Goal: Task Accomplishment & Management: Complete application form

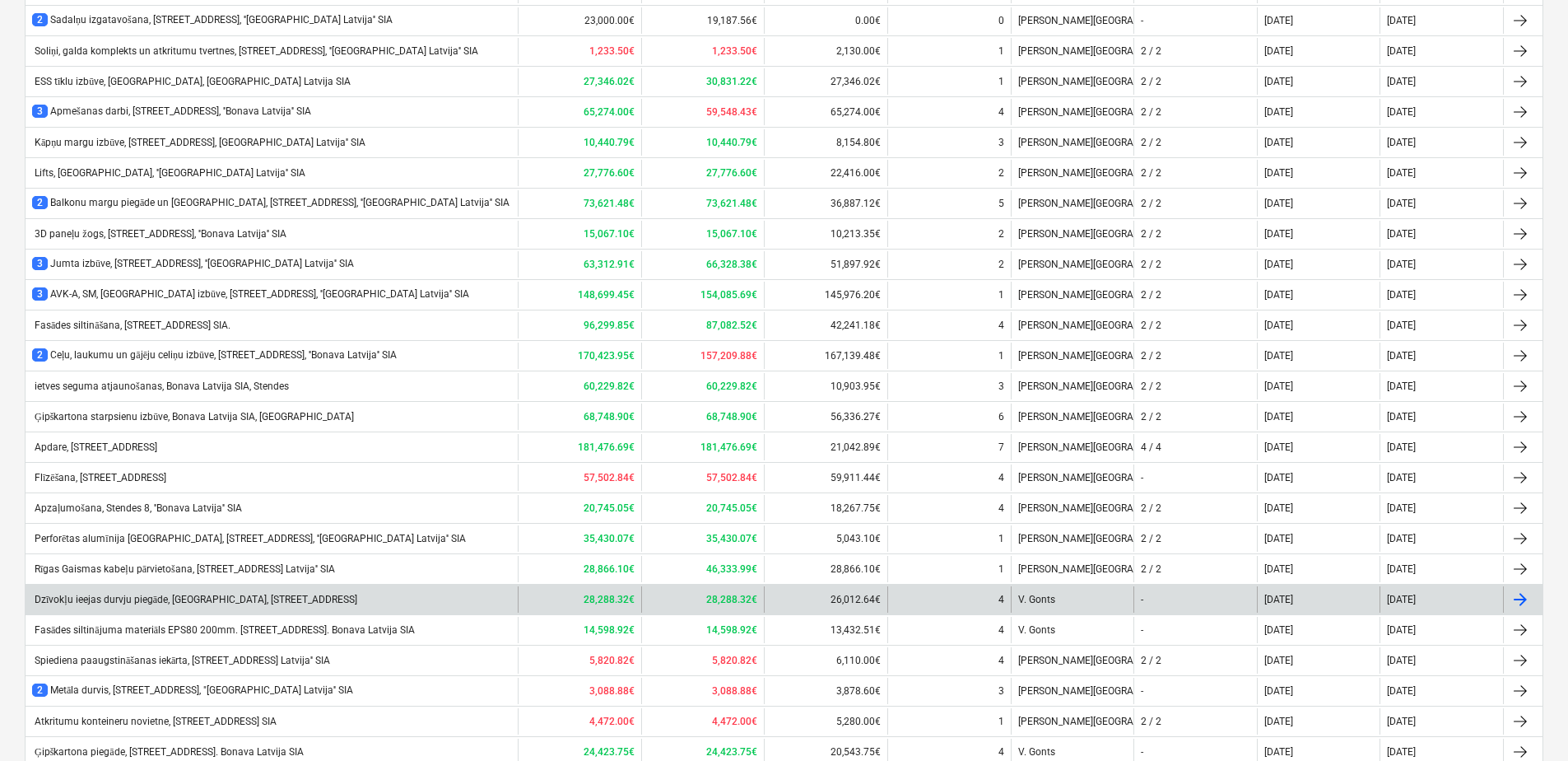
scroll to position [1105, 0]
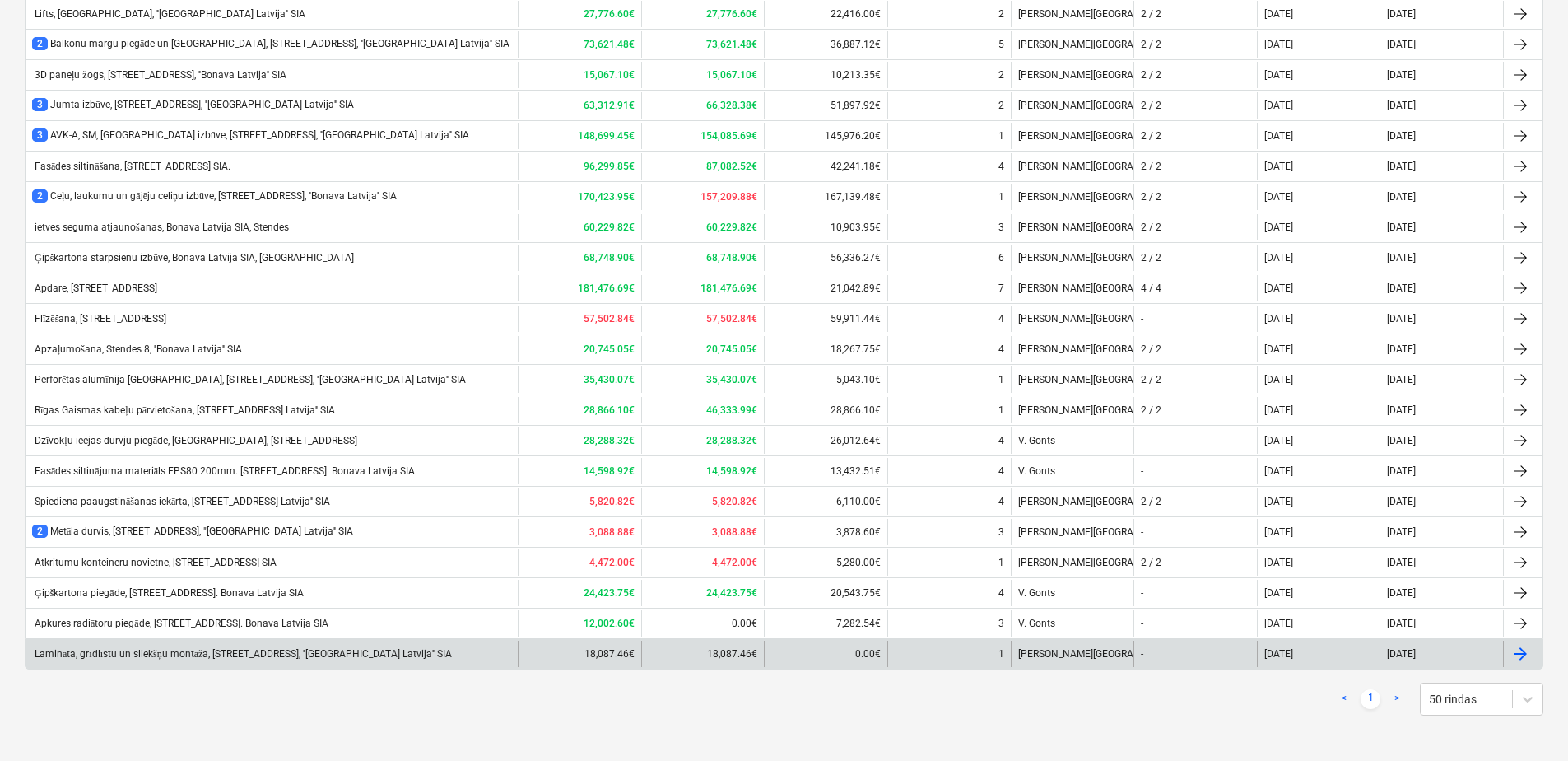
click at [171, 650] on div "Lamināta, grīdlīstu un sliekšņu montāža, [STREET_ADDRESS], ''[GEOGRAPHIC_DATA] …" at bounding box center [242, 654] width 420 height 13
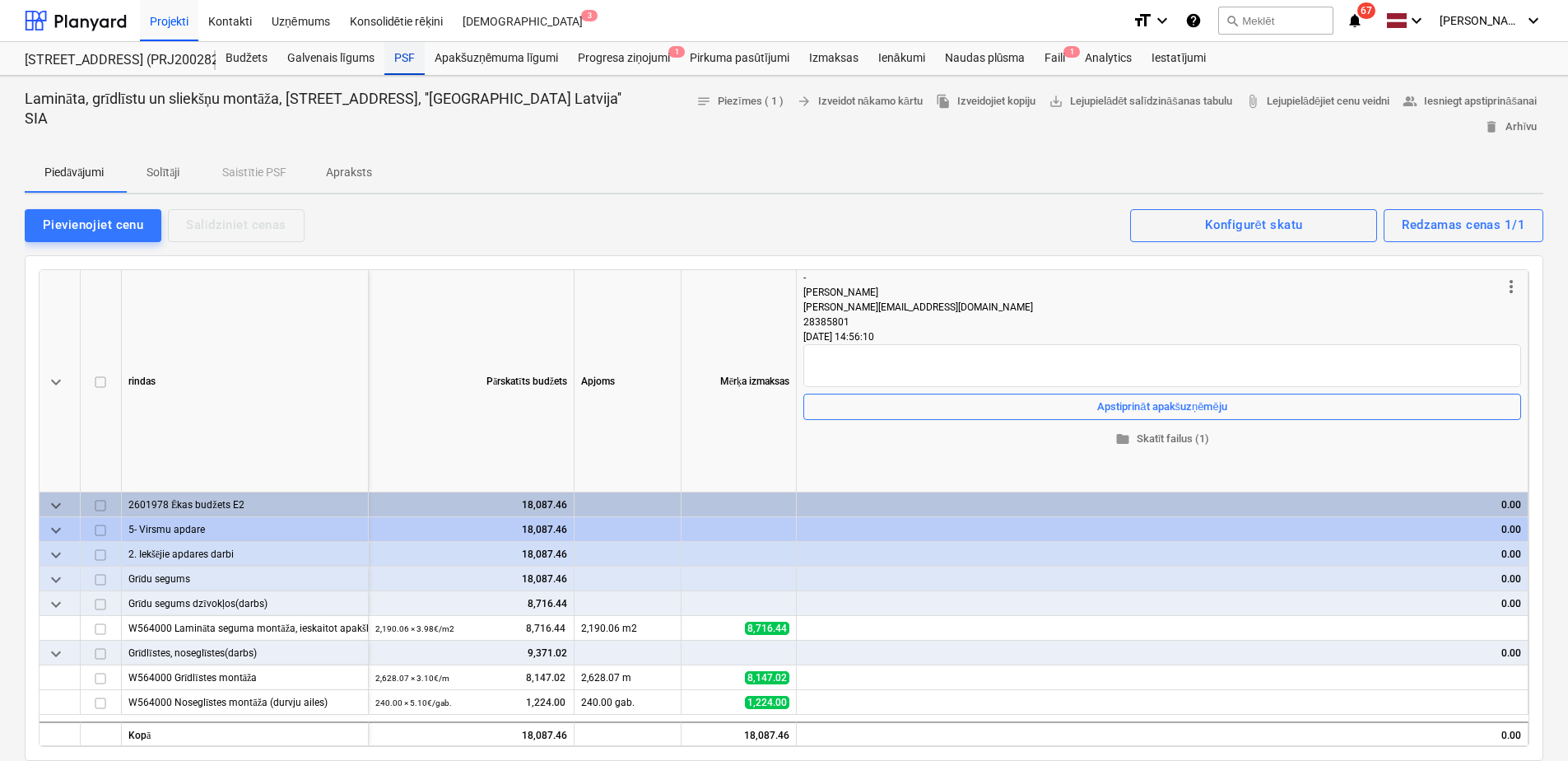
click at [401, 53] on div "PSF" at bounding box center [404, 58] width 40 height 32
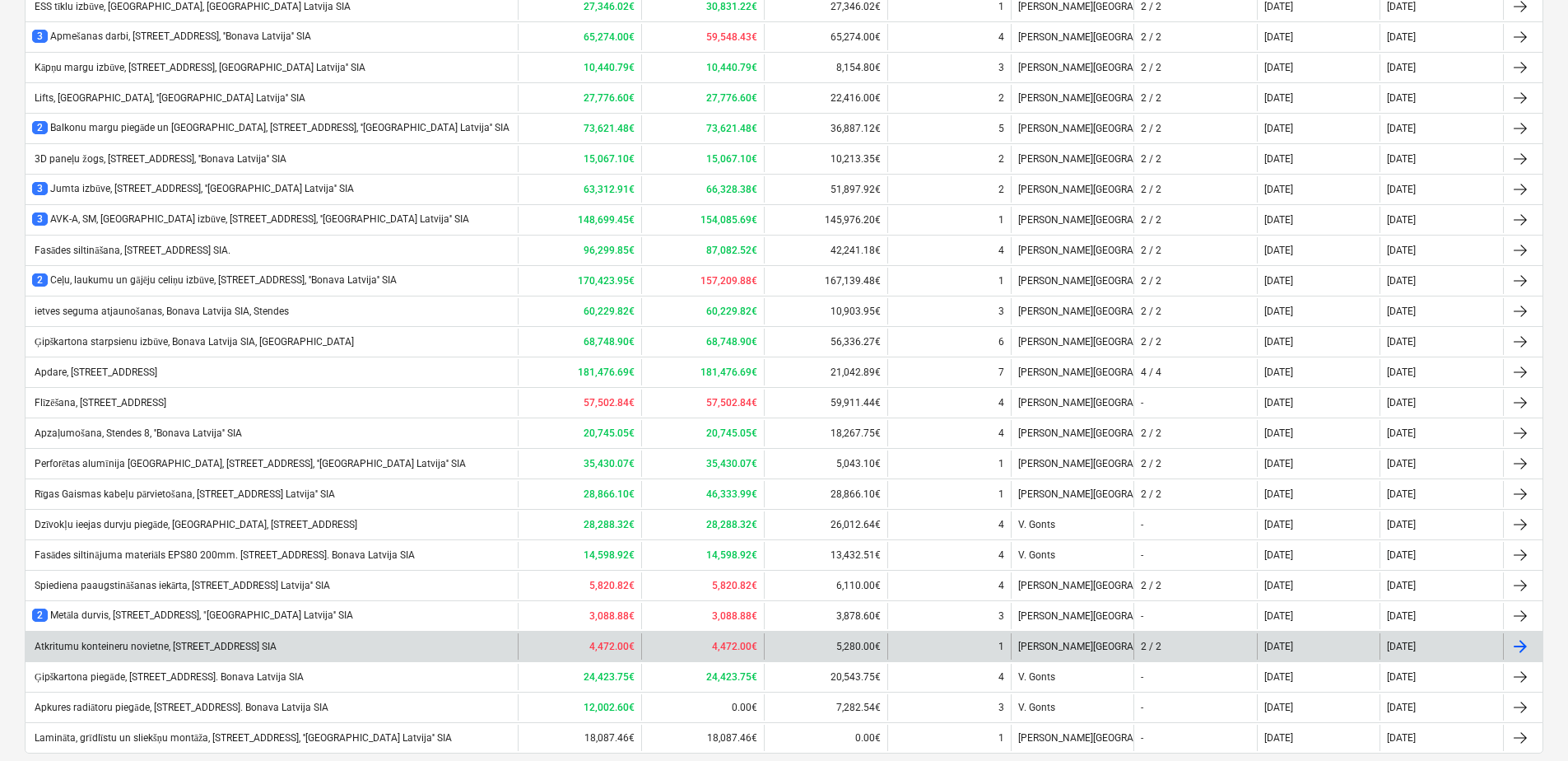
scroll to position [1105, 0]
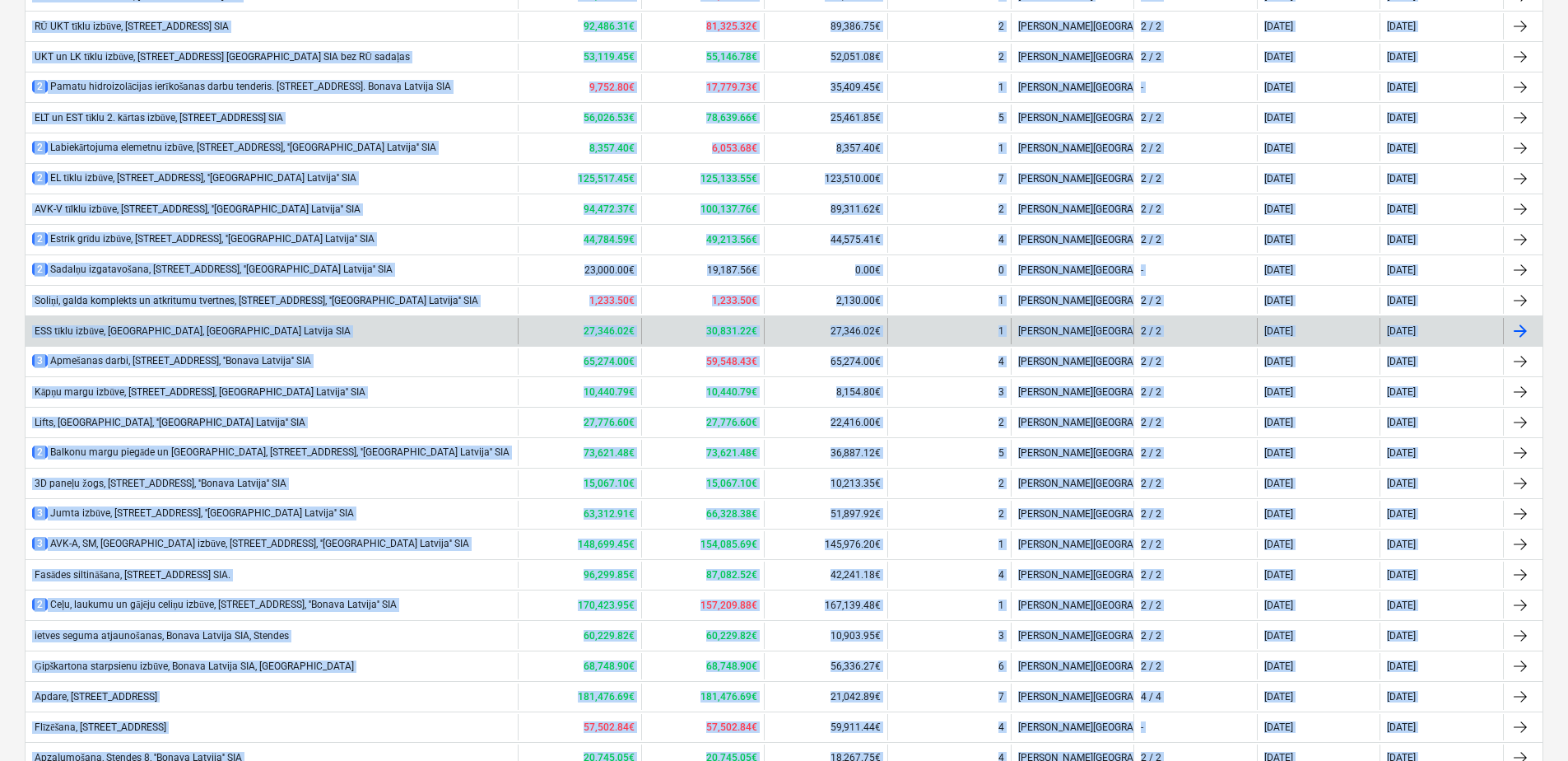
click at [471, 330] on div "ESS tīklu izbūve, [GEOGRAPHIC_DATA], [GEOGRAPHIC_DATA] Latvija SIA" at bounding box center [271, 330] width 493 height 27
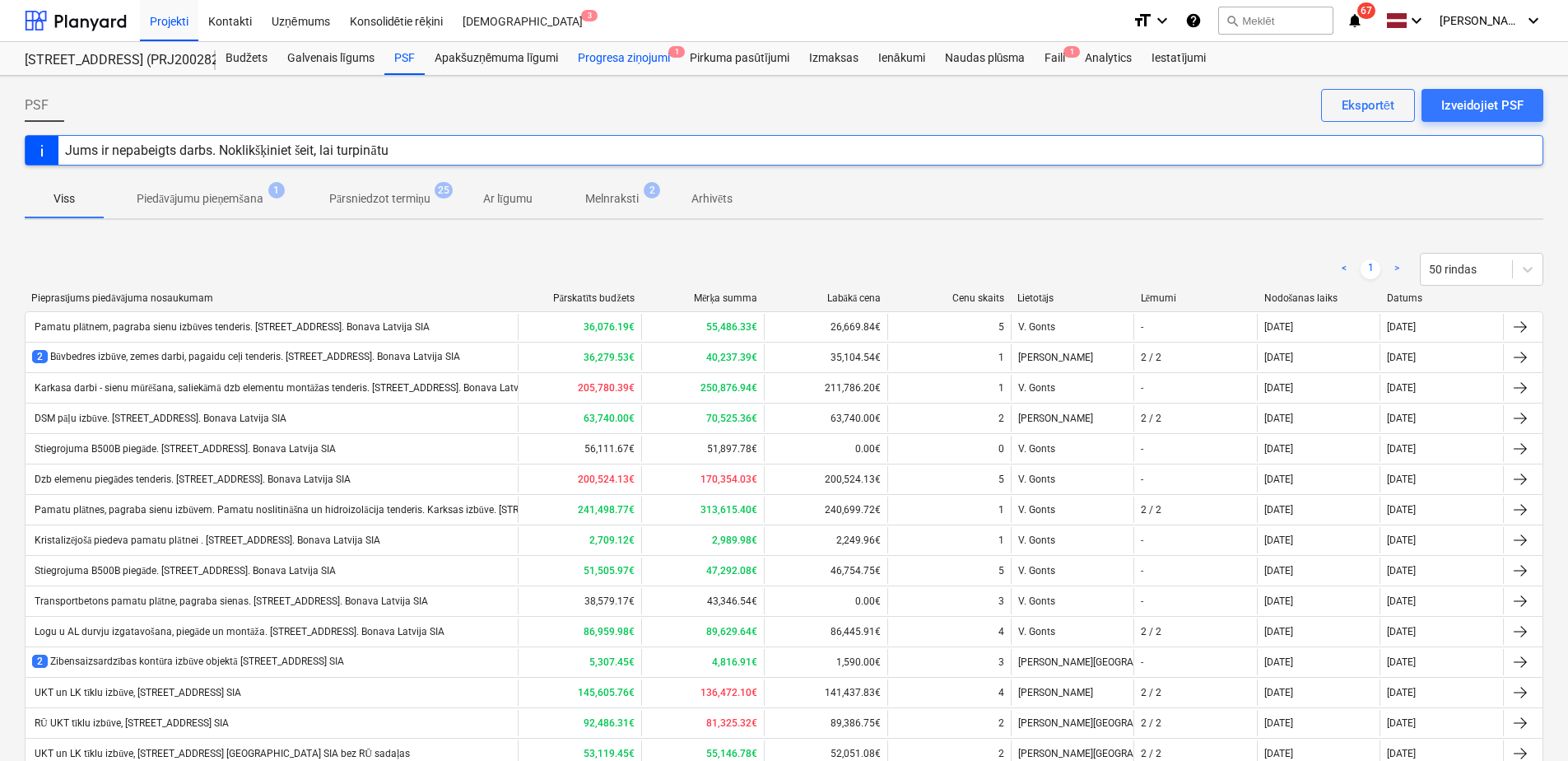
click at [610, 44] on div "Progresa ziņojumi 1" at bounding box center [624, 58] width 112 height 32
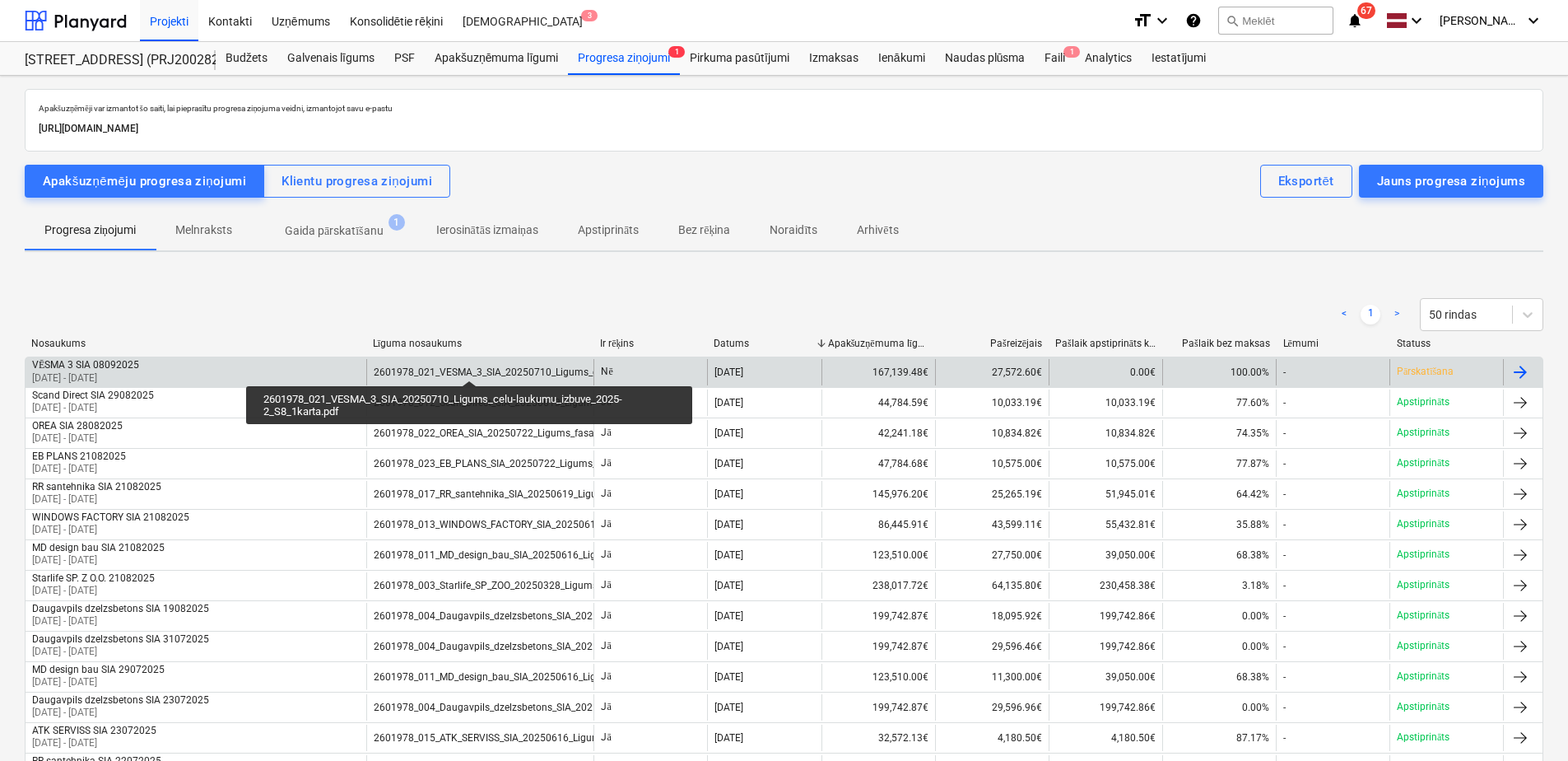
click at [469, 367] on div "2601978_021_VESMA_3_SIA_20250710_Ligums_celu-laukumu_izbuve_2025-2_S8_1karta.pdf" at bounding box center [580, 373] width 413 height 12
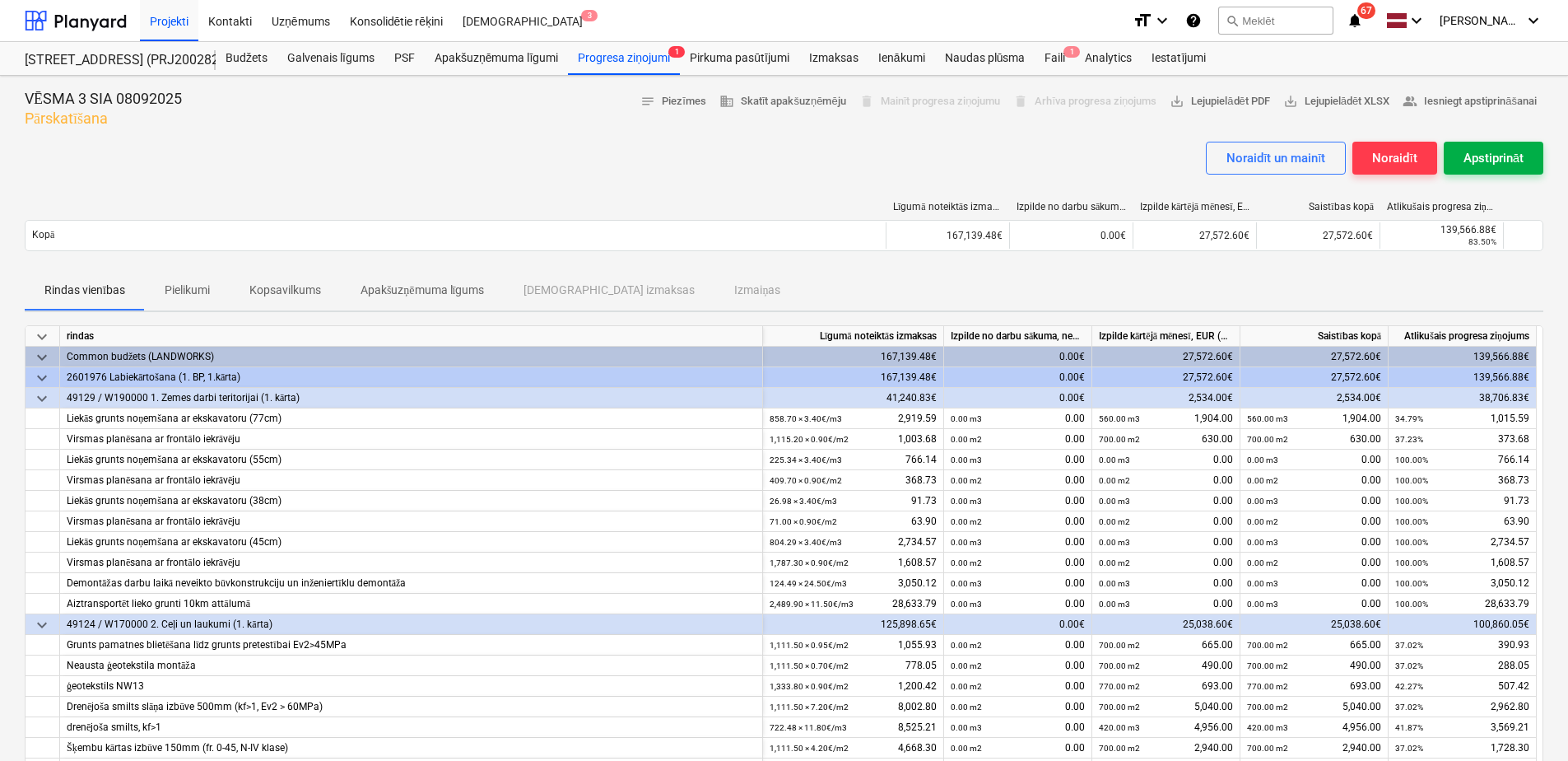
click at [1502, 154] on div "Apstiprināt" at bounding box center [1493, 158] width 60 height 22
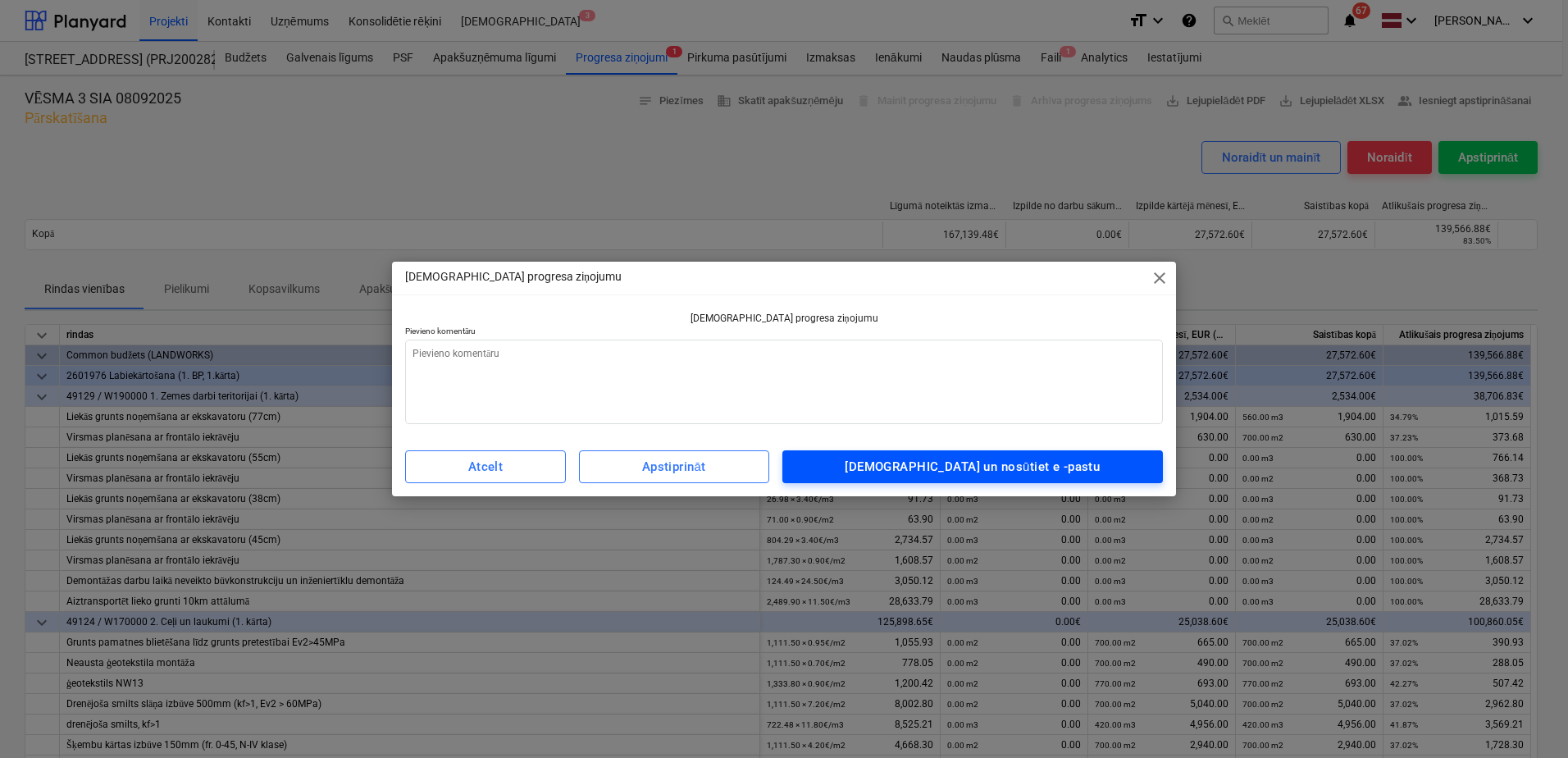
click at [957, 467] on div "[DEMOGRAPHIC_DATA] un nosūtiet e -pastu" at bounding box center [972, 467] width 255 height 22
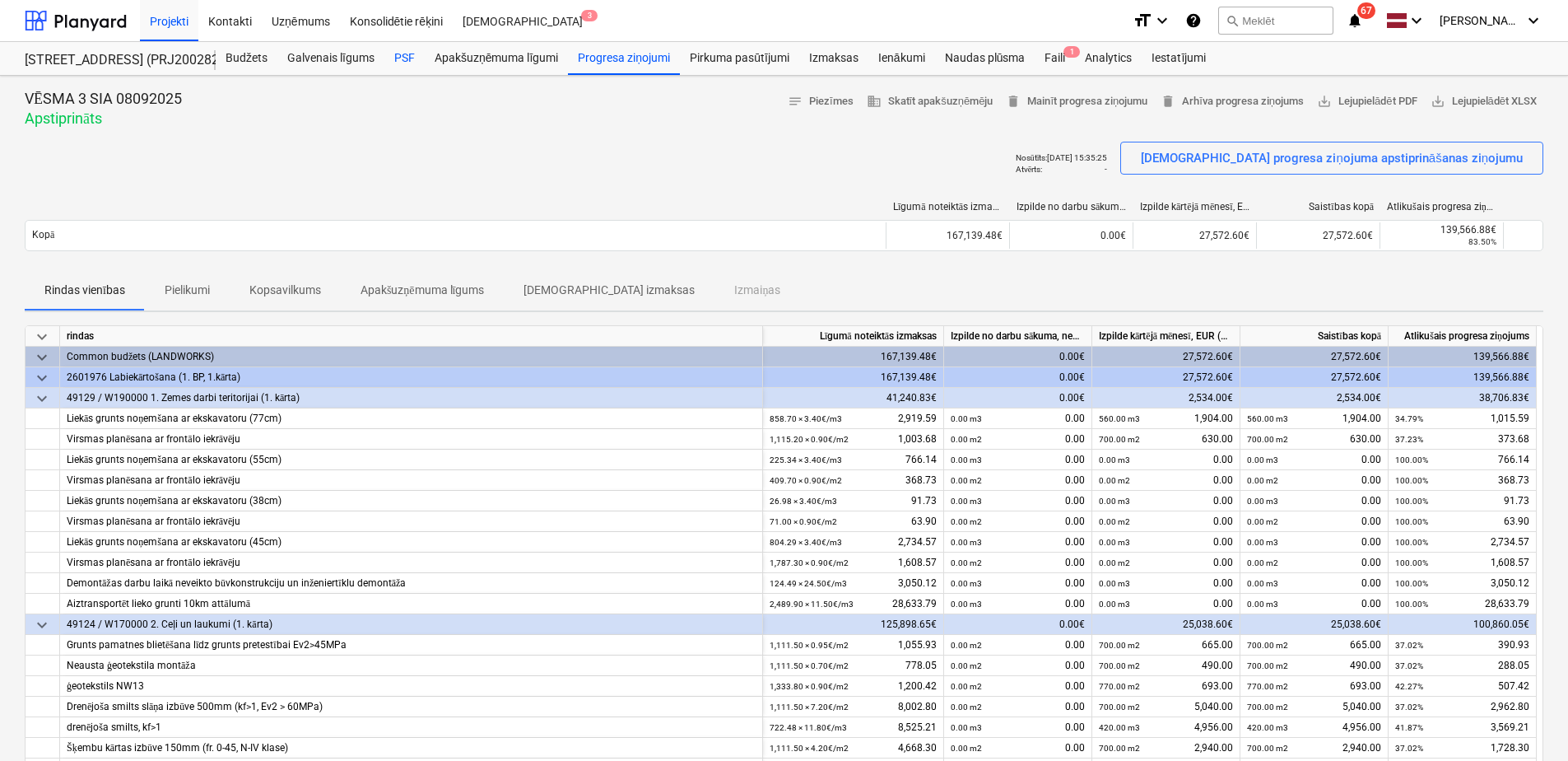
click at [409, 54] on div "PSF" at bounding box center [404, 58] width 40 height 32
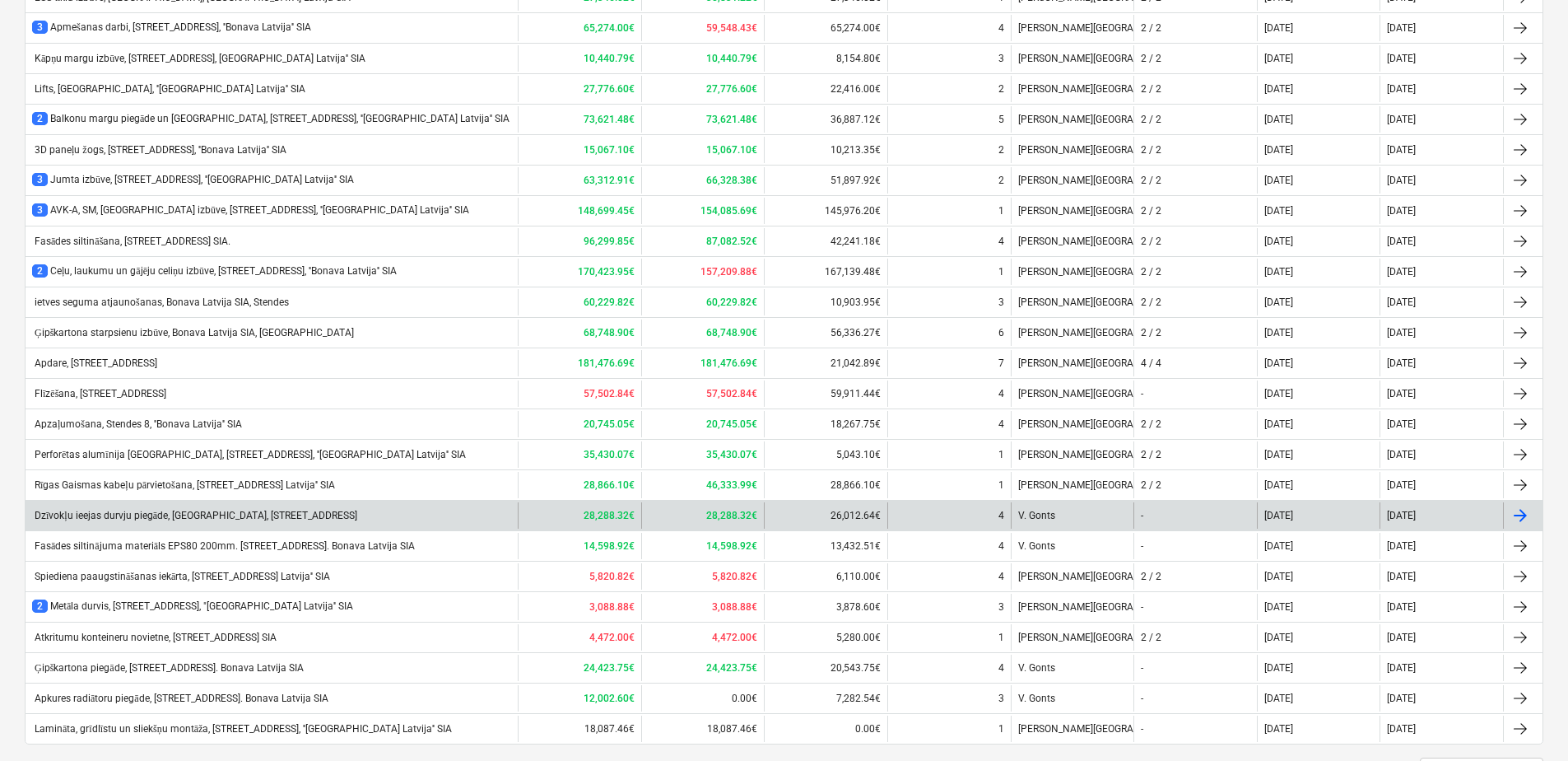
scroll to position [1105, 0]
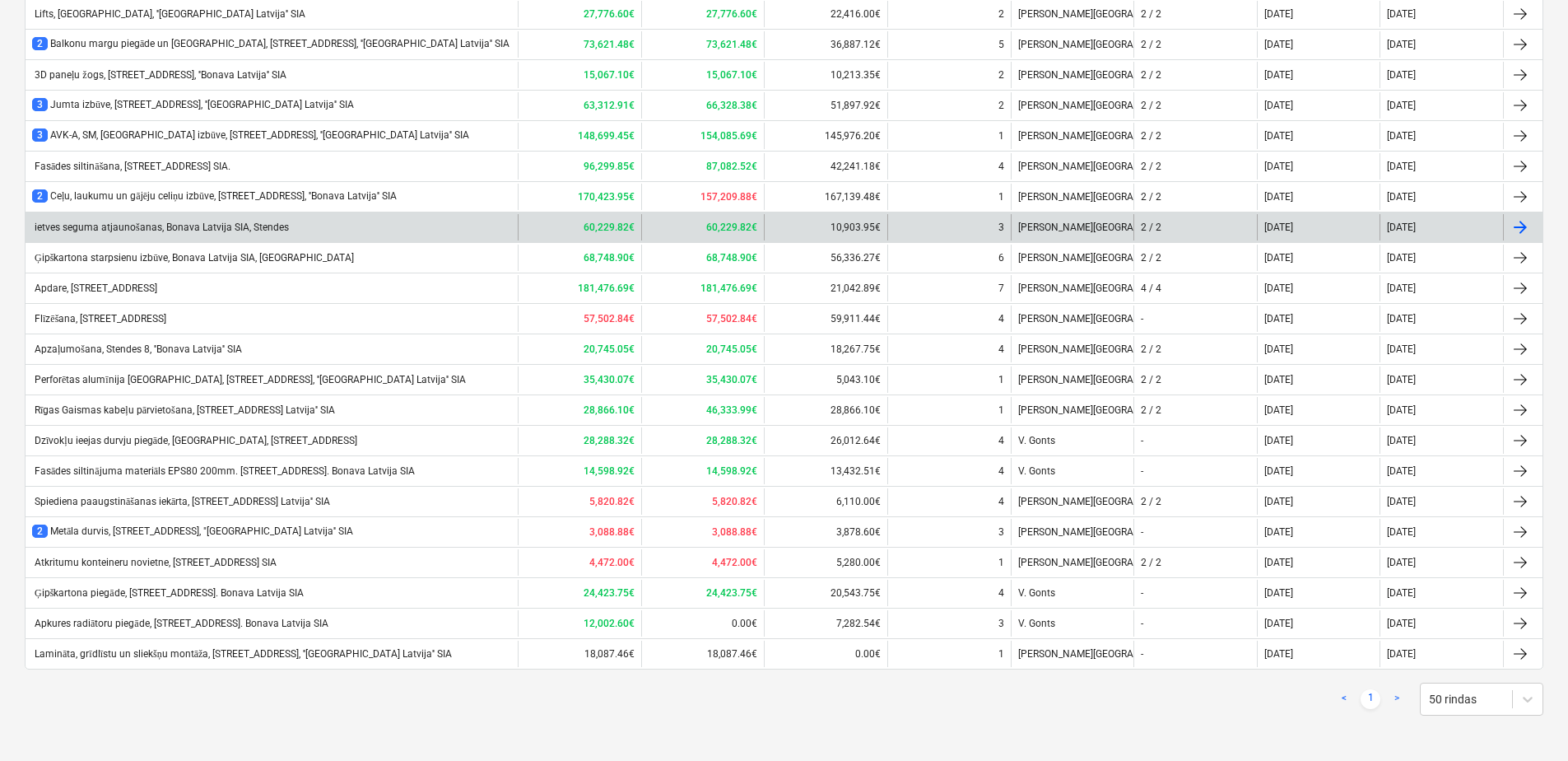
click at [112, 226] on div "ietves seguma atjaunošanas, Bonava Latvija SIA, Stendes" at bounding box center [160, 227] width 257 height 13
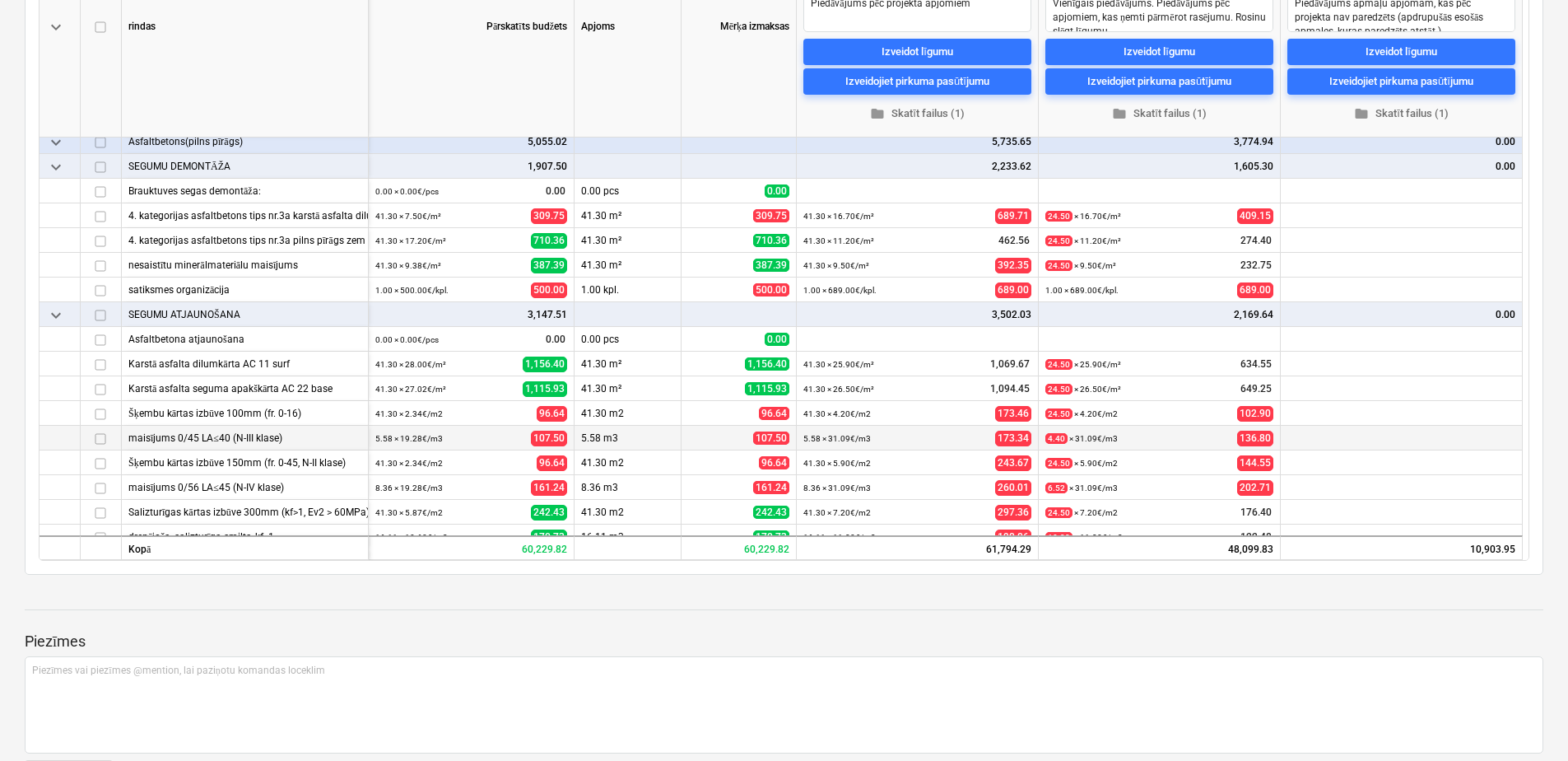
scroll to position [164, 0]
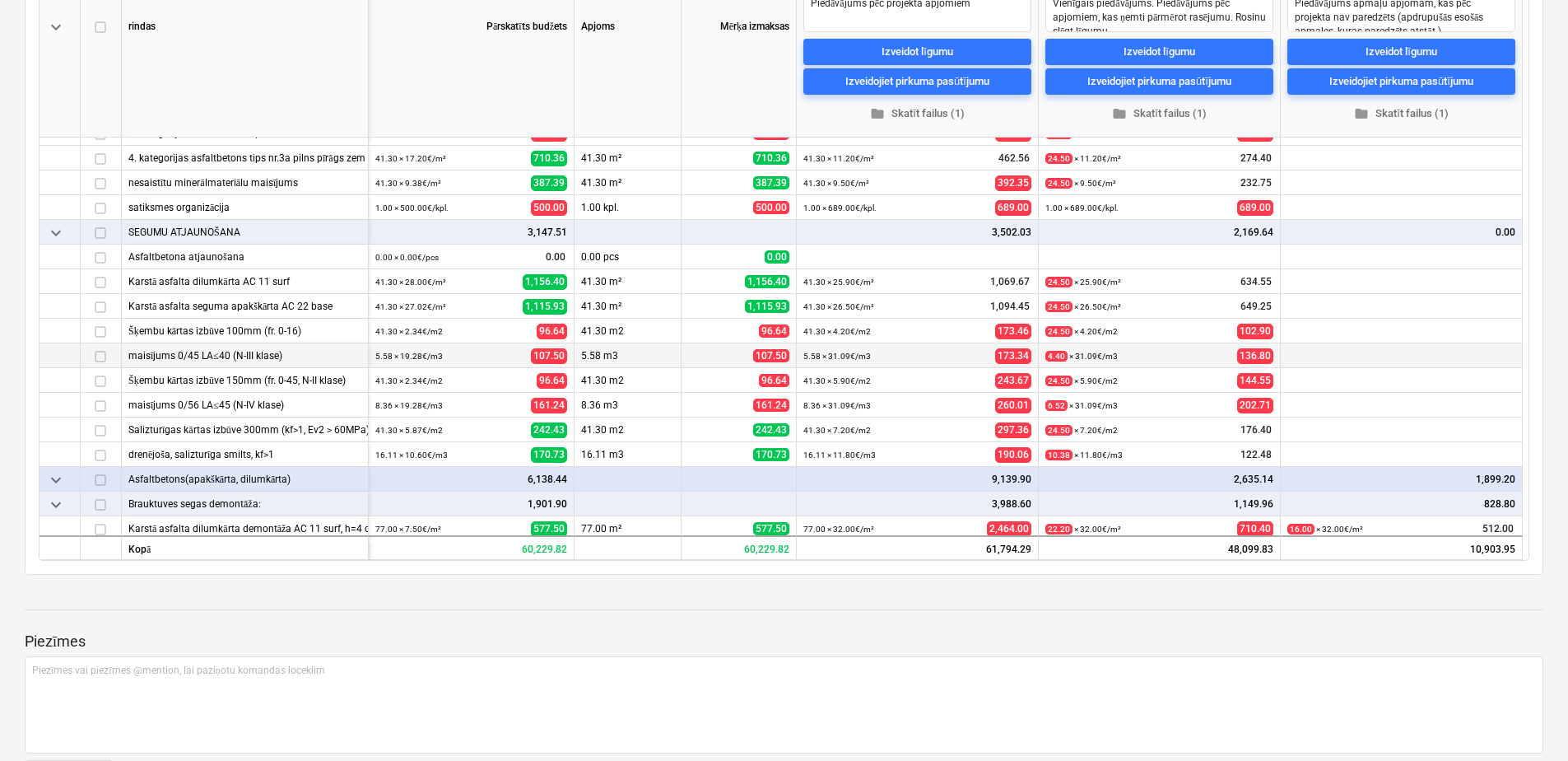
type textarea "x"
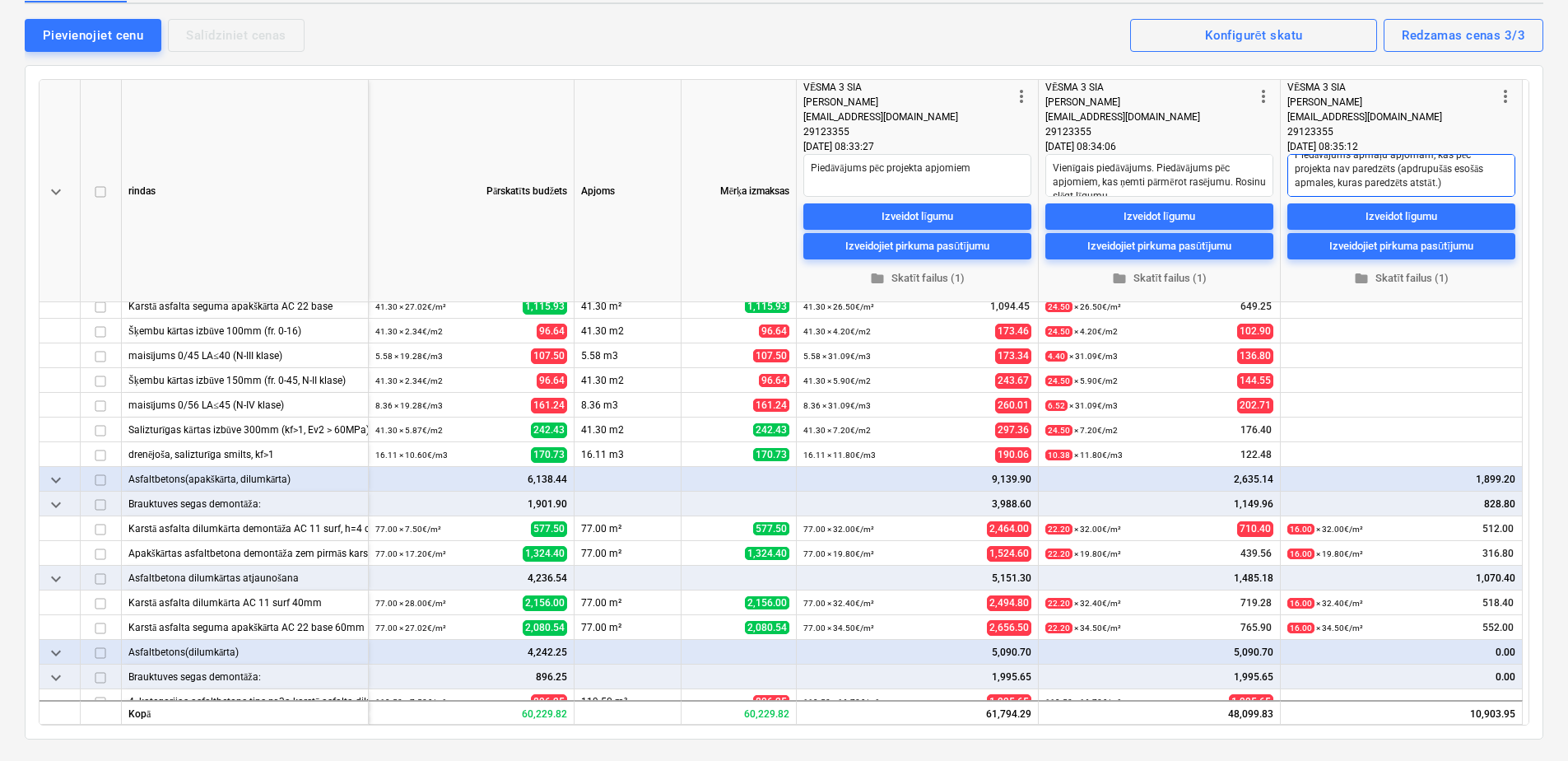
scroll to position [14, 0]
click at [1209, 172] on textarea "Vienīgais piedāvājums. Piedāvājums pēc apjomiem, kas ņemti pārmērot rasējumu. R…" at bounding box center [1159, 176] width 228 height 43
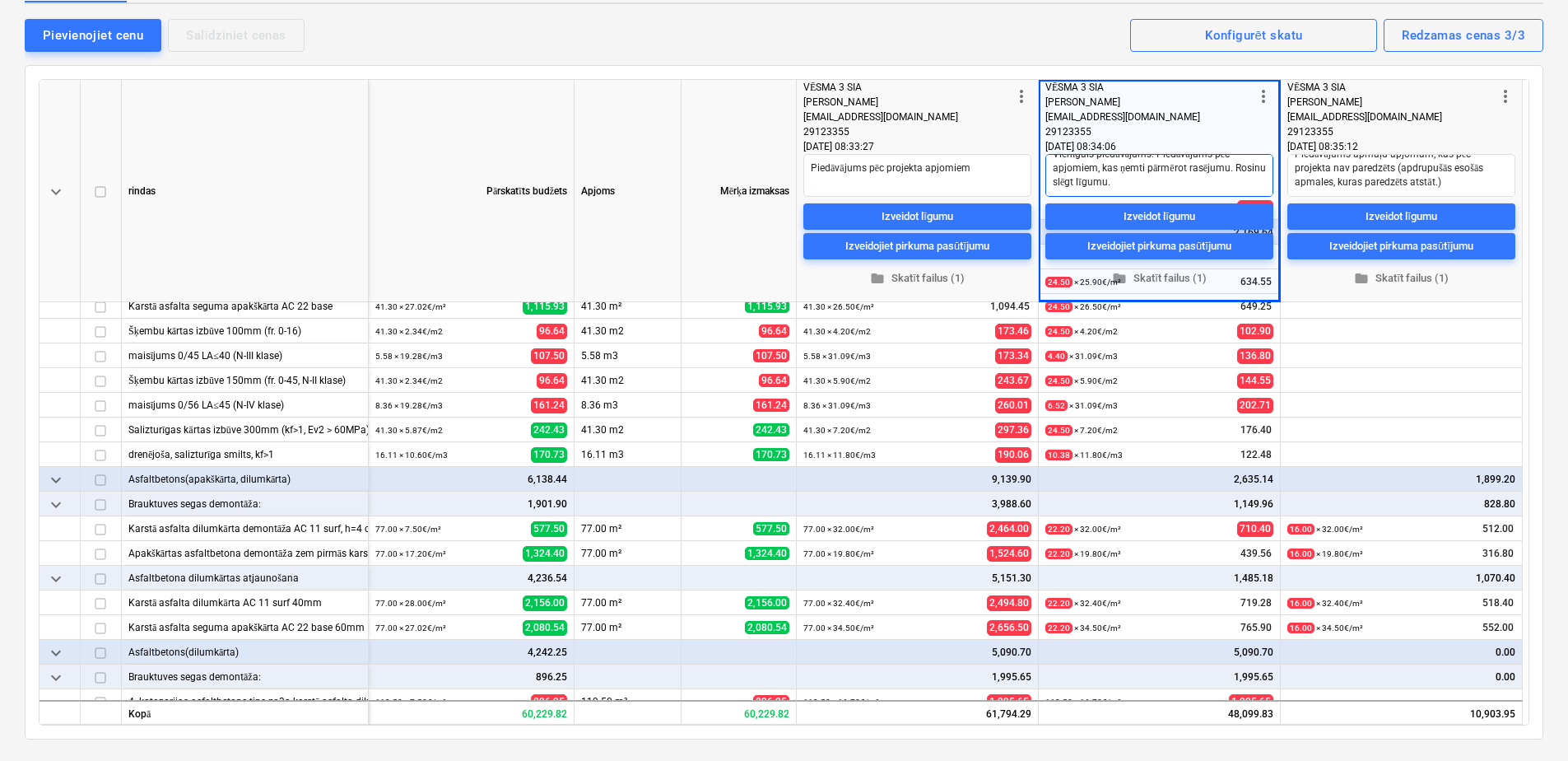
click at [1153, 183] on textarea "Vienīgais piedāvājums. Piedāvājums pēc apjomiem, kas ņemti pārmērot rasējumu. R…" at bounding box center [1159, 176] width 228 height 43
click at [978, 167] on textarea "Piedāvājums pēc projekta apjomiem" at bounding box center [917, 176] width 228 height 43
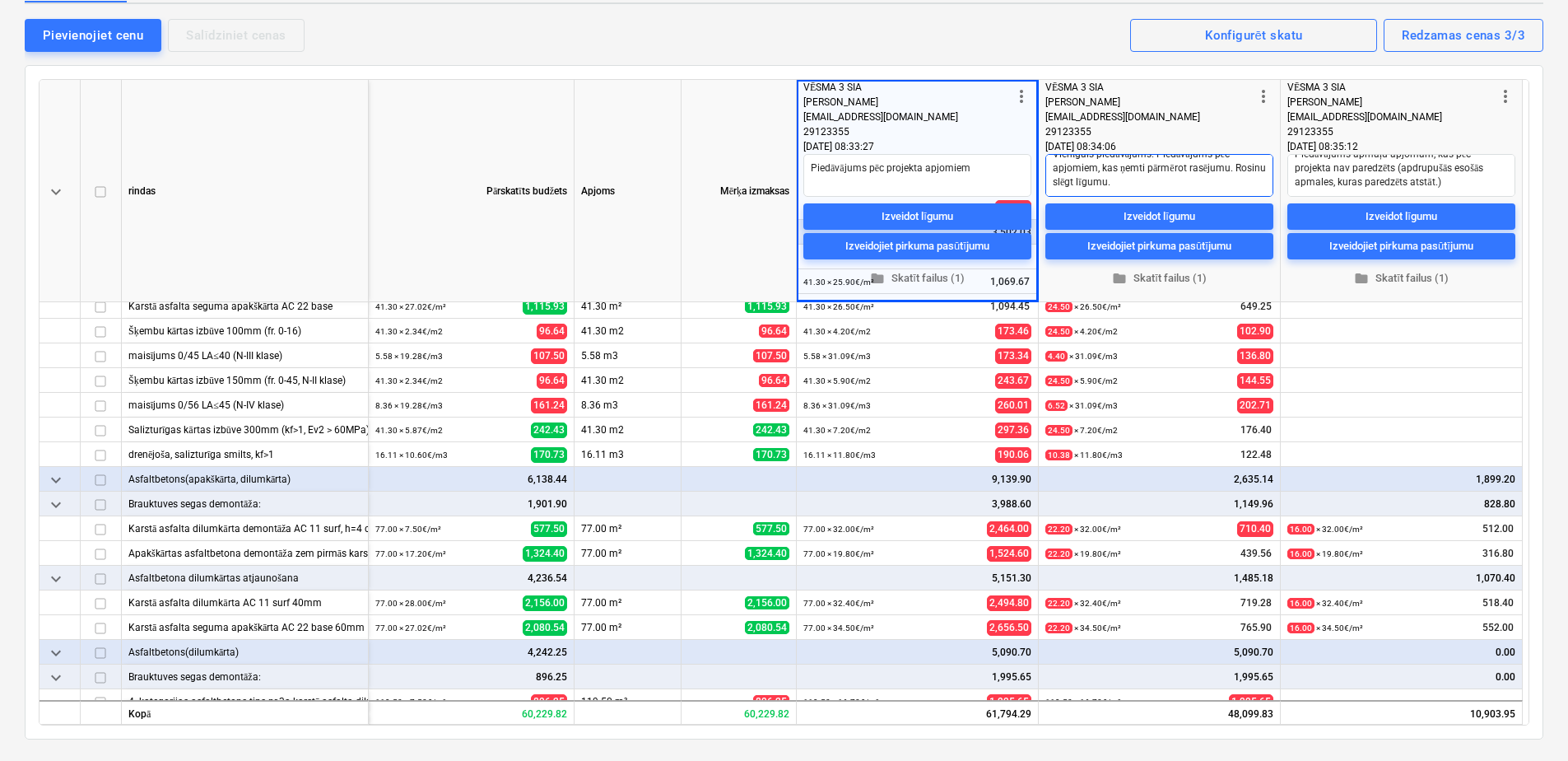
click at [1136, 175] on textarea "Vienīgais piedāvājums. Piedāvājums pēc apjomiem, kas ņemti pārmērot rasējumu. R…" at bounding box center [1159, 176] width 228 height 43
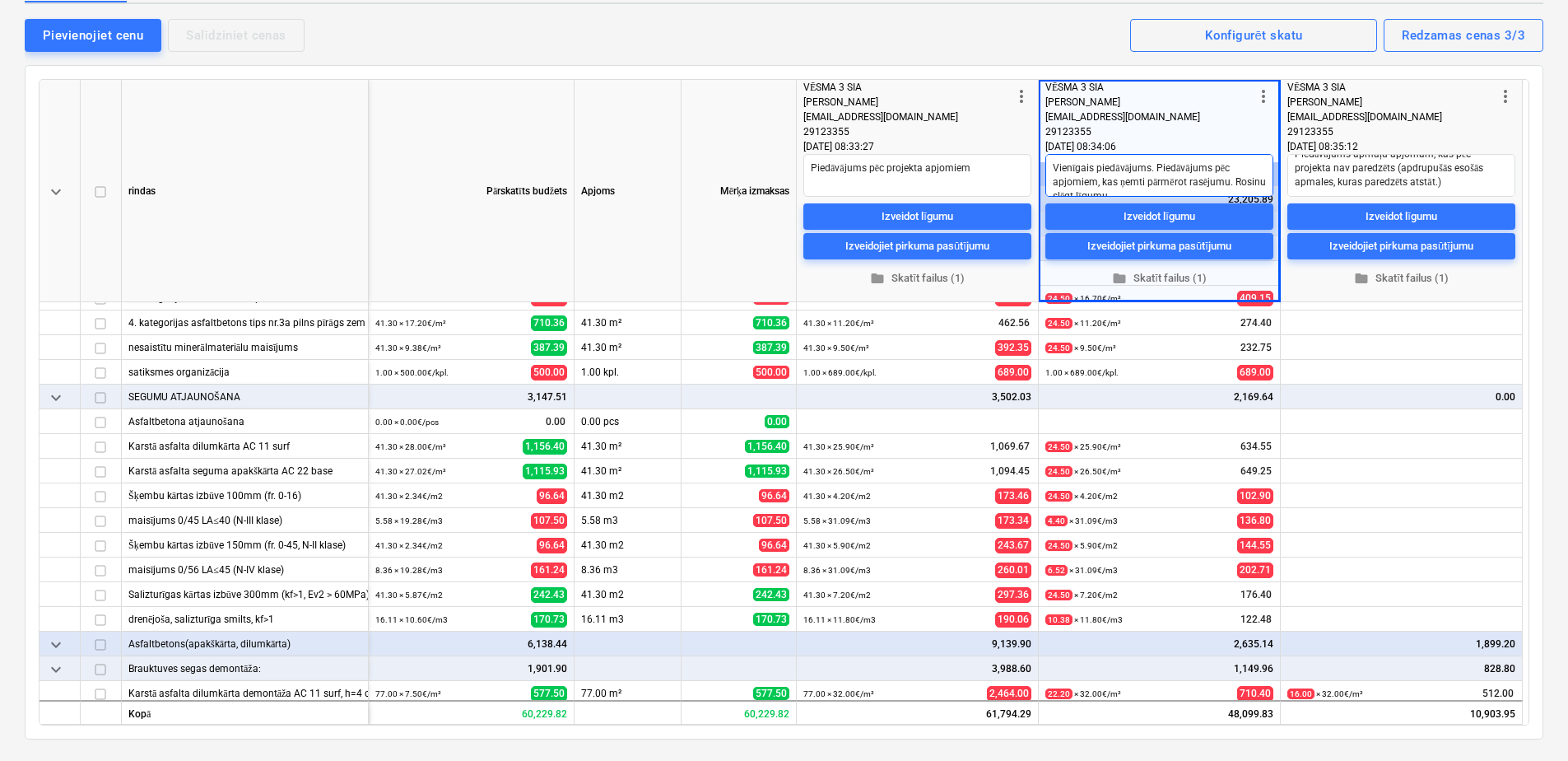
scroll to position [0, 0]
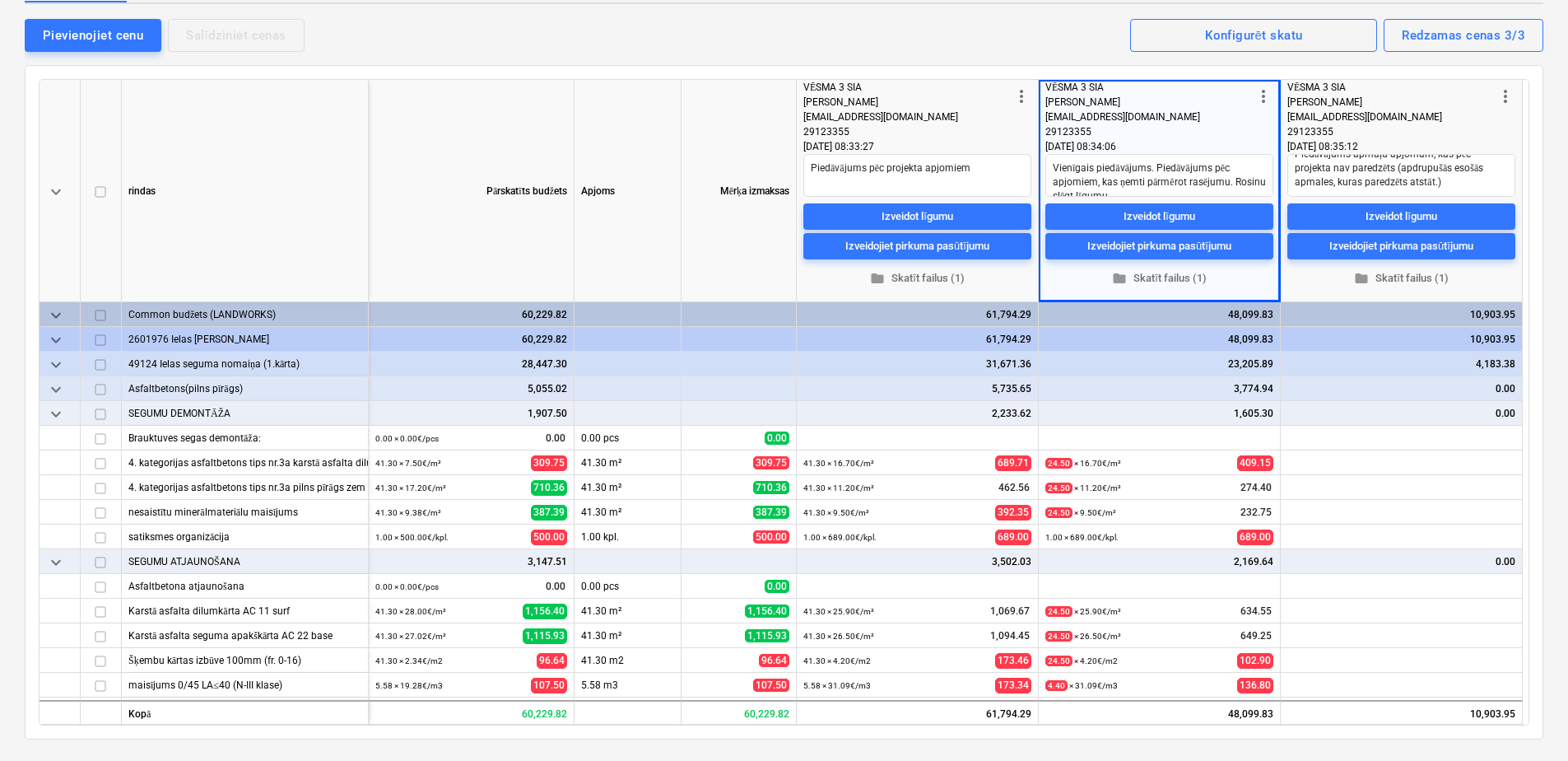
click at [68, 362] on div "keyboard_arrow_down" at bounding box center [60, 364] width 41 height 25
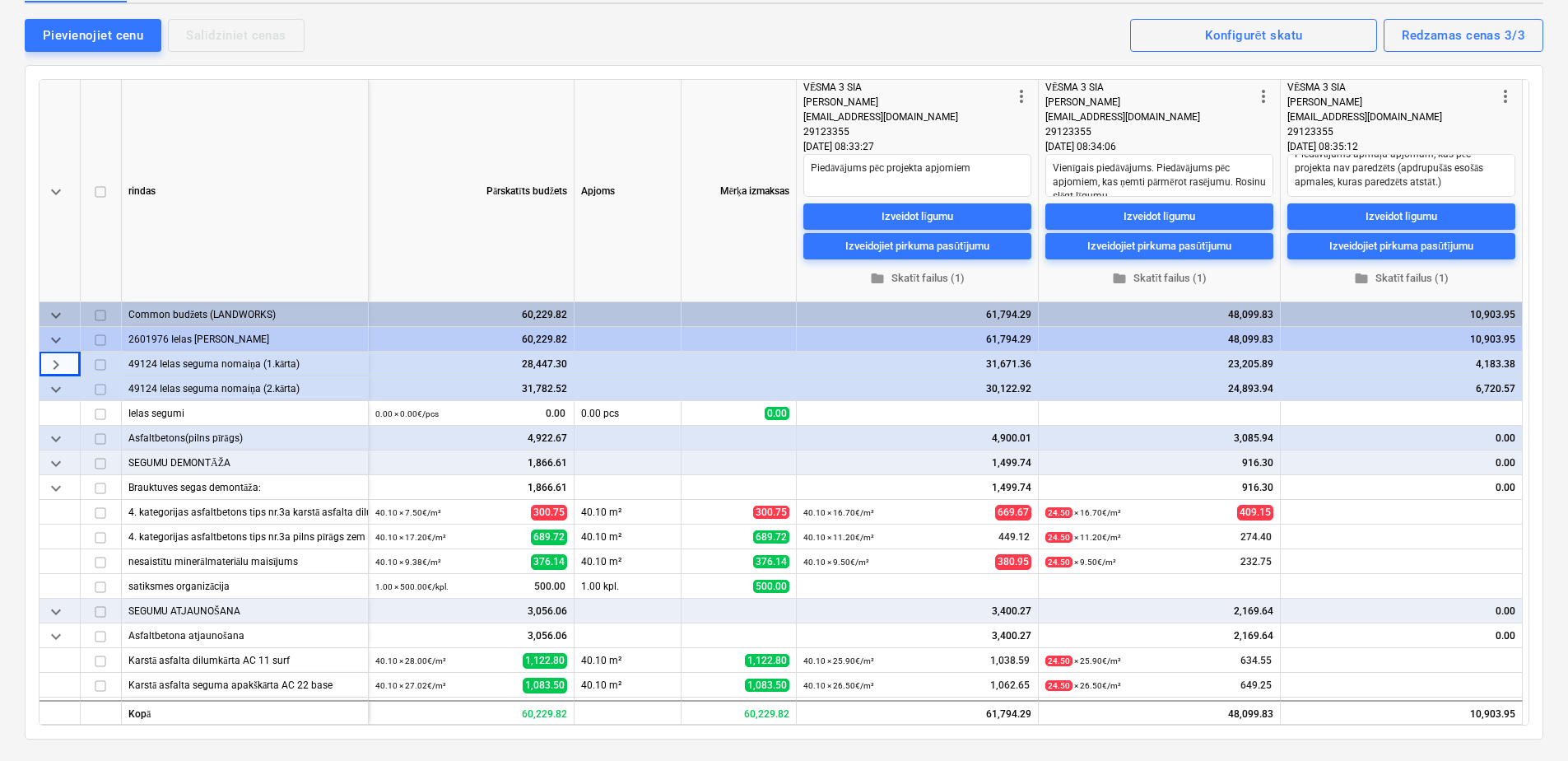
click at [59, 382] on span "keyboard_arrow_down" at bounding box center [56, 389] width 20 height 20
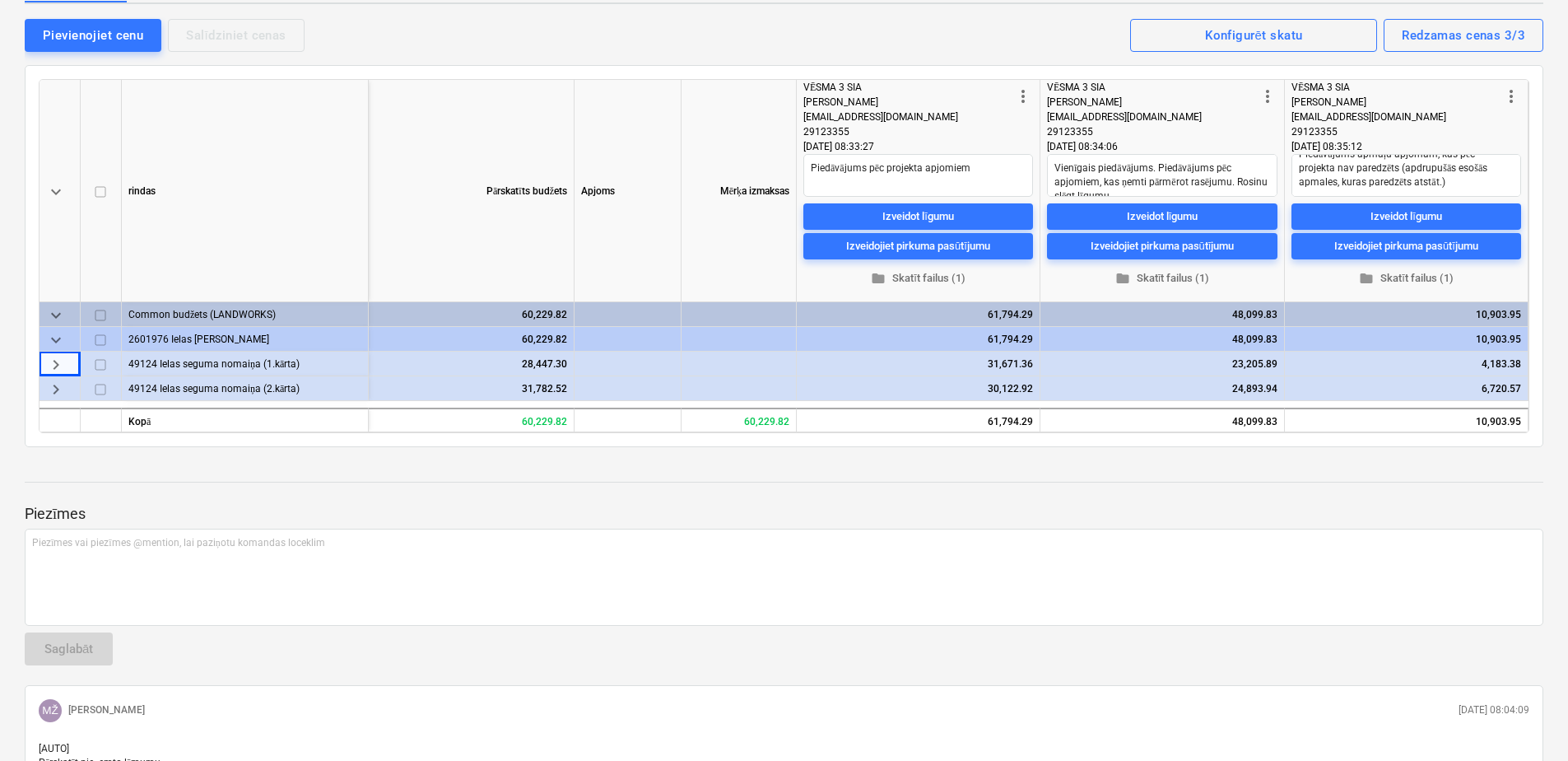
click at [59, 382] on span "keyboard_arrow_right" at bounding box center [56, 389] width 20 height 20
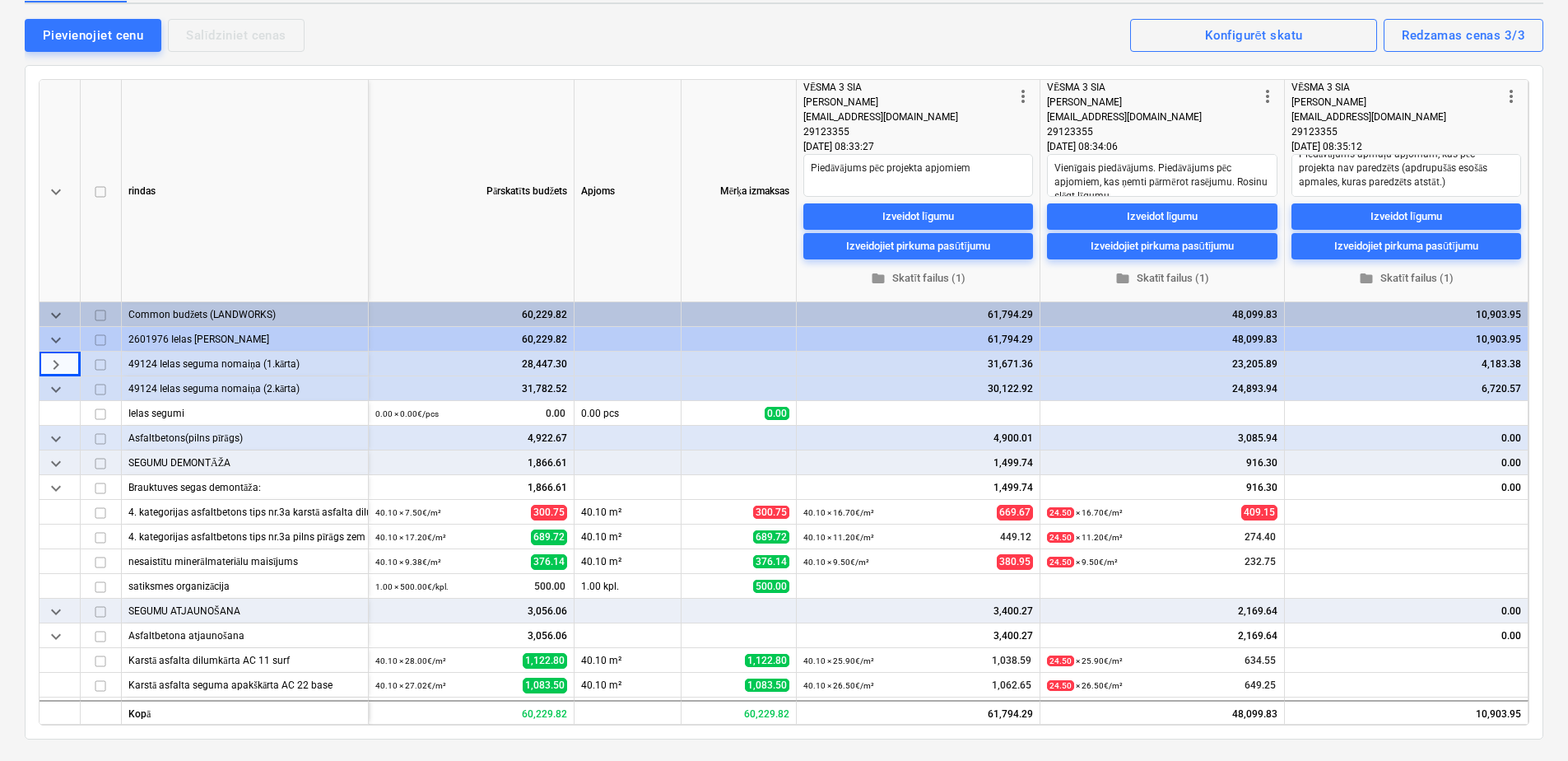
click at [56, 362] on span "keyboard_arrow_right" at bounding box center [56, 365] width 20 height 20
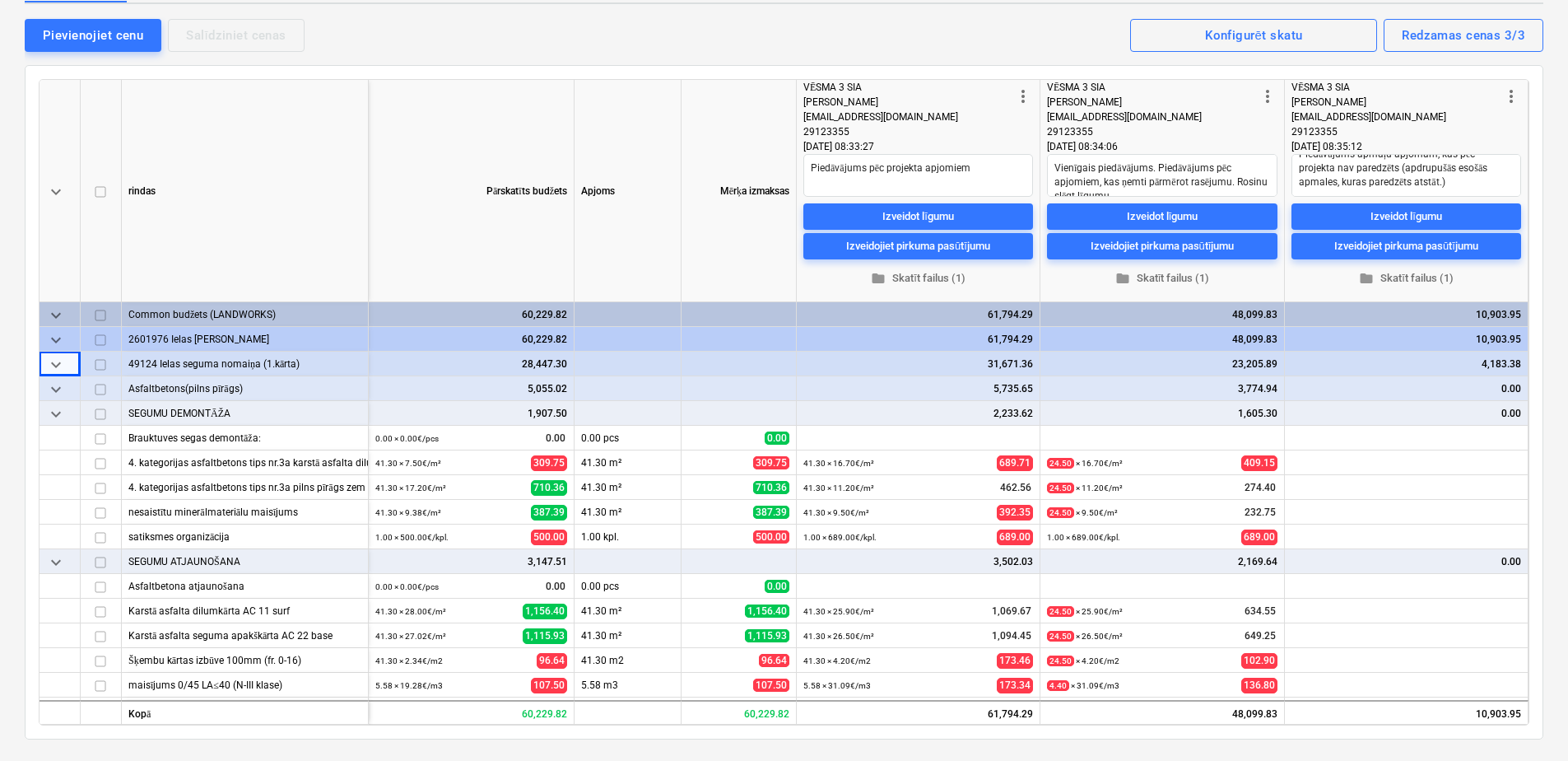
click at [58, 362] on span "keyboard_arrow_down" at bounding box center [56, 365] width 20 height 20
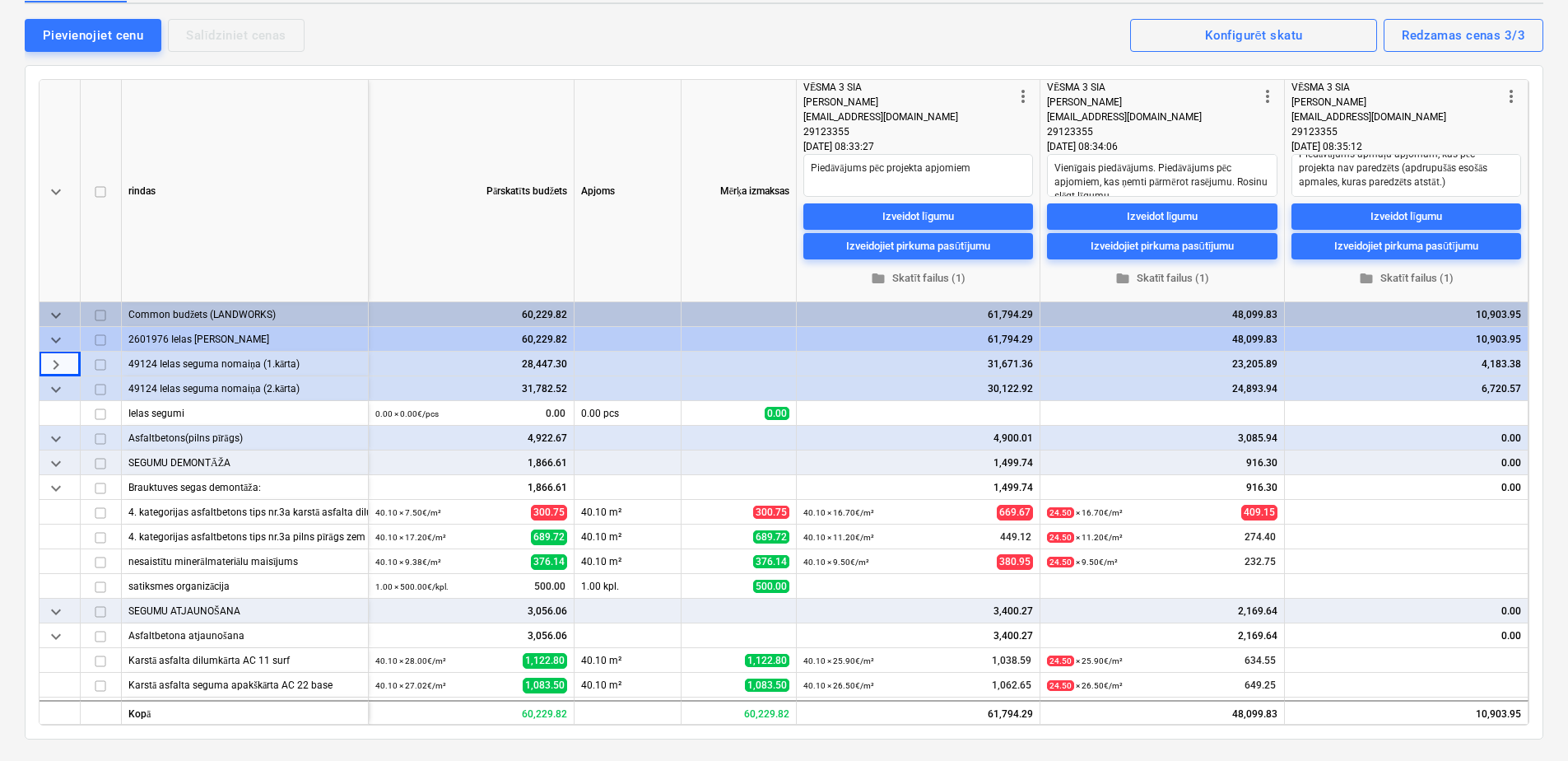
click at [58, 387] on span "keyboard_arrow_down" at bounding box center [56, 389] width 20 height 20
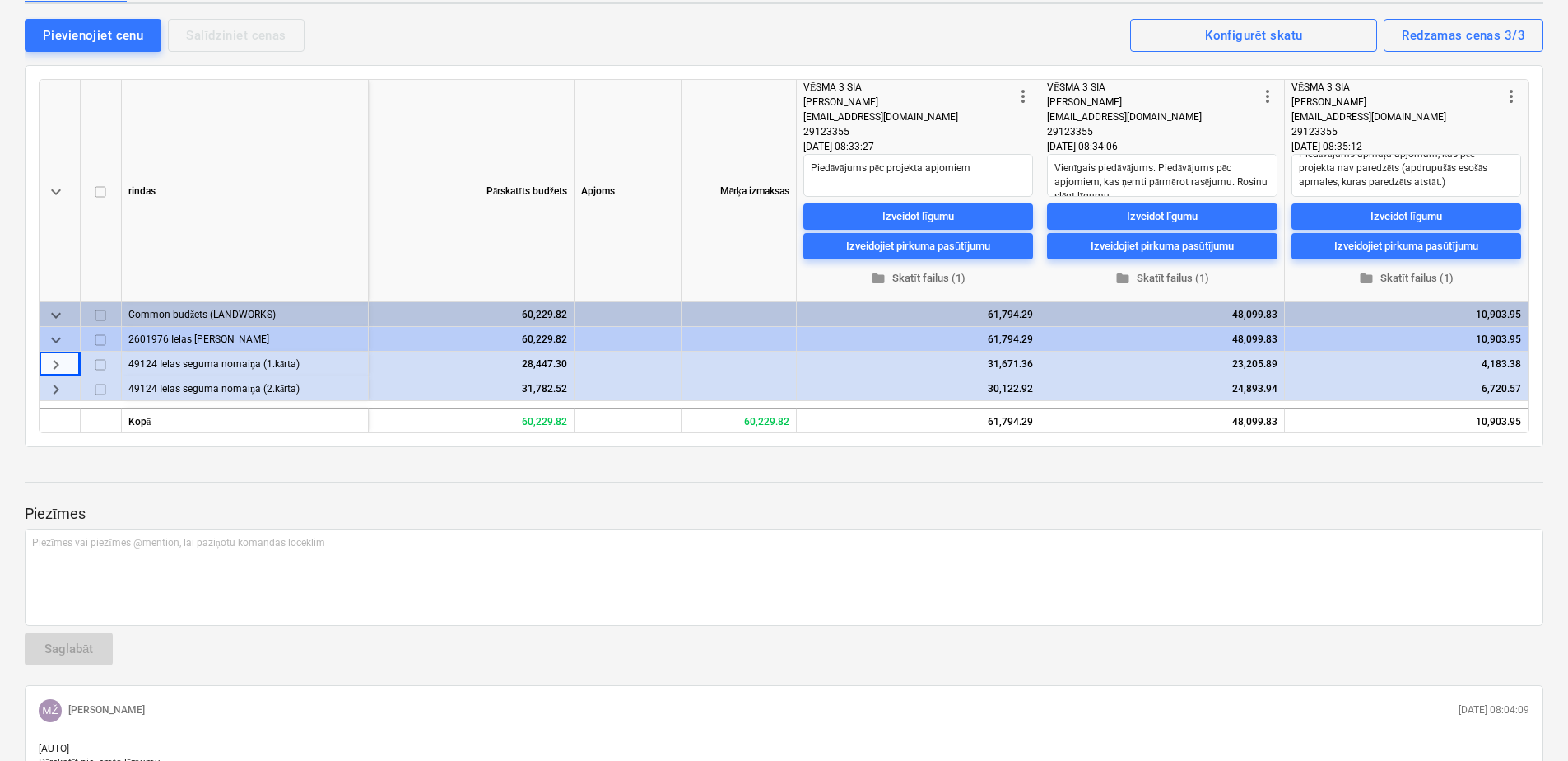
click at [56, 357] on span "keyboard_arrow_right" at bounding box center [56, 365] width 20 height 20
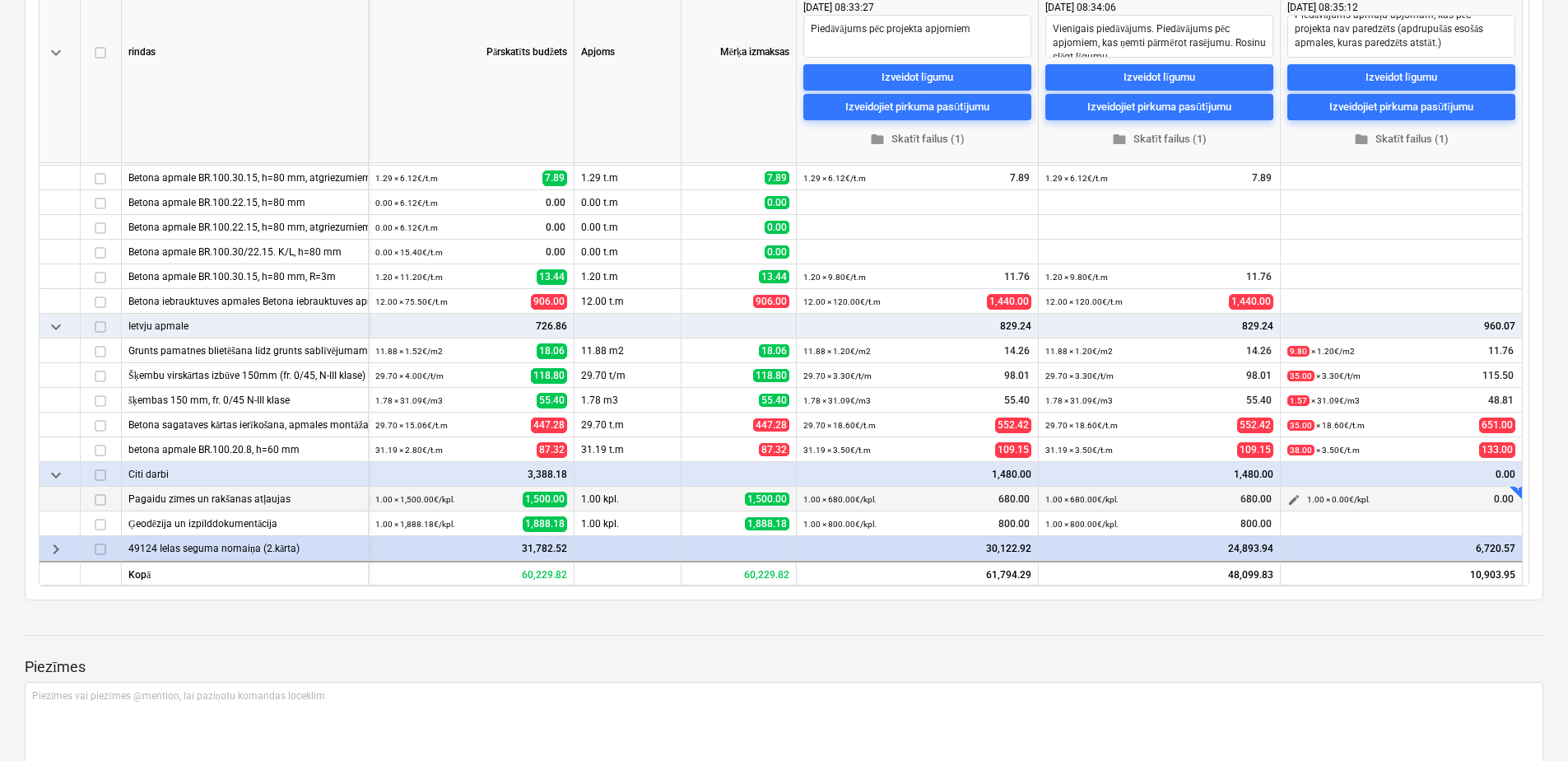
scroll to position [412, 0]
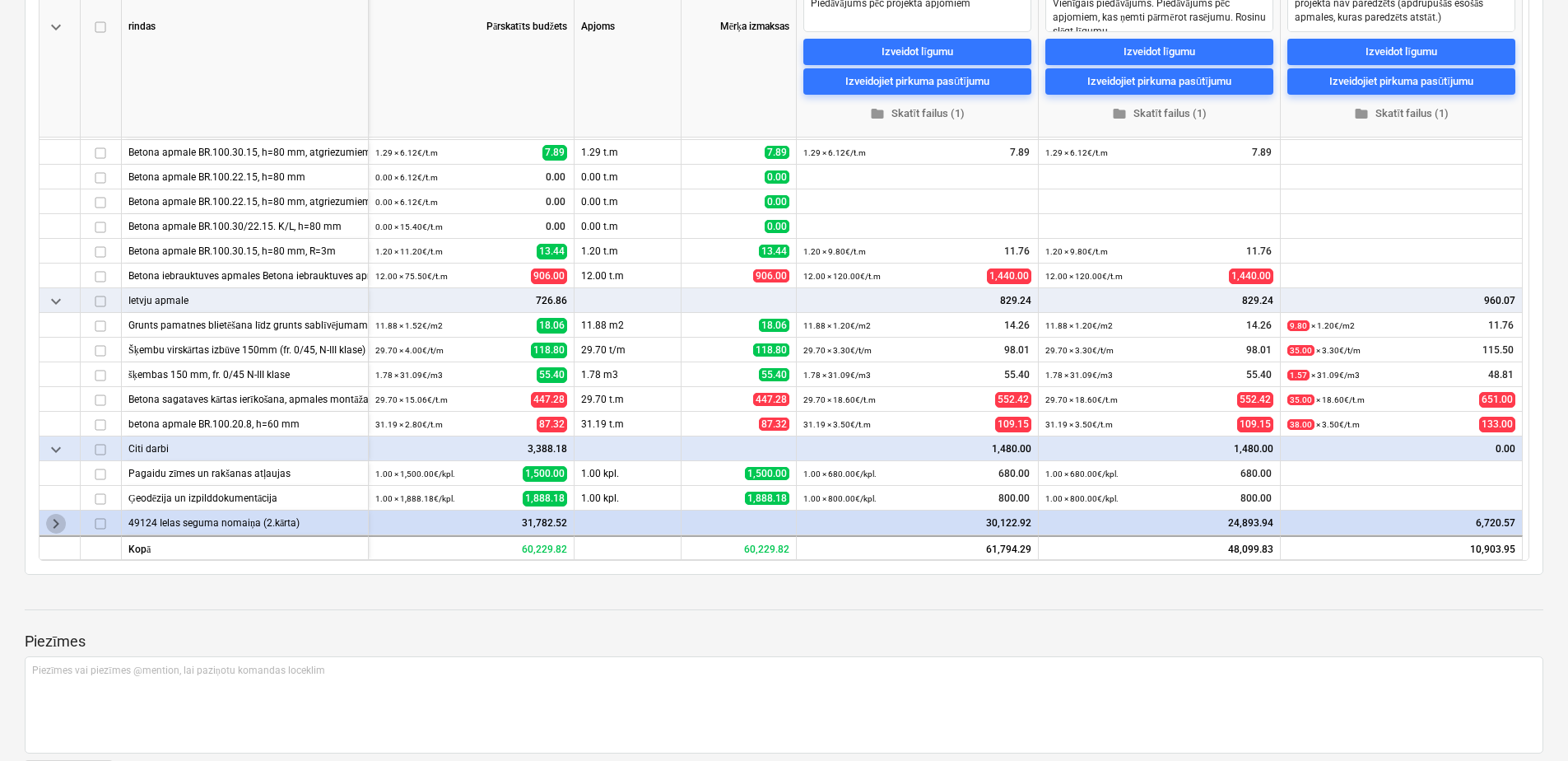
click at [61, 523] on span "keyboard_arrow_right" at bounding box center [56, 524] width 20 height 20
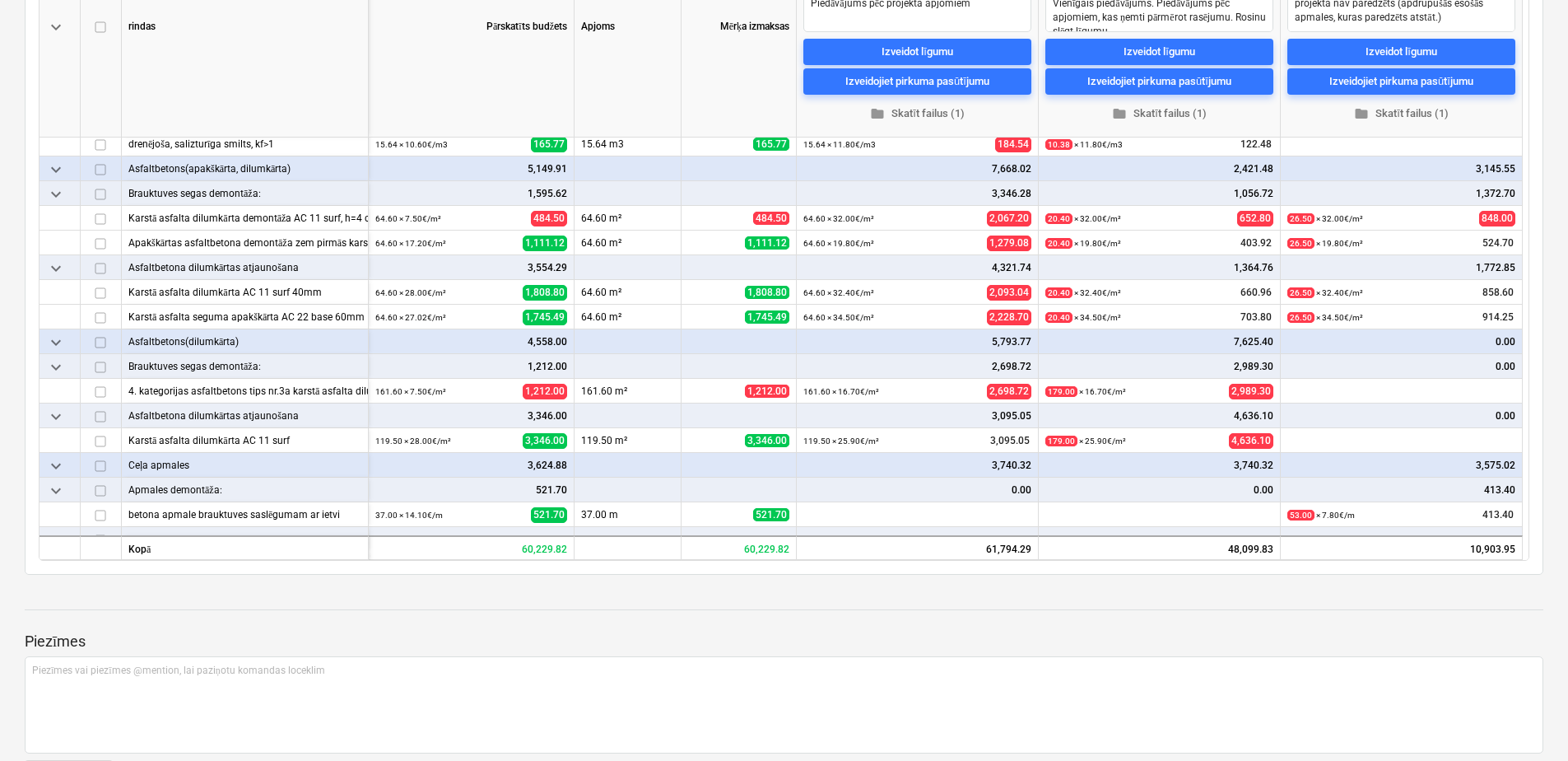
scroll to position [2361, 0]
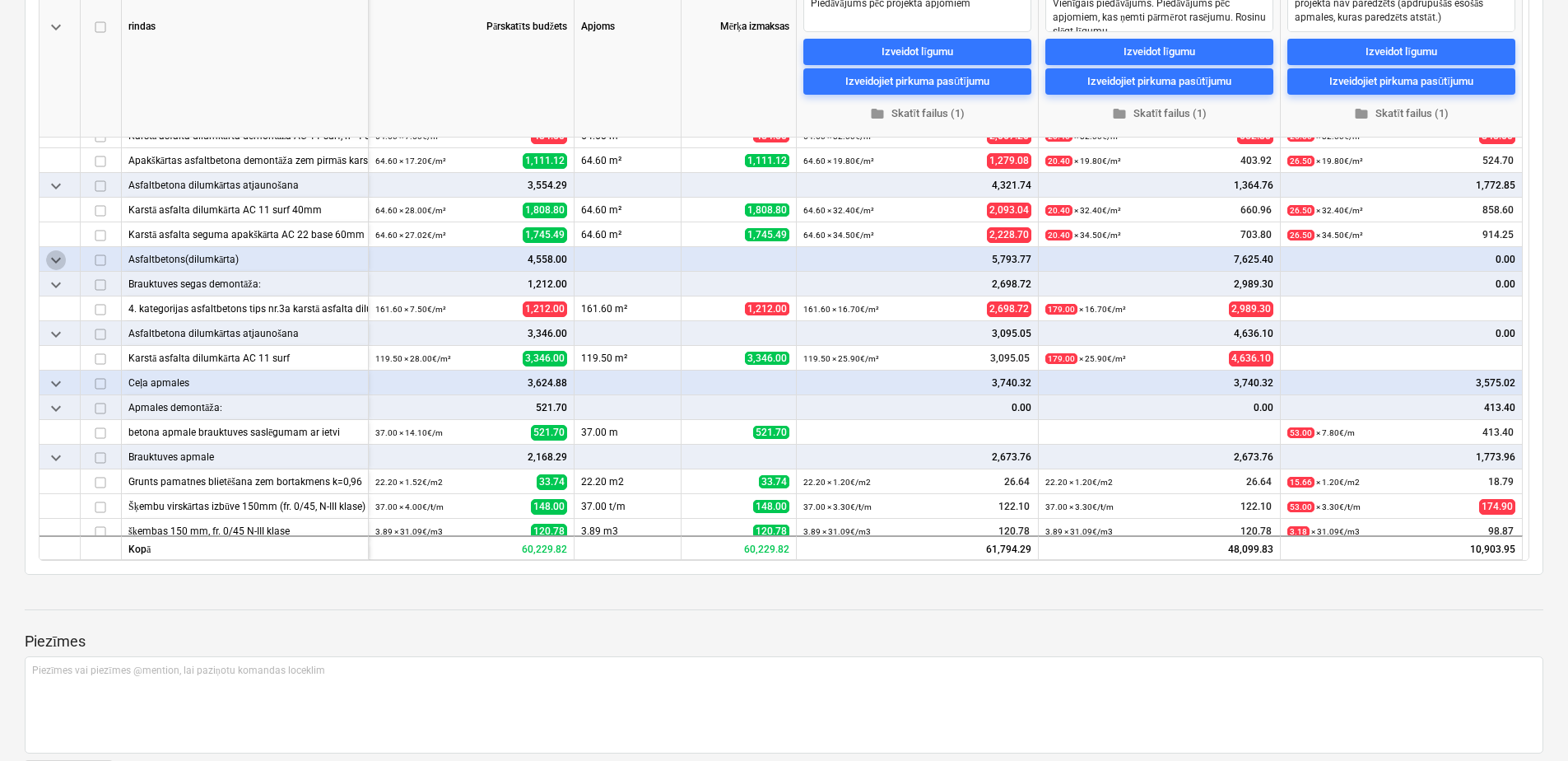
click at [53, 263] on span "keyboard_arrow_down" at bounding box center [56, 261] width 20 height 20
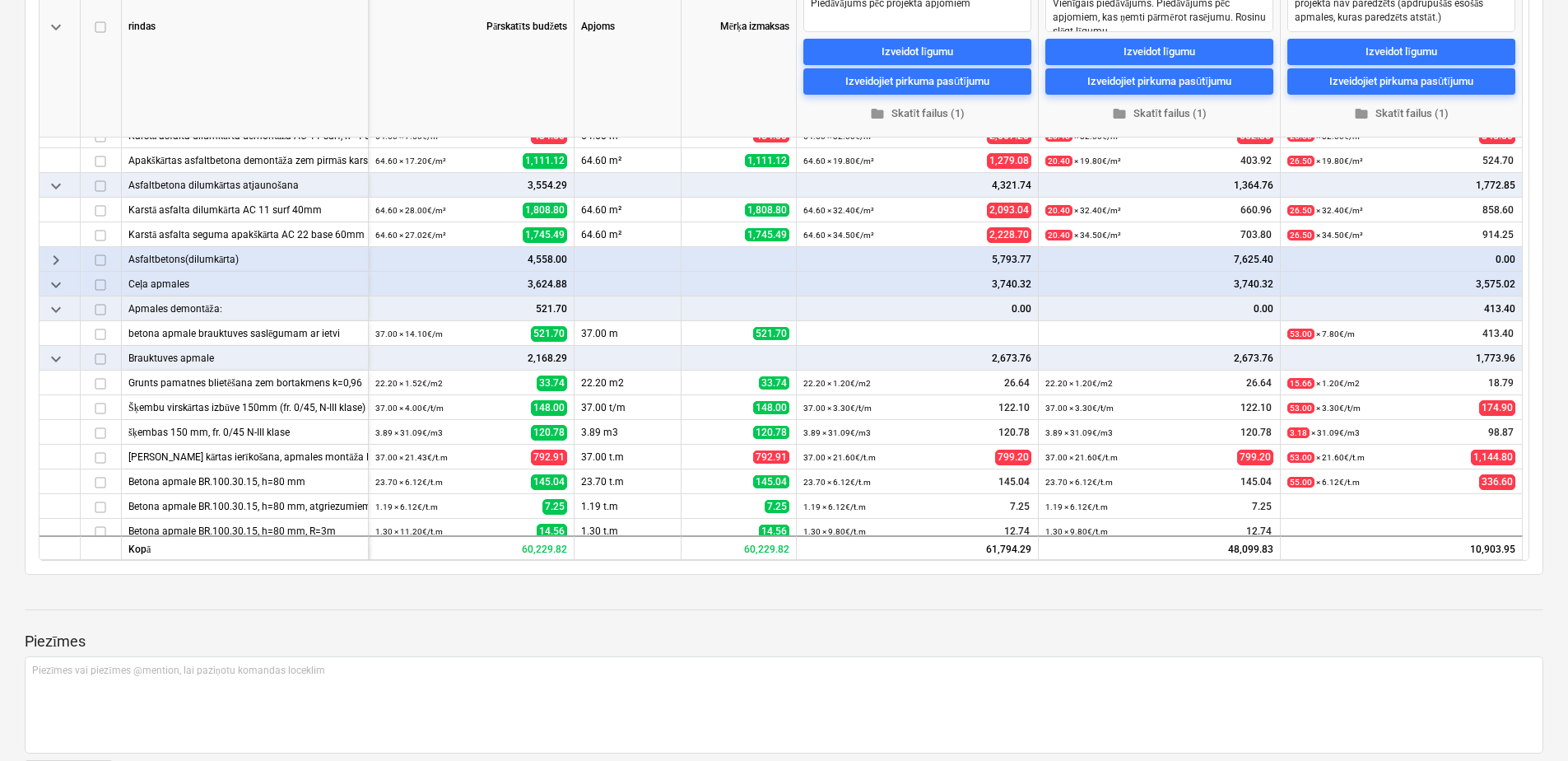
click at [58, 308] on span "keyboard_arrow_down" at bounding box center [56, 310] width 20 height 20
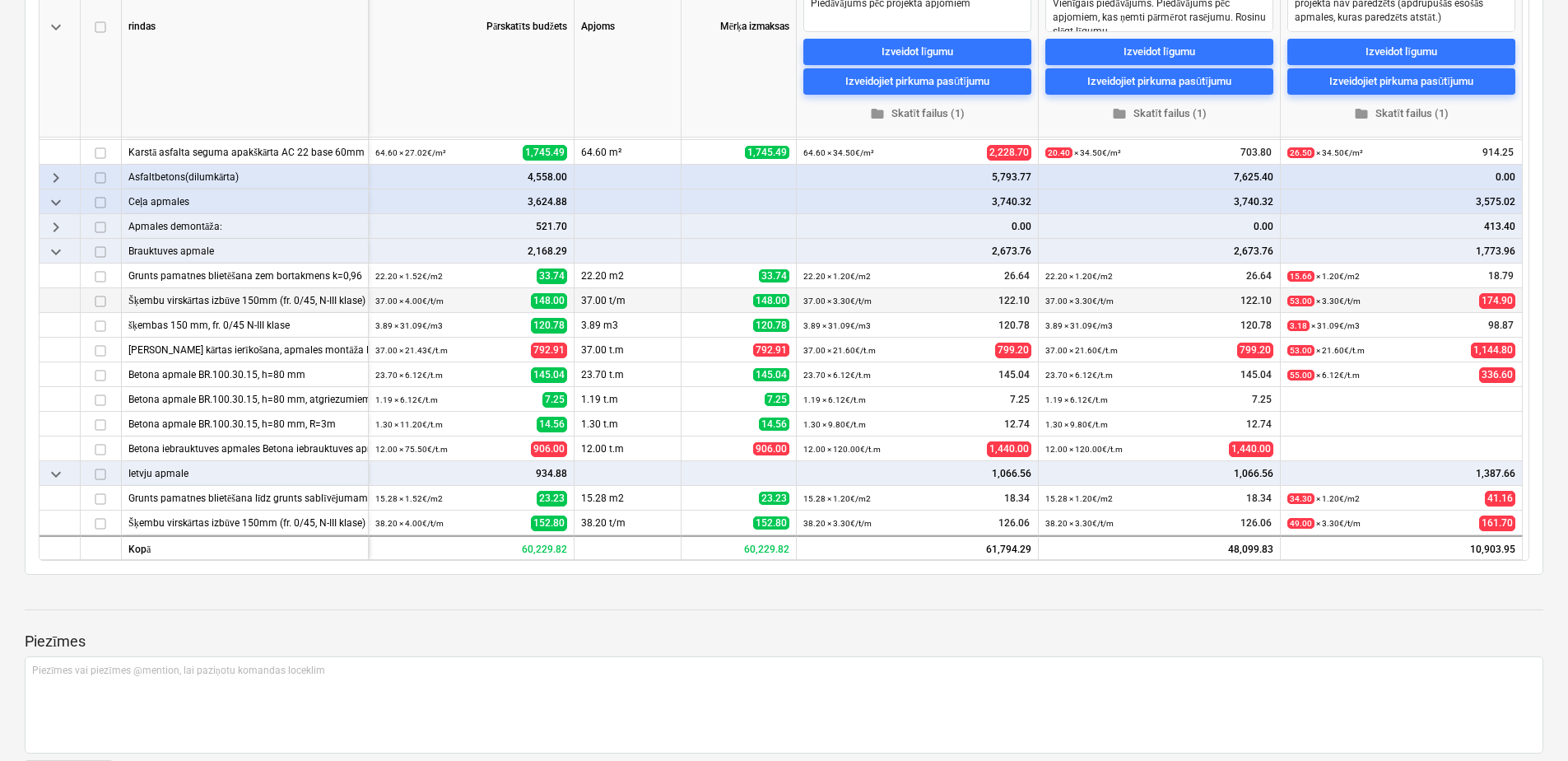
scroll to position [2525, 0]
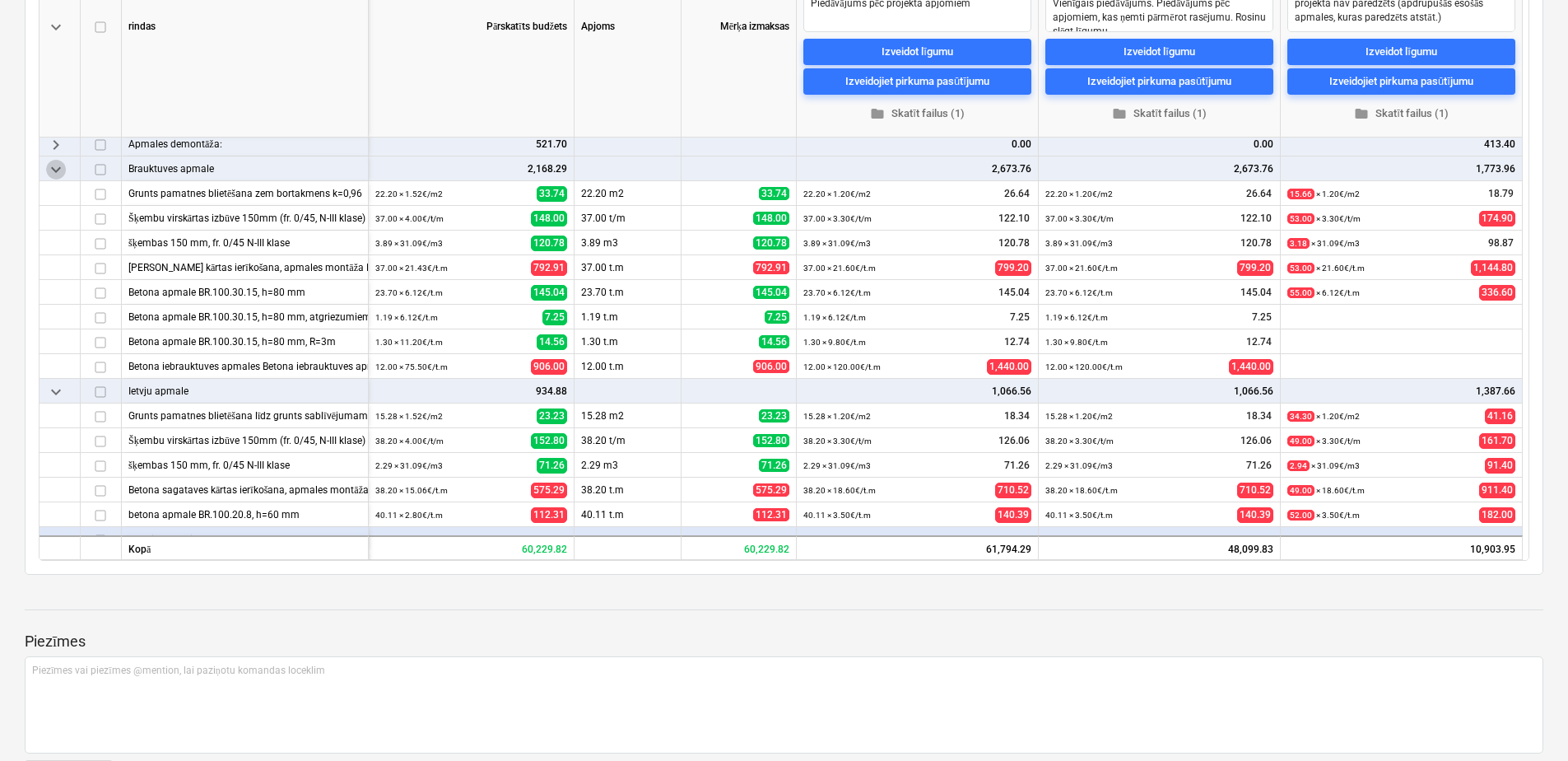
click at [63, 163] on span "keyboard_arrow_down" at bounding box center [56, 169] width 20 height 20
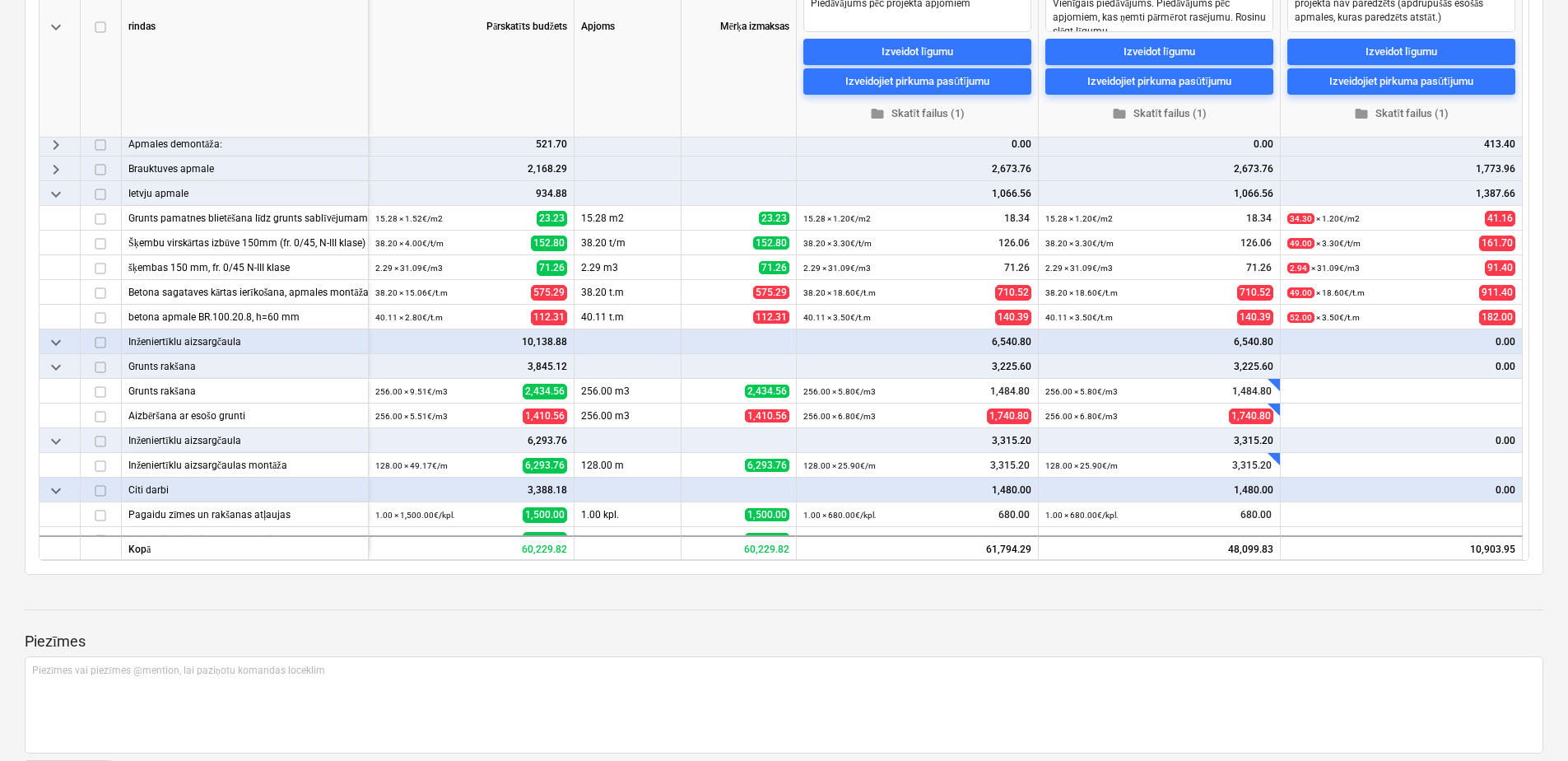
click at [48, 169] on span "keyboard_arrow_right" at bounding box center [56, 169] width 20 height 20
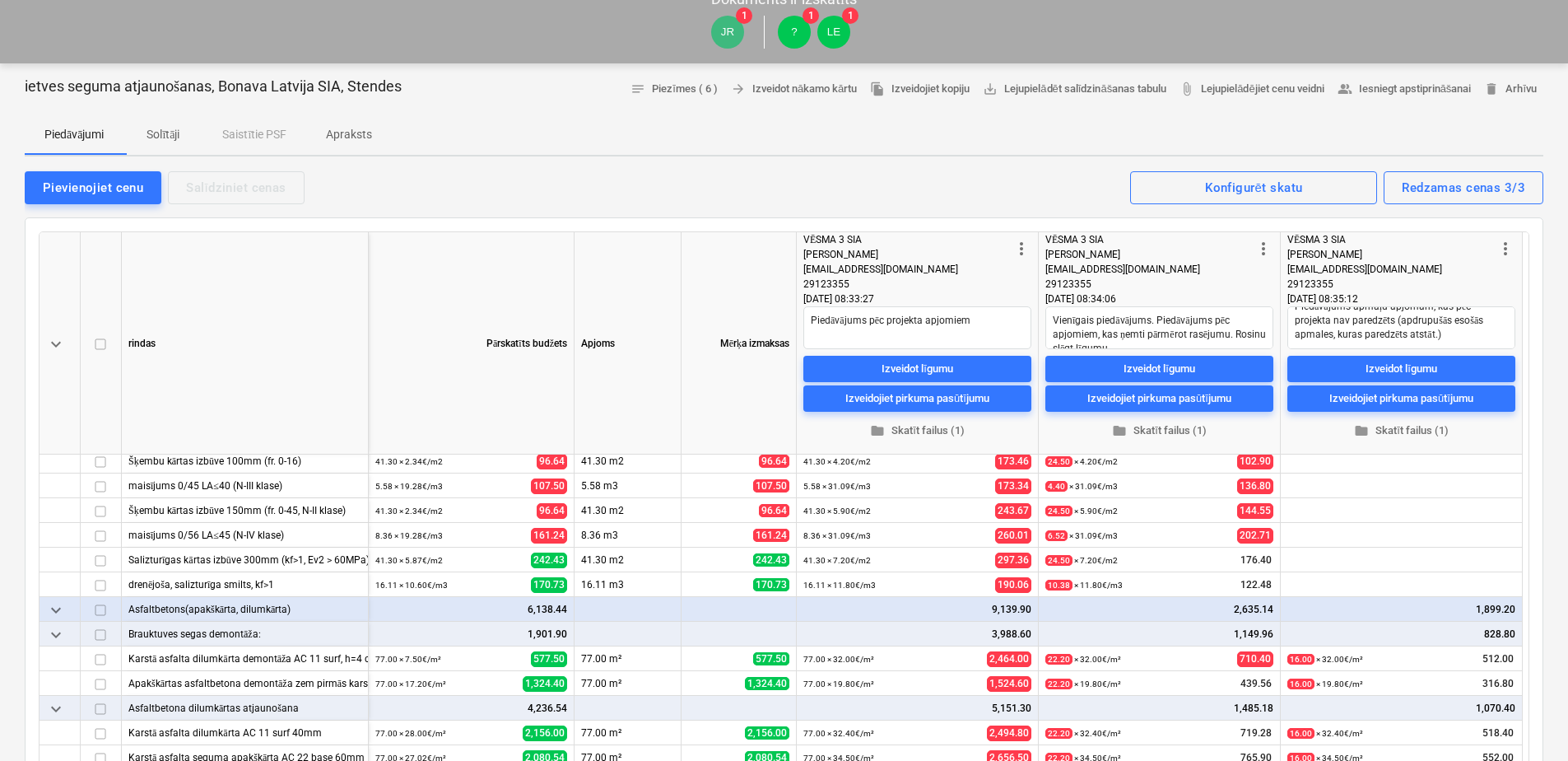
scroll to position [0, 0]
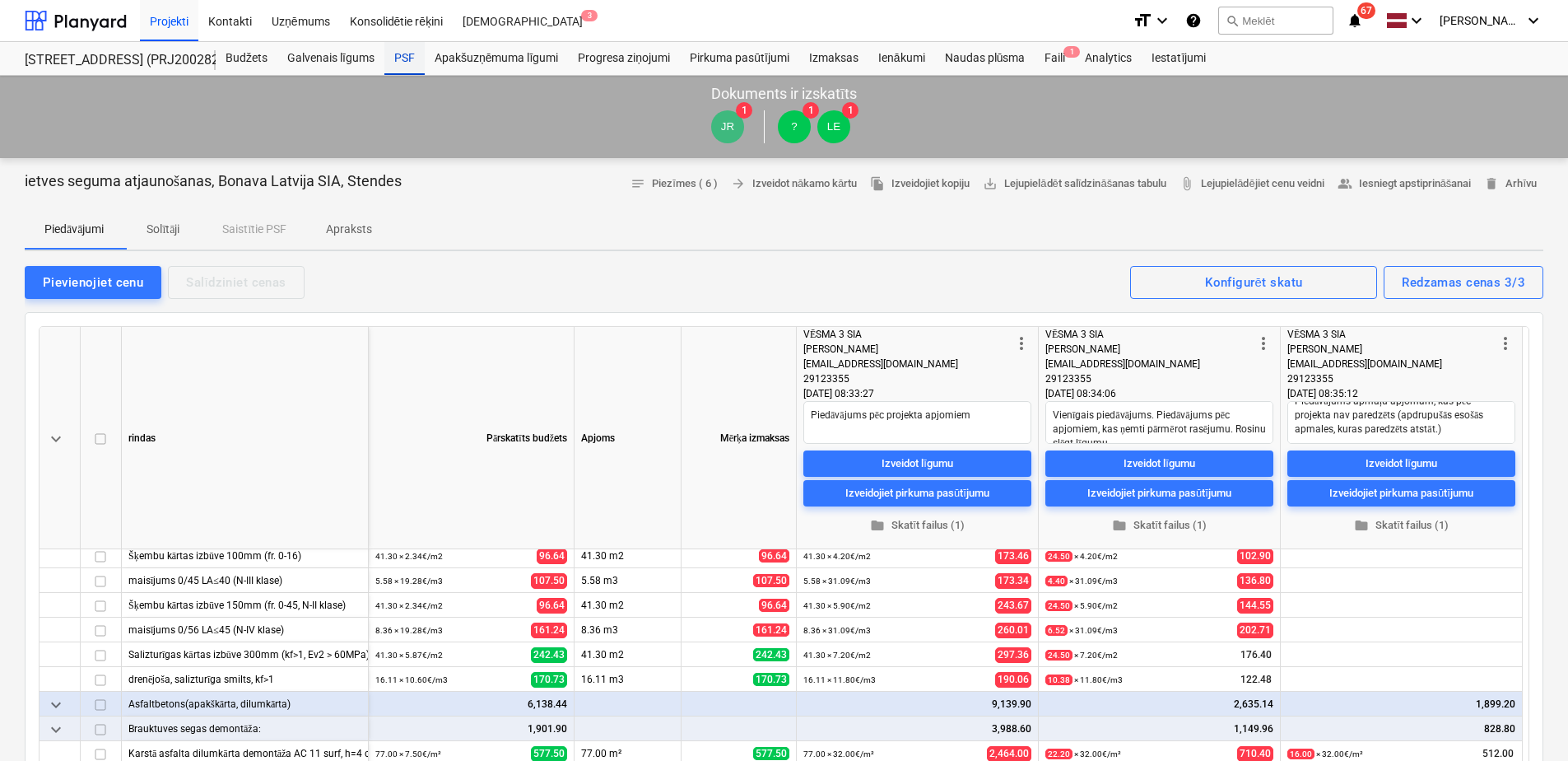
click at [402, 54] on div "PSF" at bounding box center [404, 58] width 40 height 32
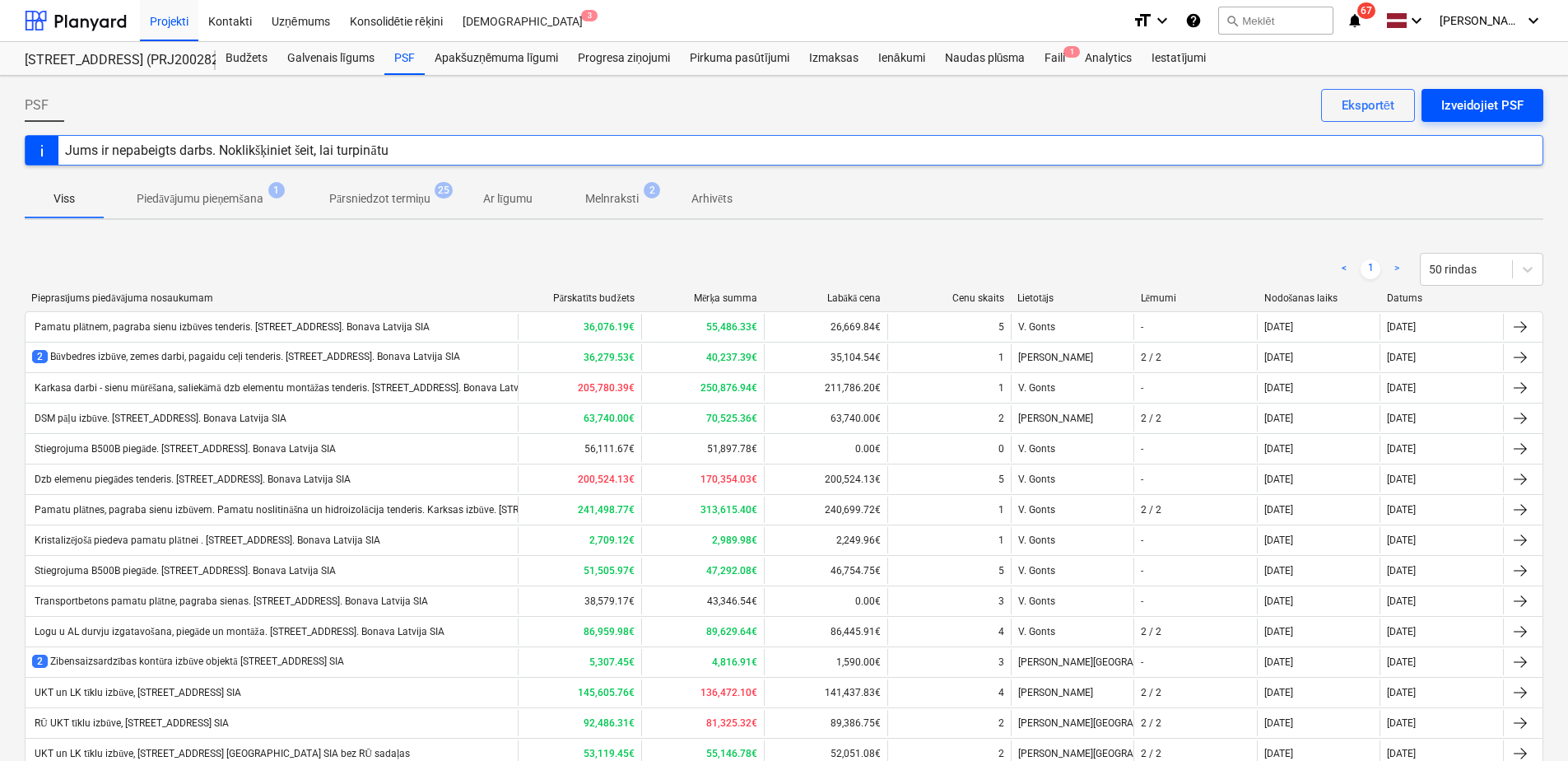
click at [1500, 90] on button "Izveidojiet PSF" at bounding box center [1482, 104] width 122 height 32
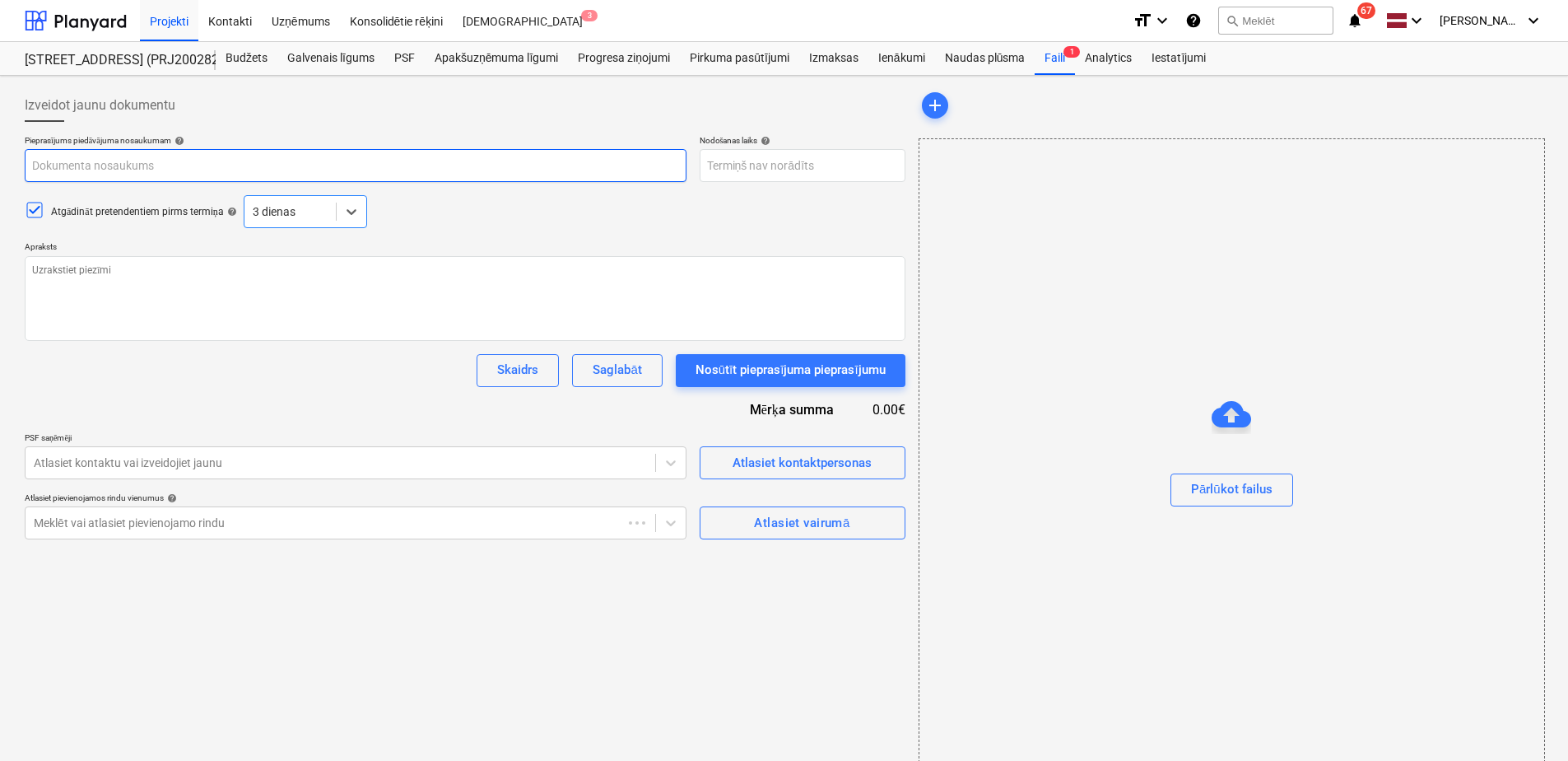
click at [120, 177] on input "text" at bounding box center [355, 165] width 662 height 32
type textarea "x"
type input "A"
type textarea "x"
type input "Ai"
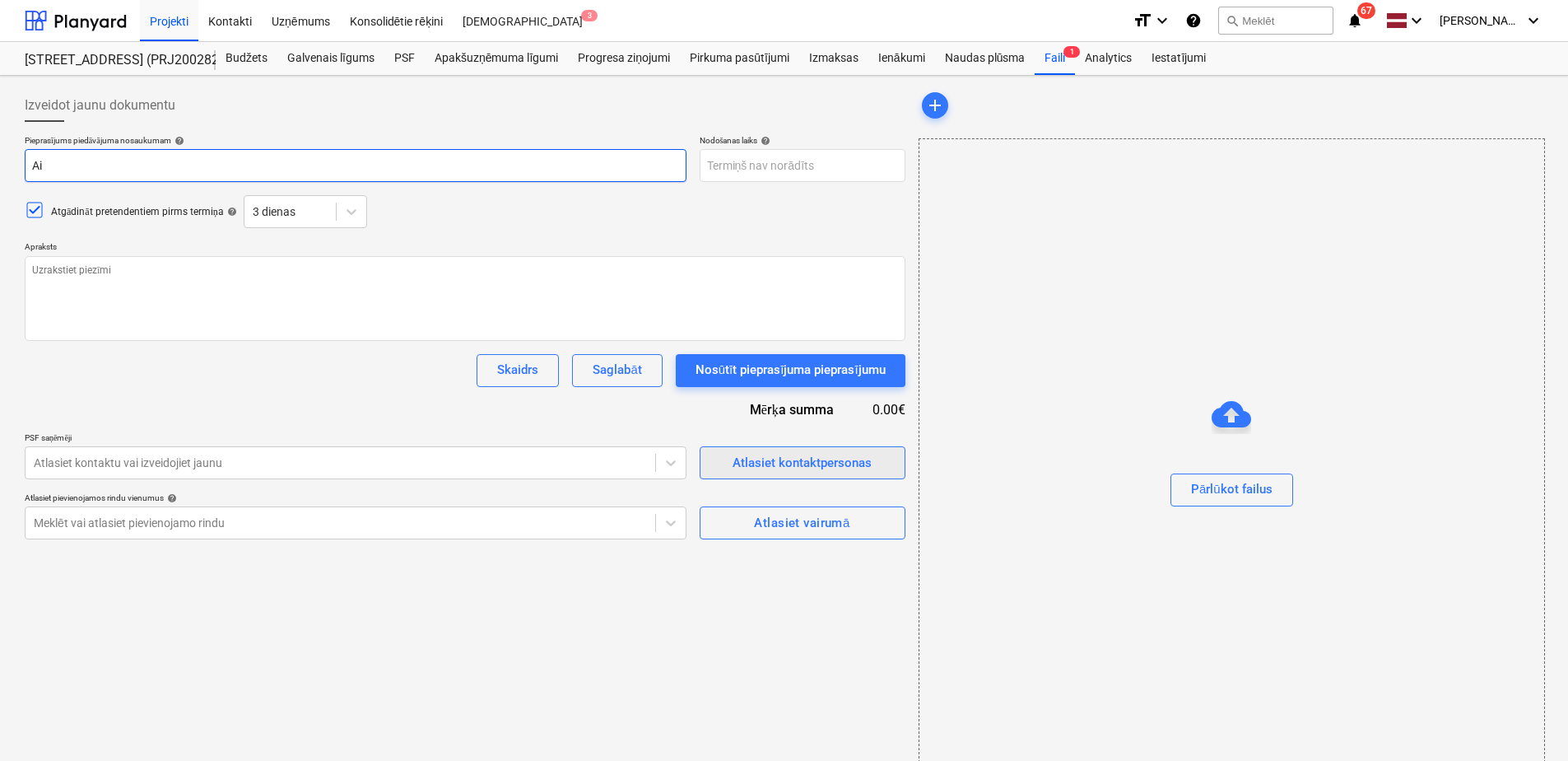
type textarea "x"
type input "Aiz"
type textarea "x"
type input "Aizs"
type textarea "x"
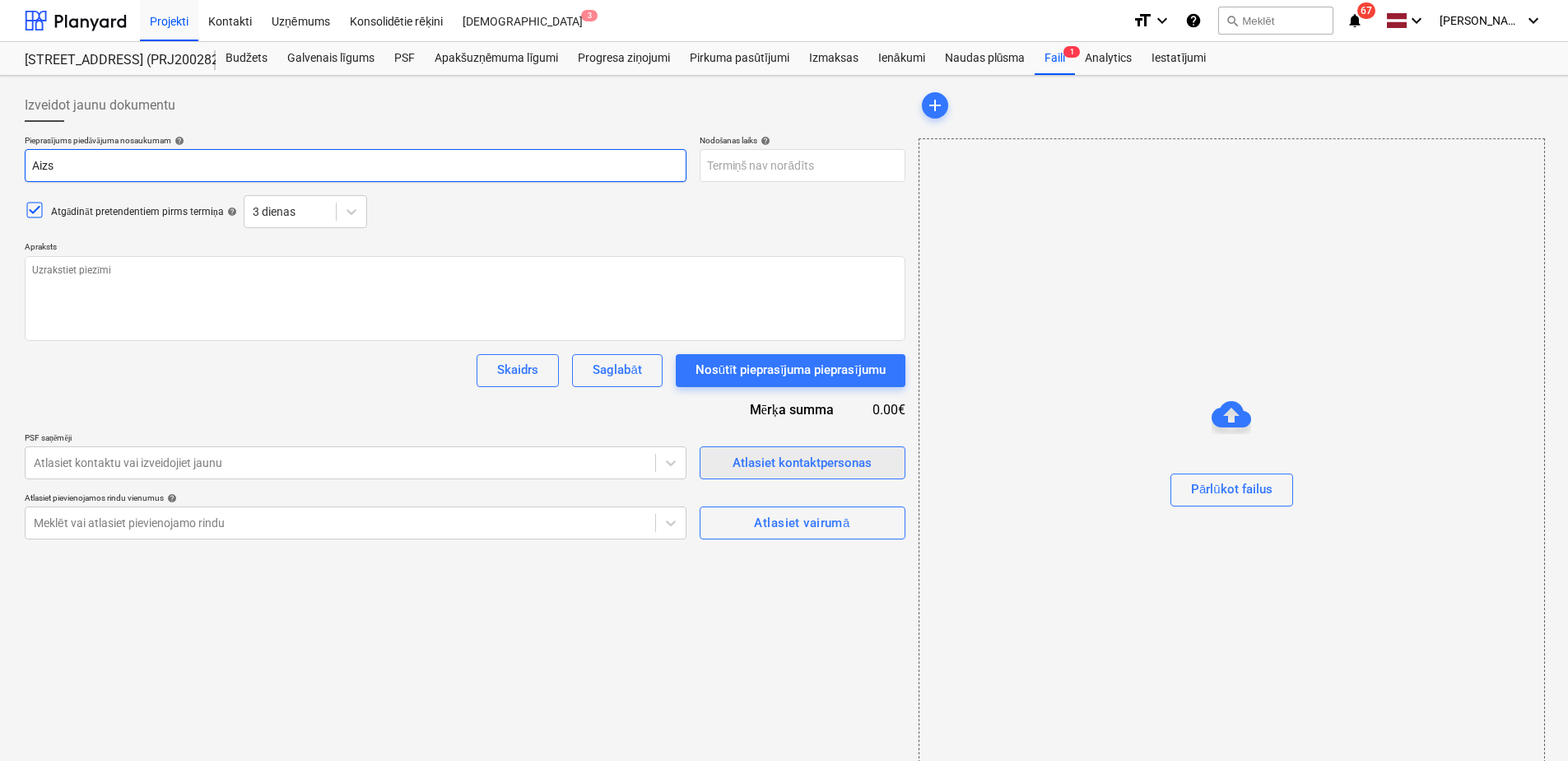
type input "Aizsa"
type textarea "x"
type input "Aizsar"
type textarea "x"
type input "Aizsarg"
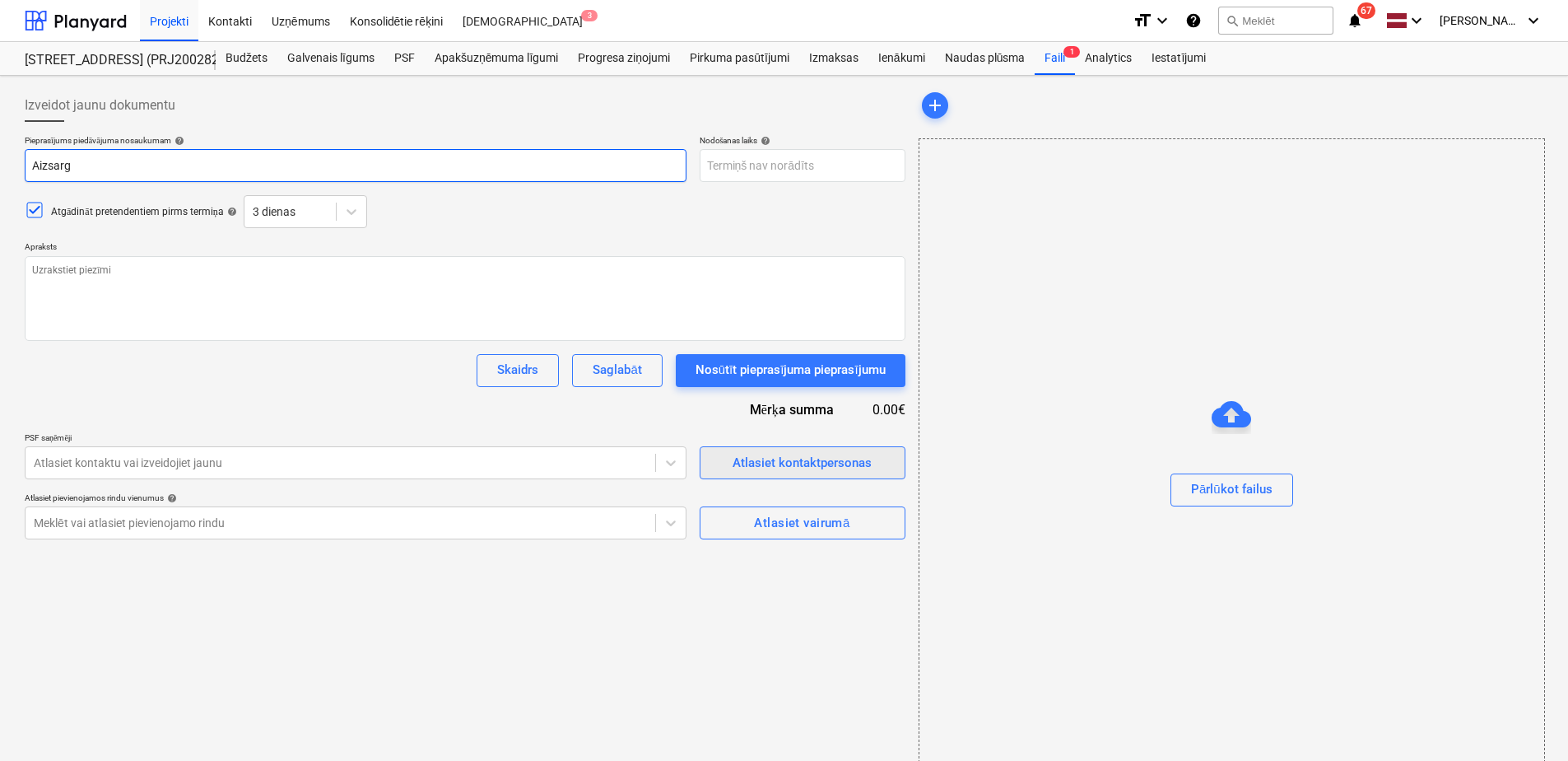
type textarea "x"
type input "Aizsargč"
type textarea "x"
type input "Aizsargča"
type textarea "x"
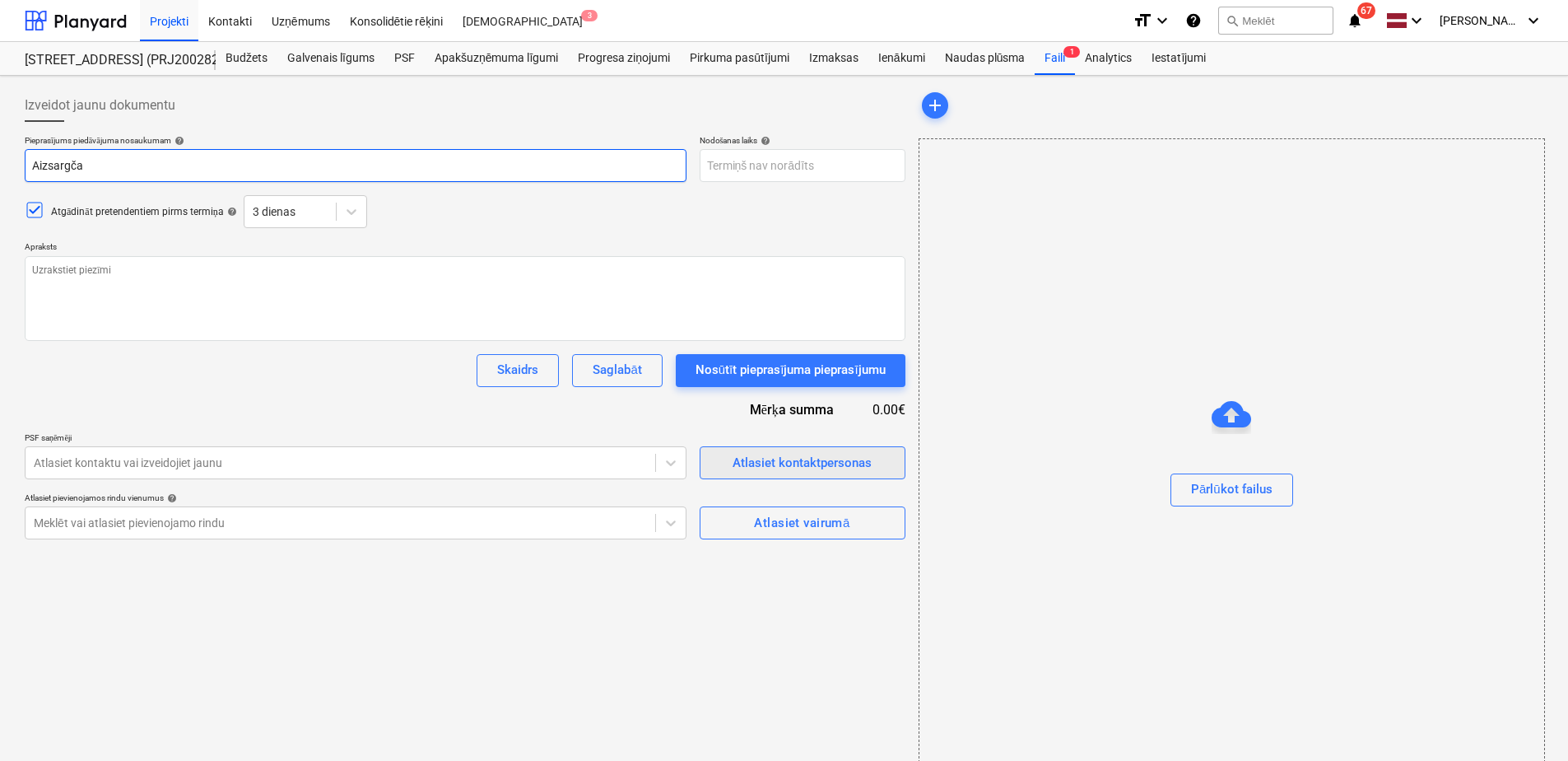
type input "Aizsargčau"
type textarea "x"
type input "Aizsargčaul"
type textarea "x"
type input "Aizsargčaula"
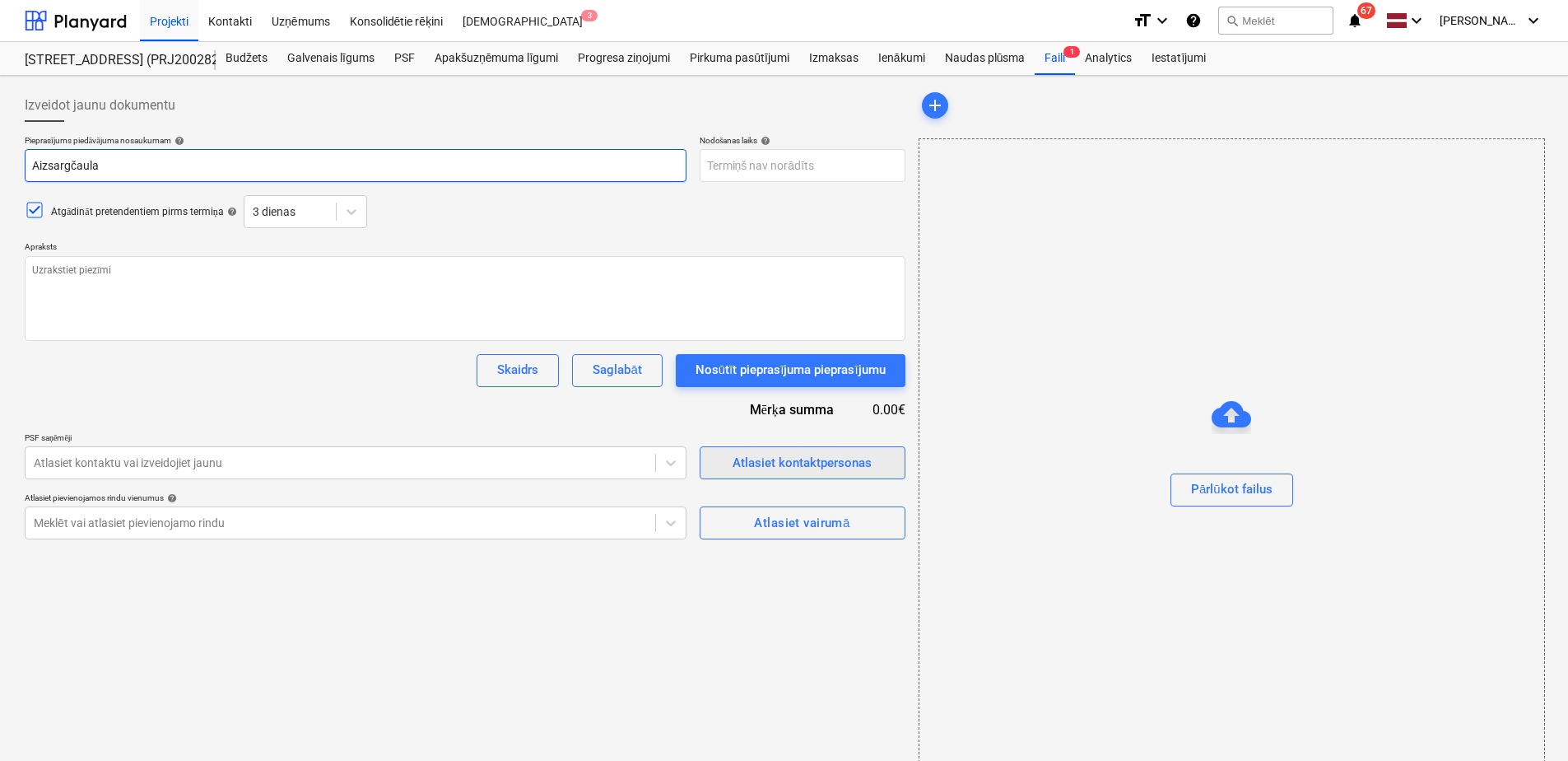
type textarea "x"
type input "Aizsargčaulas"
type textarea "x"
type input "Aizsargčaulas"
type textarea "x"
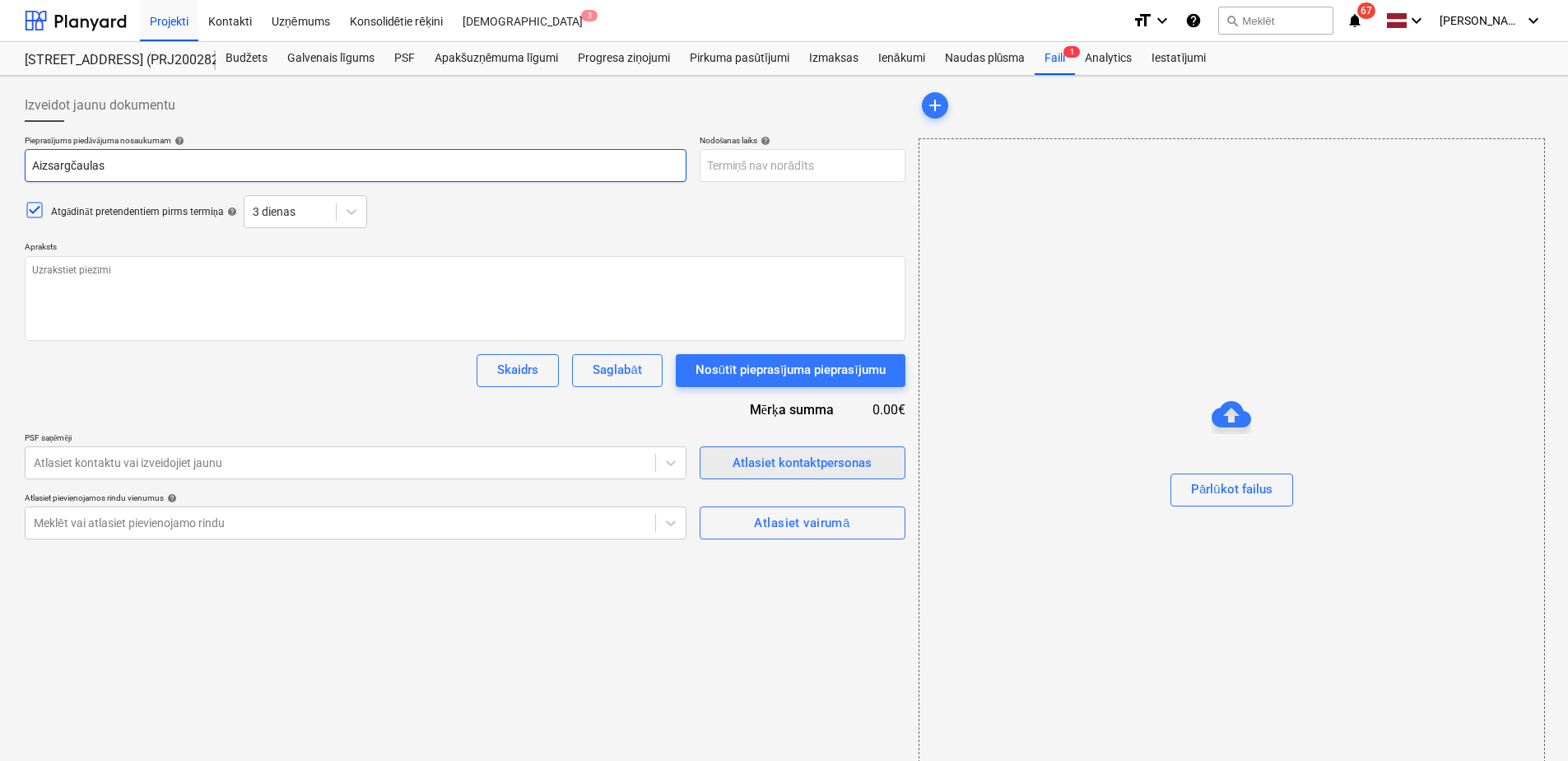
type input "Aizsargčaulas I"
type textarea "x"
type input "Aizsargčaulas Ie"
type textarea "x"
type input "Aizsargčaulas Iet"
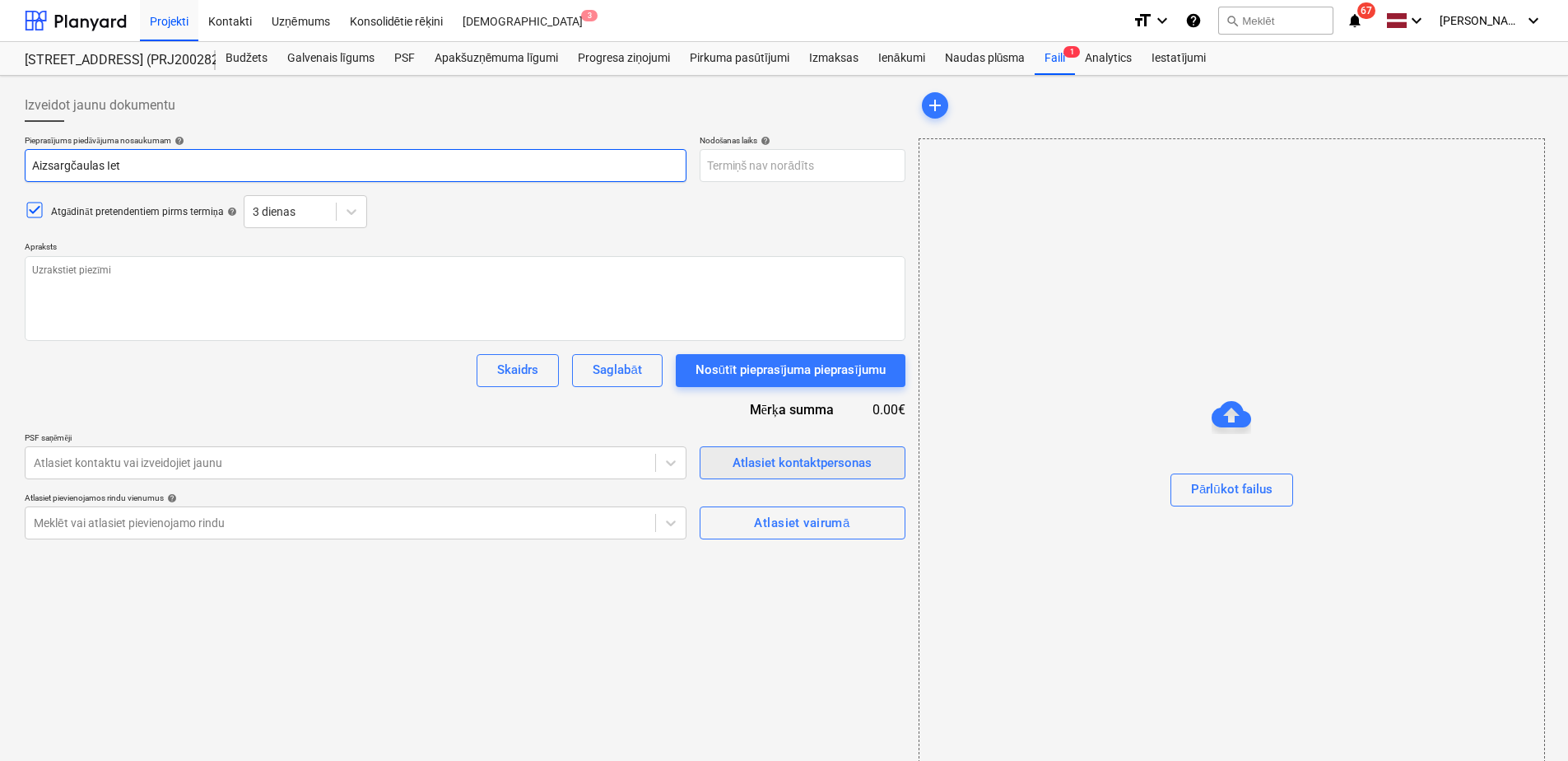
type textarea "x"
type input "Aizsargčaulas Ietv"
type textarea "x"
type input "Aizsargčaulas Ietvu"
type textarea "x"
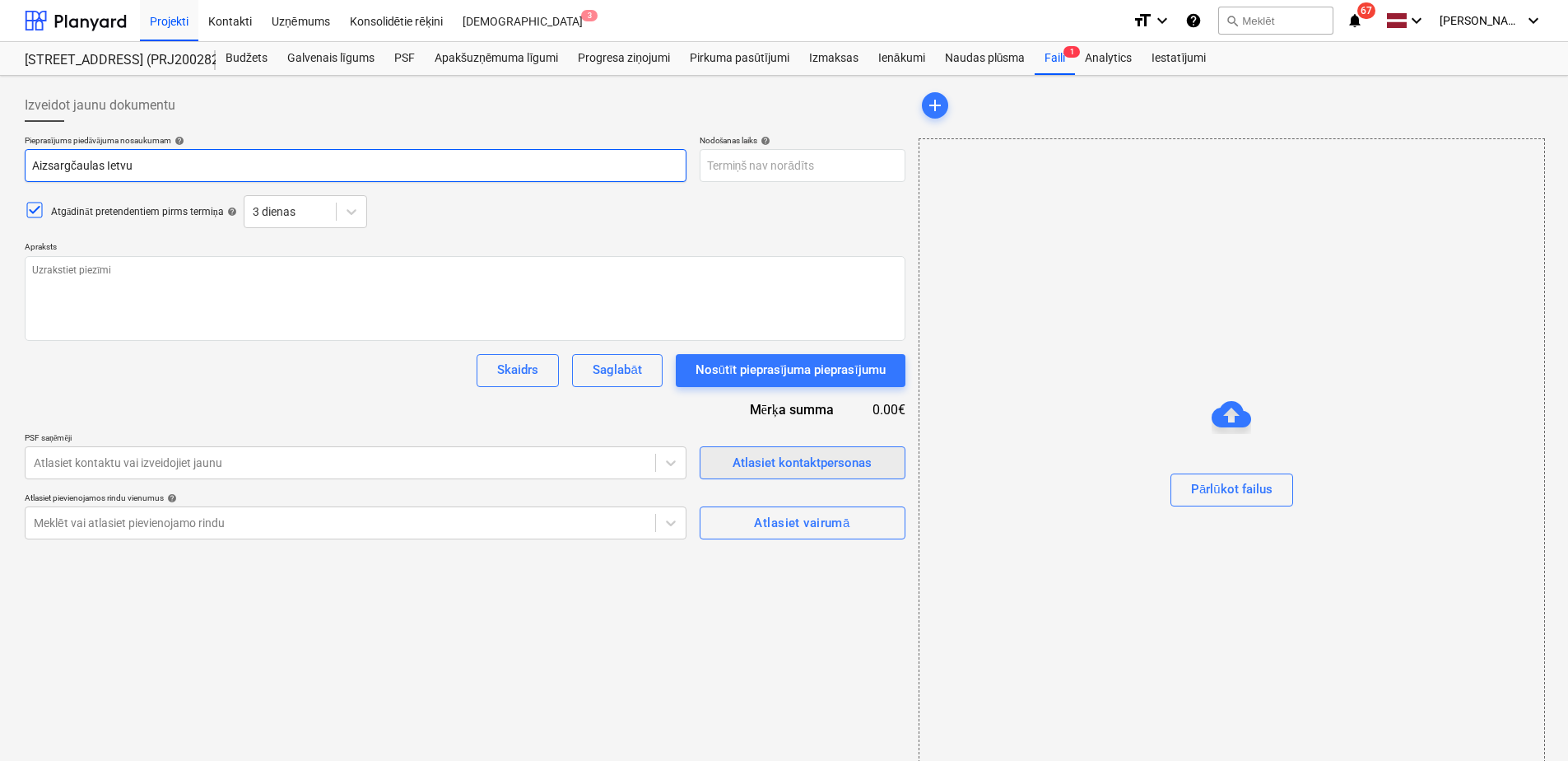
type input "Aizsargčaulas Ietvu"
type textarea "x"
type input "Aizsargčaulas Ietvu a"
type textarea "x"
type input "Aizsargčaulas Ietvu at"
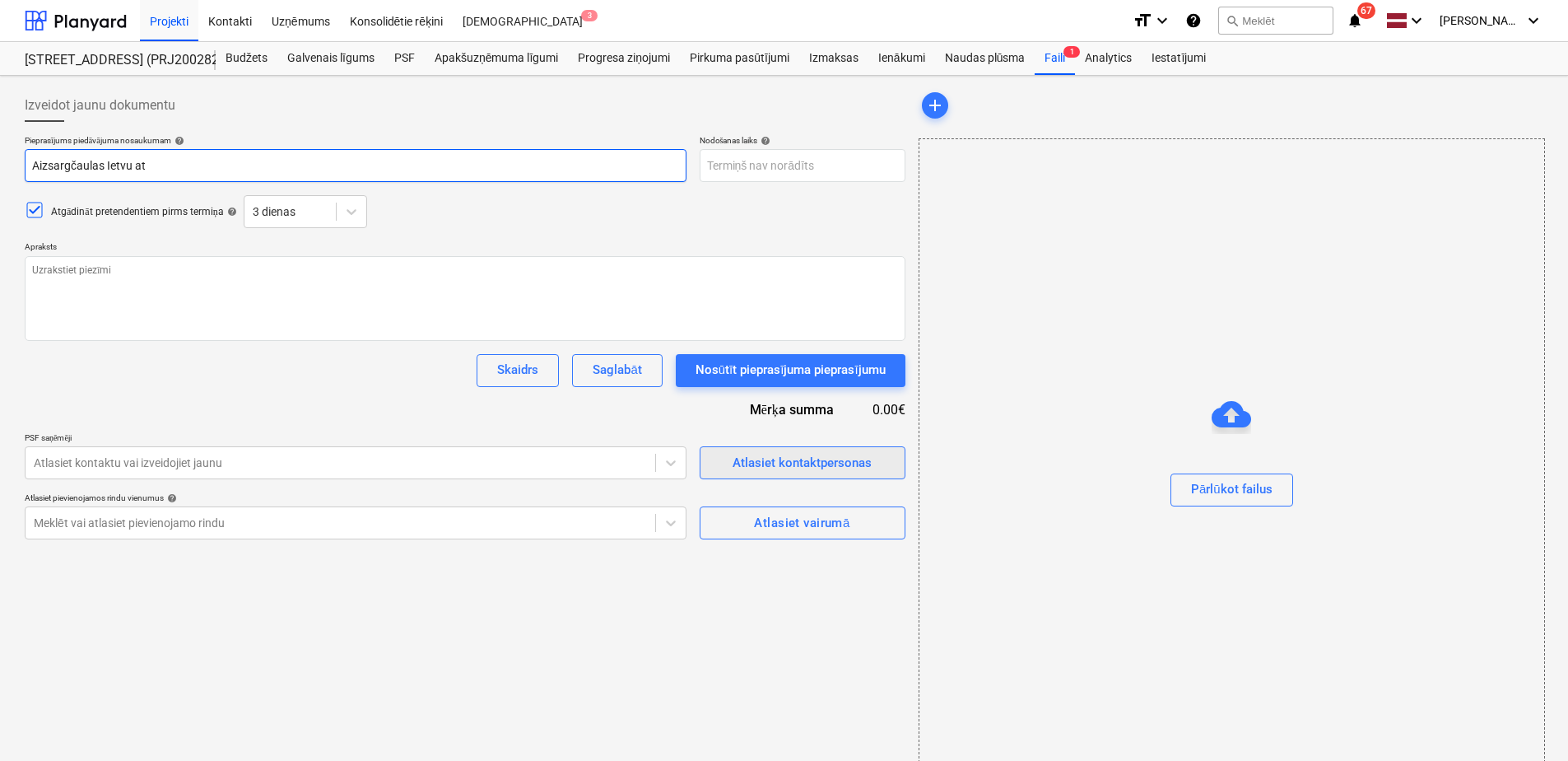
type textarea "x"
type input "Aizsargčaulas Ietvu atj"
type textarea "x"
type input "Aizsargčaulas Ietvu atjau"
type textarea "x"
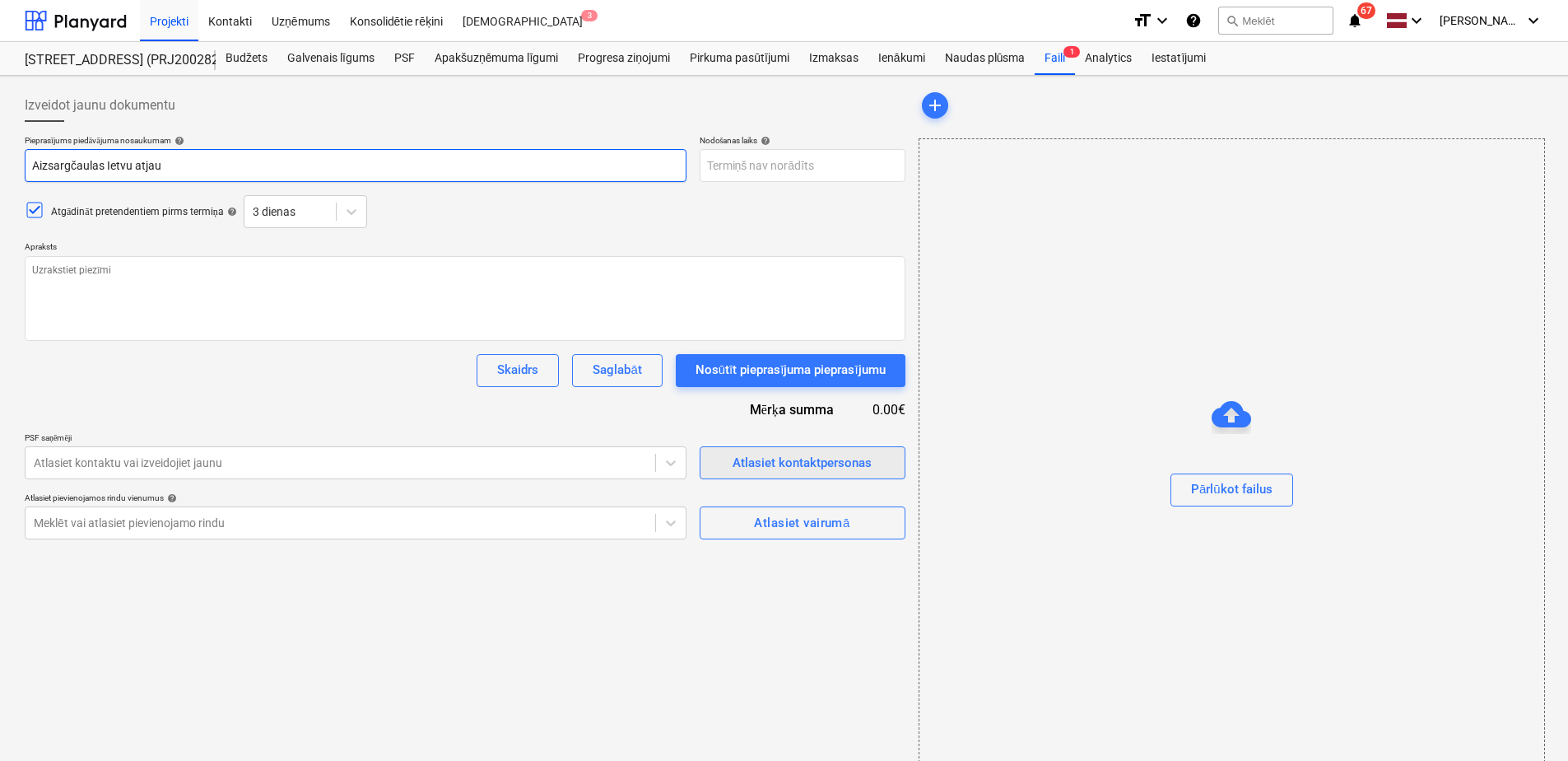
type input "Aizsargčaulas Ietvu atjaun"
type textarea "x"
type input "Aizsargčaulas Ietvu atjauno"
type textarea "x"
type input "Aizsargčaulas Ietvu atjaunoš"
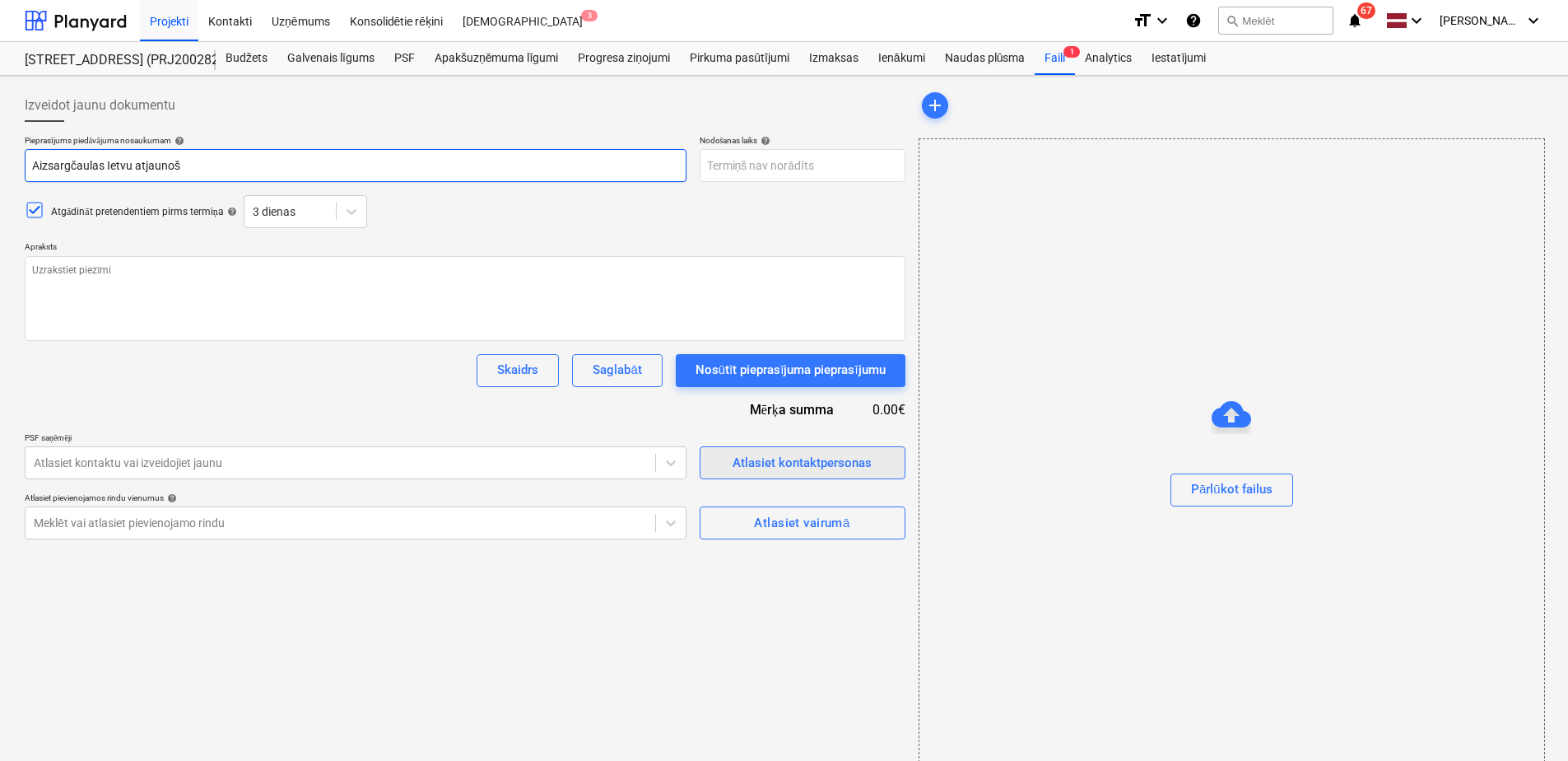
type textarea "x"
type input "Aizsargčaulas Ietvu atjaunoša"
type textarea "x"
type input "Aizsargčaulas Ietvu atjaunošan"
type textarea "x"
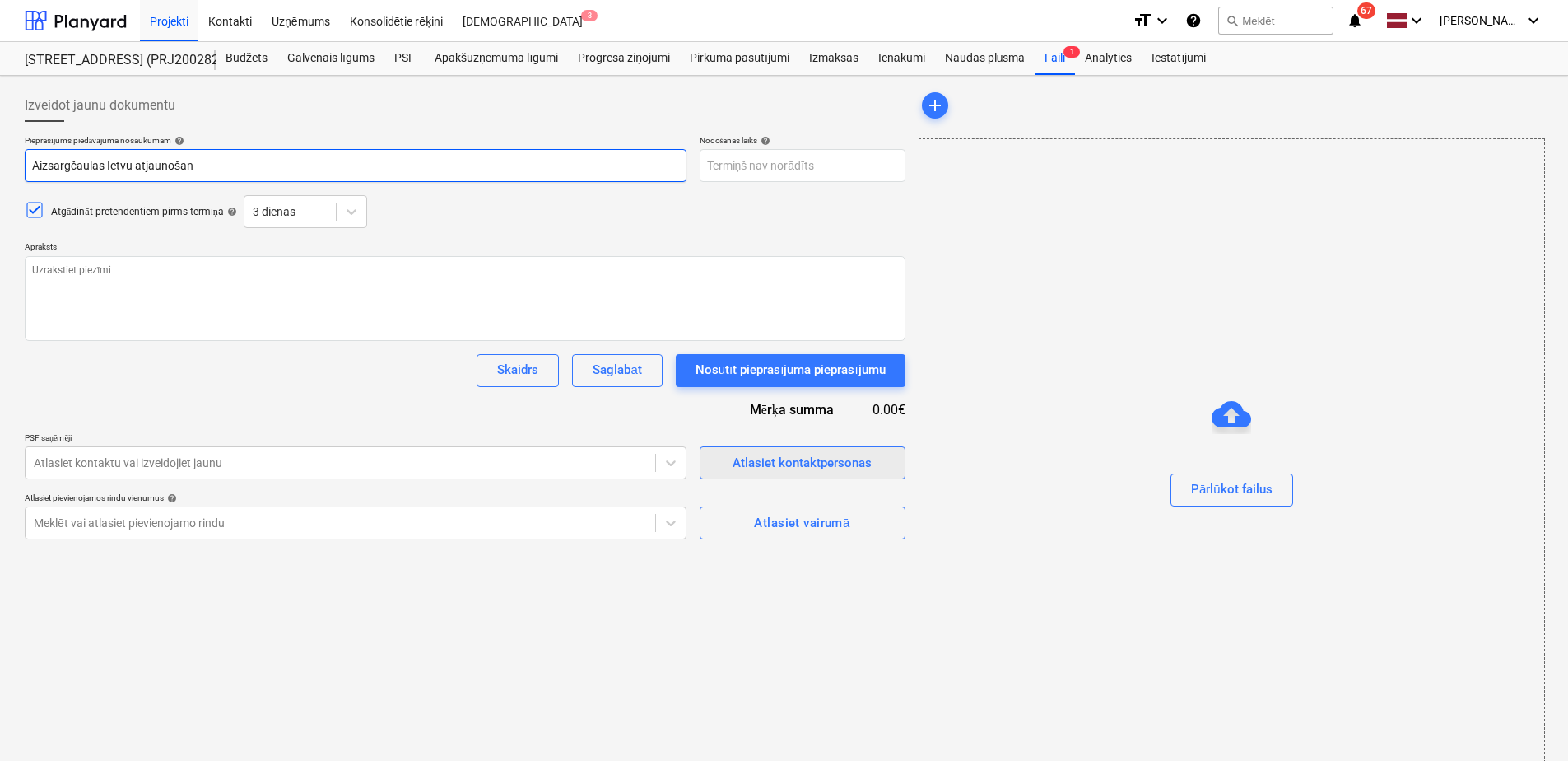
type input "Aizsargčaulas Ietvu atjaunošana"
type textarea "x"
type input "Aizsargčaulas Ietvu atjaunošanas"
type textarea "x"
type input "Aizsargčaulas Ietvu atjaunošanas"
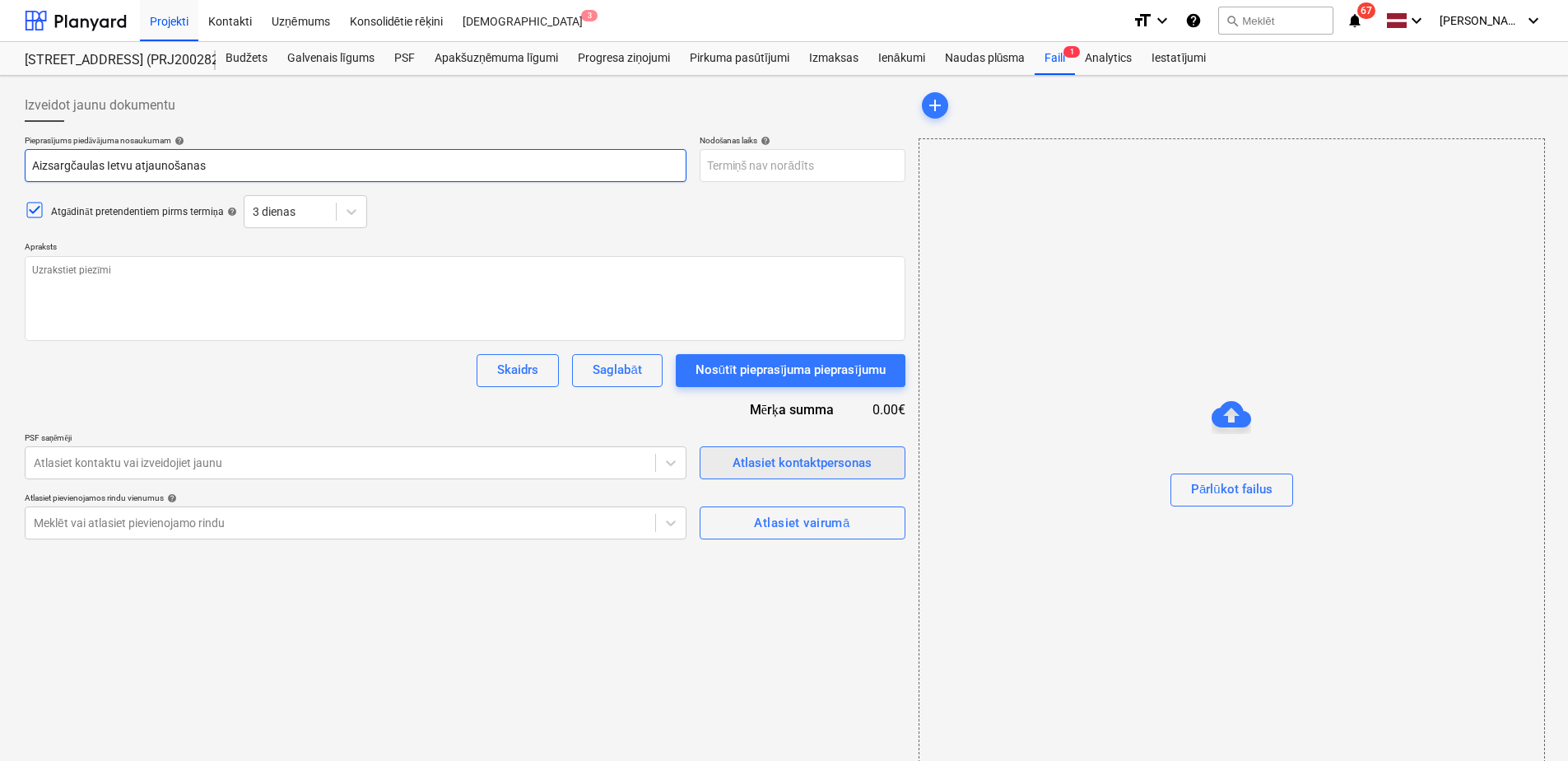
type textarea "x"
type input "Aizsargčaulas Ietvu atjaunošanas p"
type textarea "x"
type input "Aizsargčaulas Ietvu atjaunošanas pr"
type textarea "x"
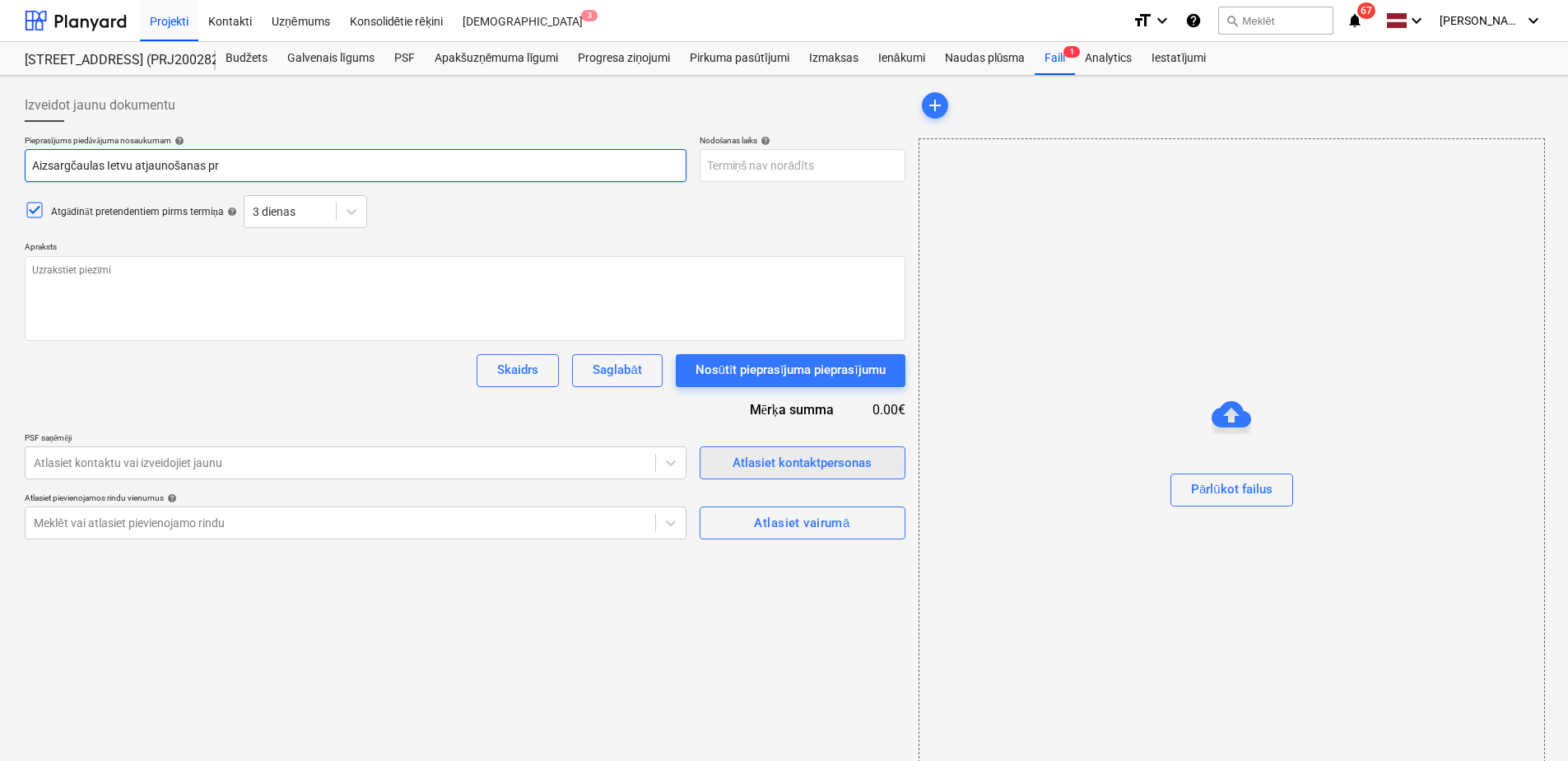
type input "Aizsargčaulas Ietvu atjaunošanas pro"
type textarea "x"
type input "Aizsargčaulas Ietvu atjaunošanas proj"
type textarea "x"
type input "Aizsargčaulas Ietvu atjaunošanas projek"
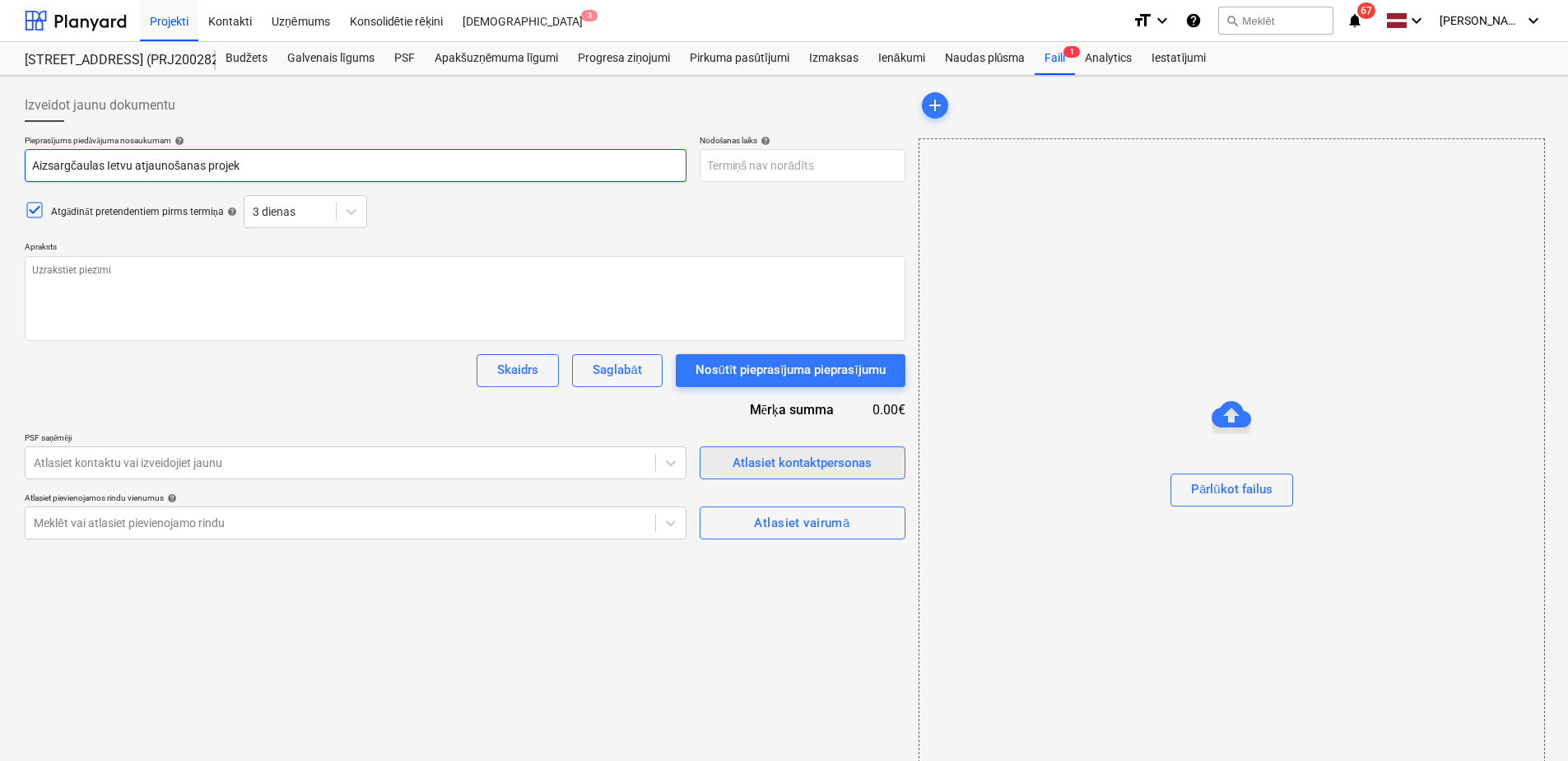
type textarea "x"
type input "Aizsargčaulas Ietvu atjaunošanas projekt"
type textarea "x"
type input "Aizsargčaulas Ietvu atjaunošanas projektā"
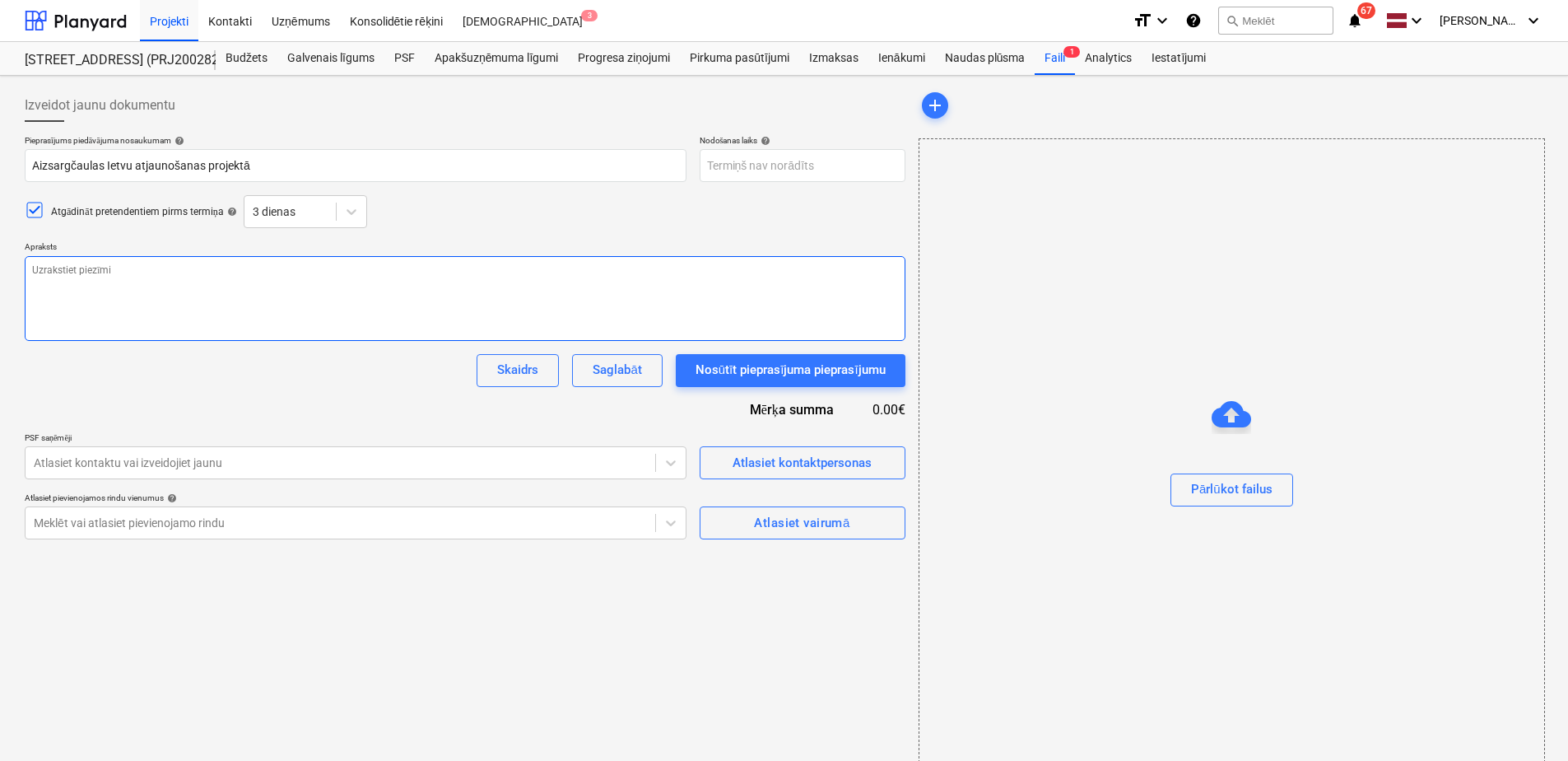
click at [105, 290] on textarea at bounding box center [465, 298] width 881 height 85
type textarea "x"
type textarea "L"
type textarea "x"
type textarea "La"
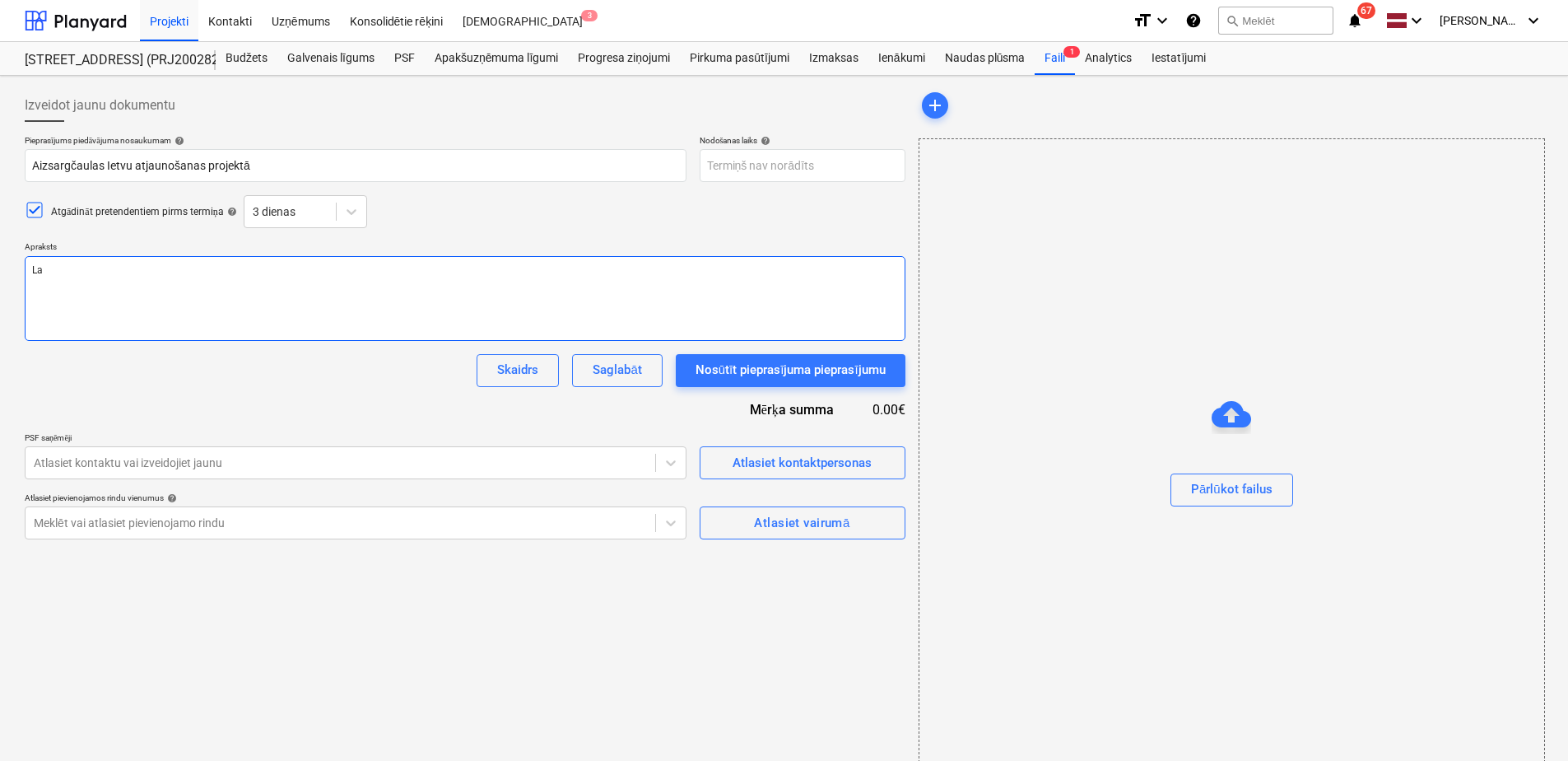
type textarea "x"
type textarea "Lab"
type textarea "x"
type textarea "Labd"
type textarea "x"
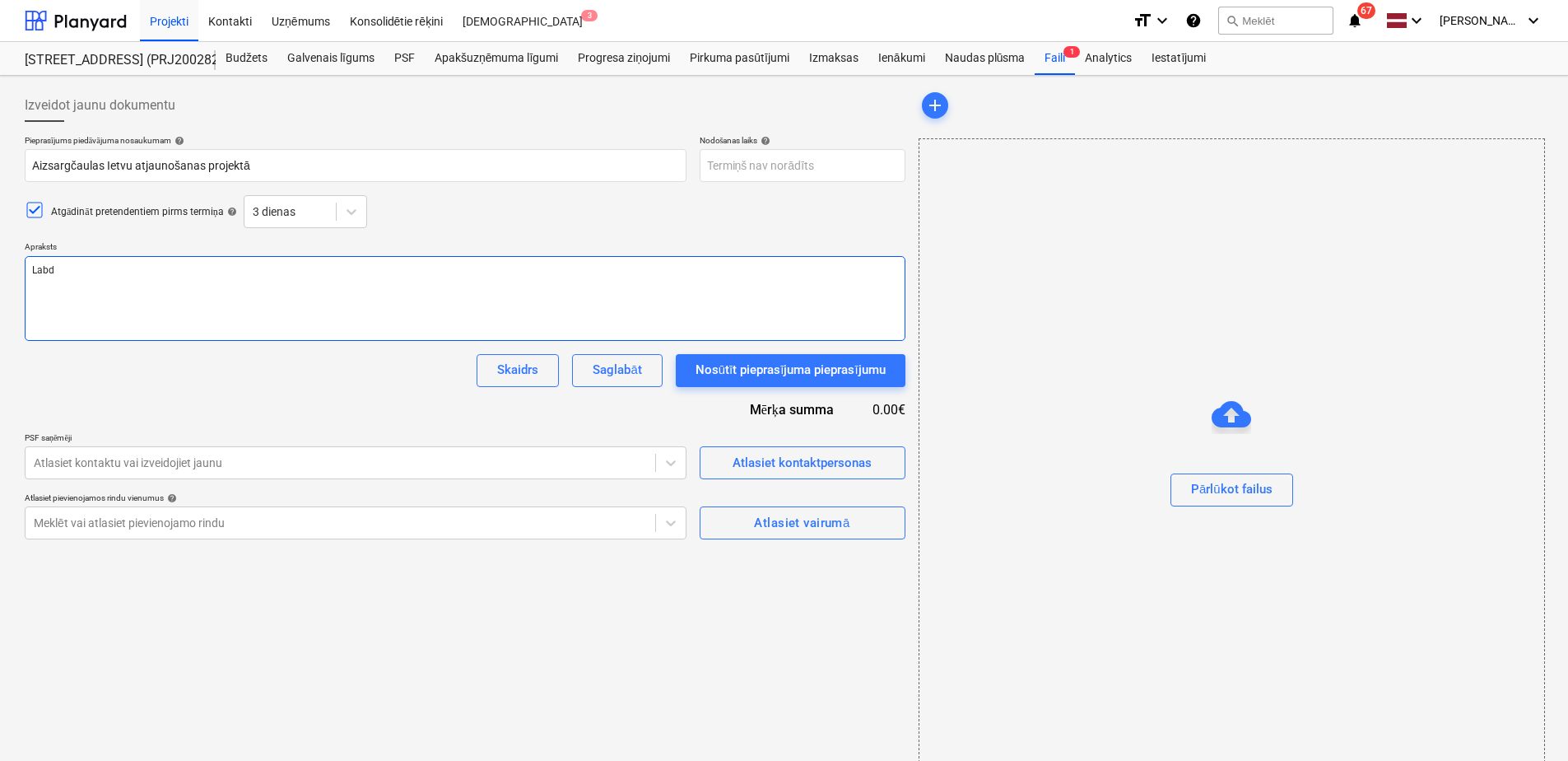
type textarea "Labdi"
type textarea "x"
type textarea "Labdie"
type textarea "x"
type textarea "Labdien"
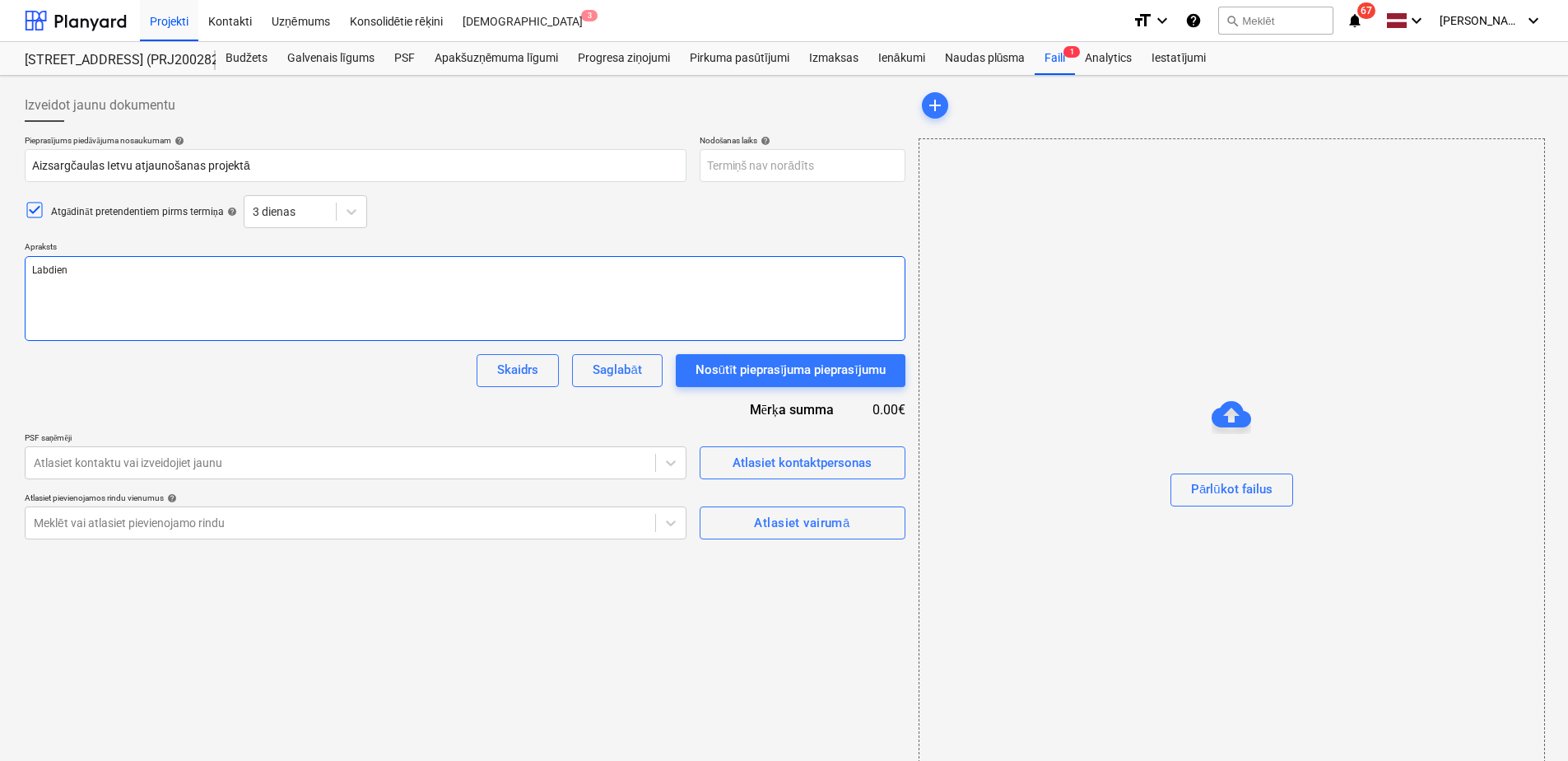
type textarea "x"
type textarea "Labdien,"
type textarea "x"
type textarea "Labdien,"
type textarea "x"
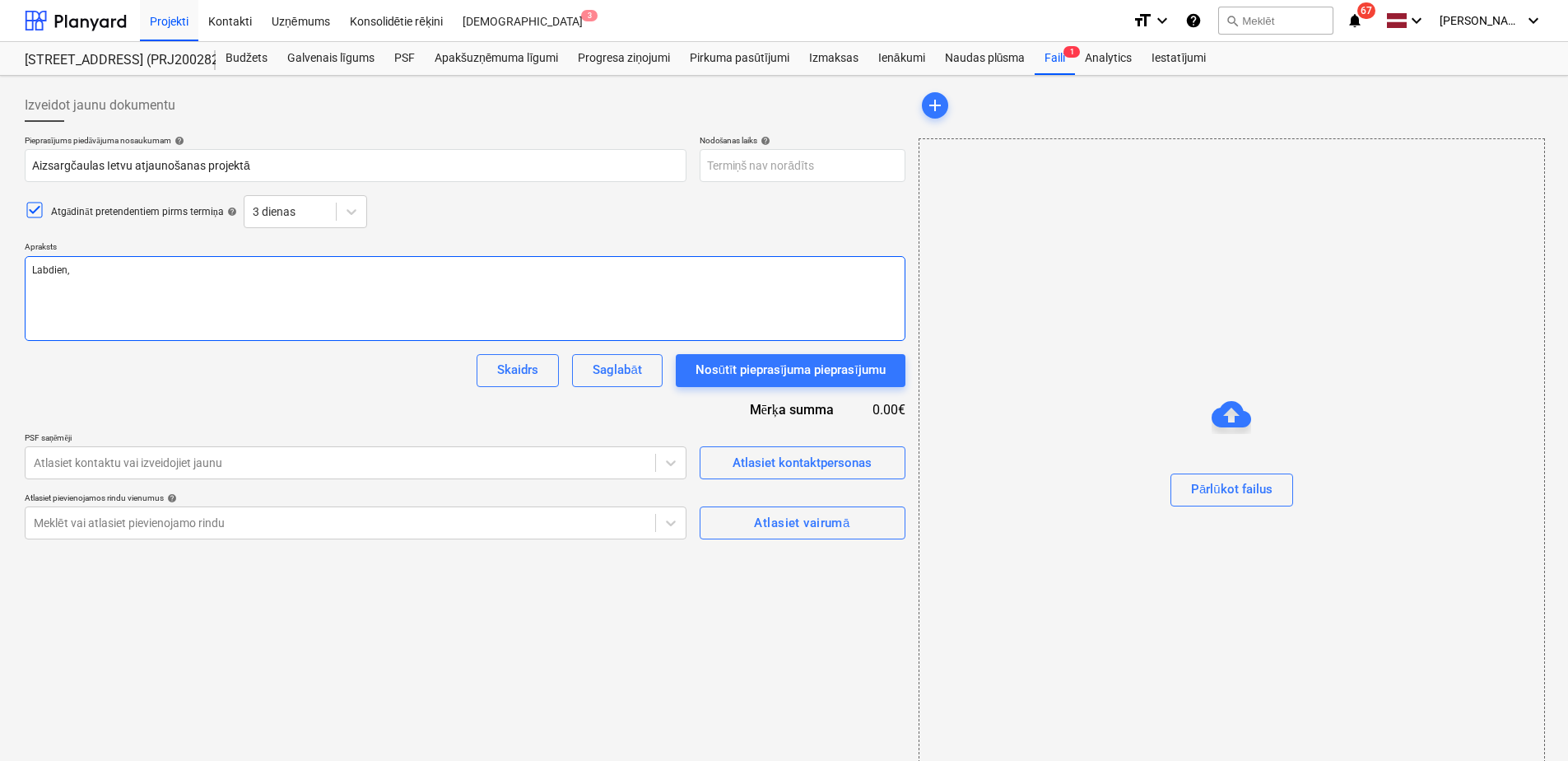
type textarea "Labdien, L"
type textarea "x"
type textarea "Labdien, Lū"
type textarea "x"
type textarea "Labdien, Lūd"
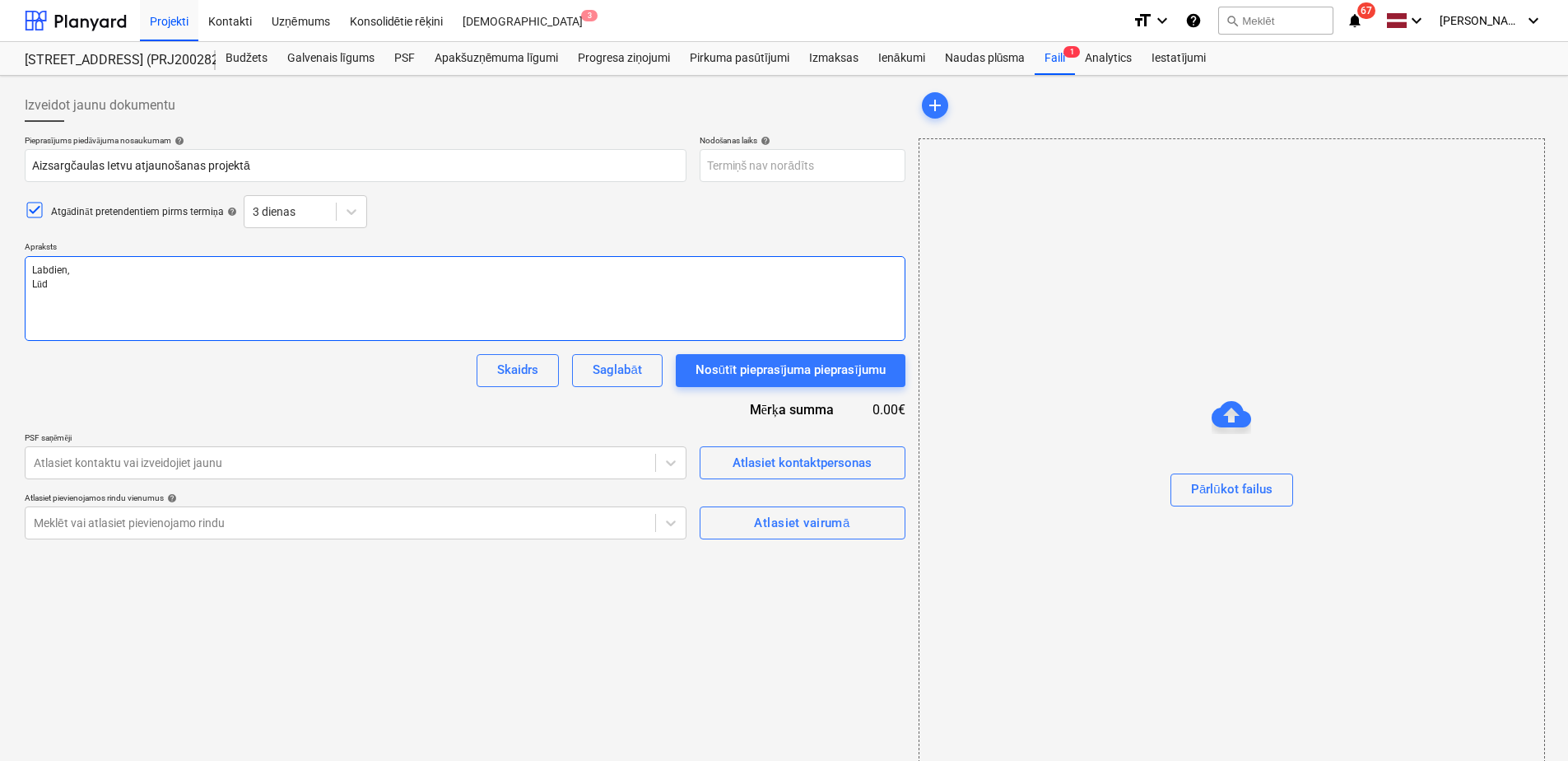
type textarea "x"
type textarea "Labdien, Lūdz"
type textarea "x"
type textarea "Labdien, Lūdzu"
type textarea "x"
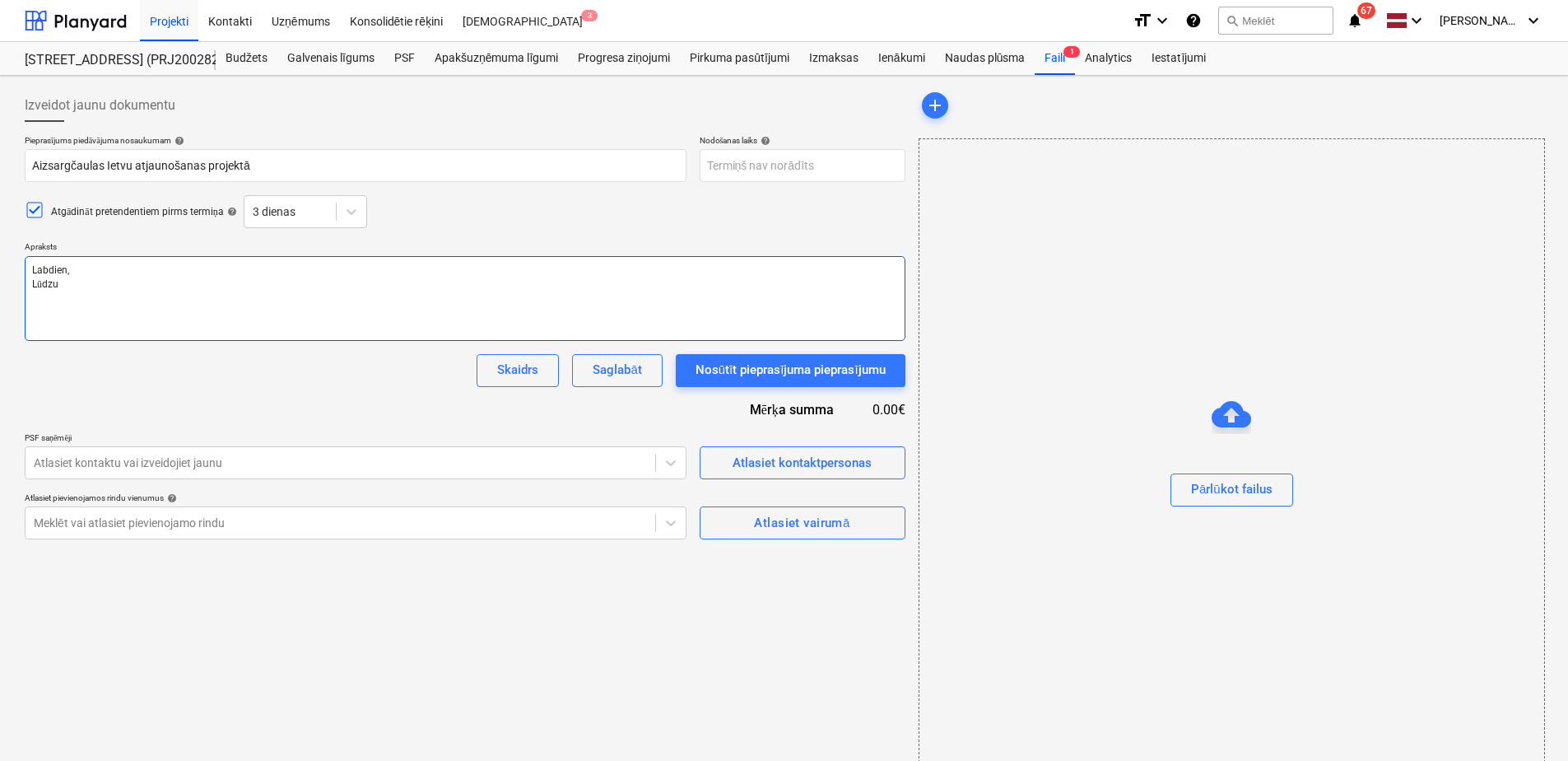
type textarea "Labdien, Lūdzu"
type textarea "x"
type textarea "Labdien, Lūdzu i"
type textarea "x"
type textarea "Labdien, Lūdzu ie"
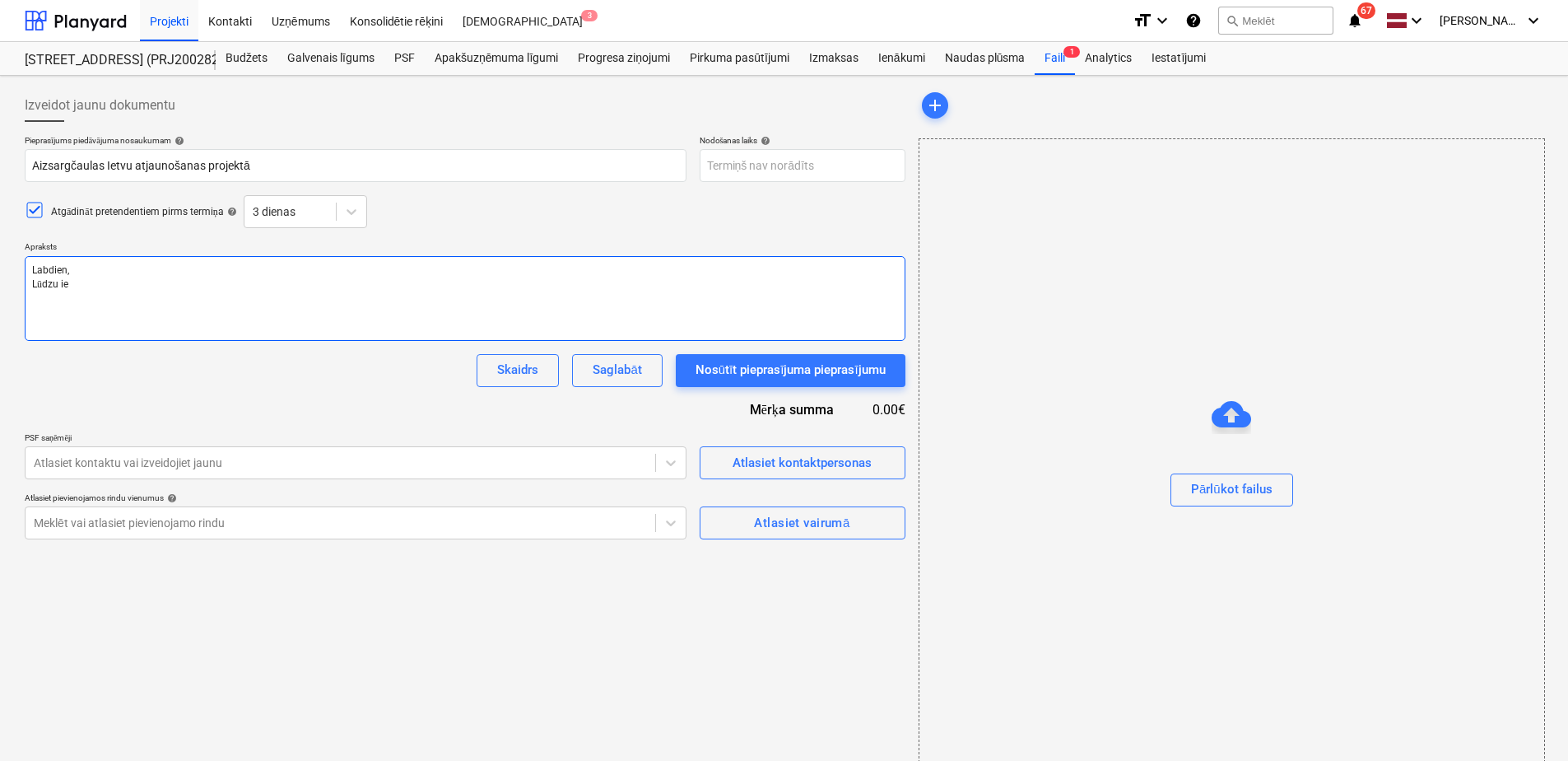
type textarea "x"
type textarea "Labdien, Lūdzu ied"
type textarea "x"
type textarea "Labdien, Lūdzu iedo"
type textarea "x"
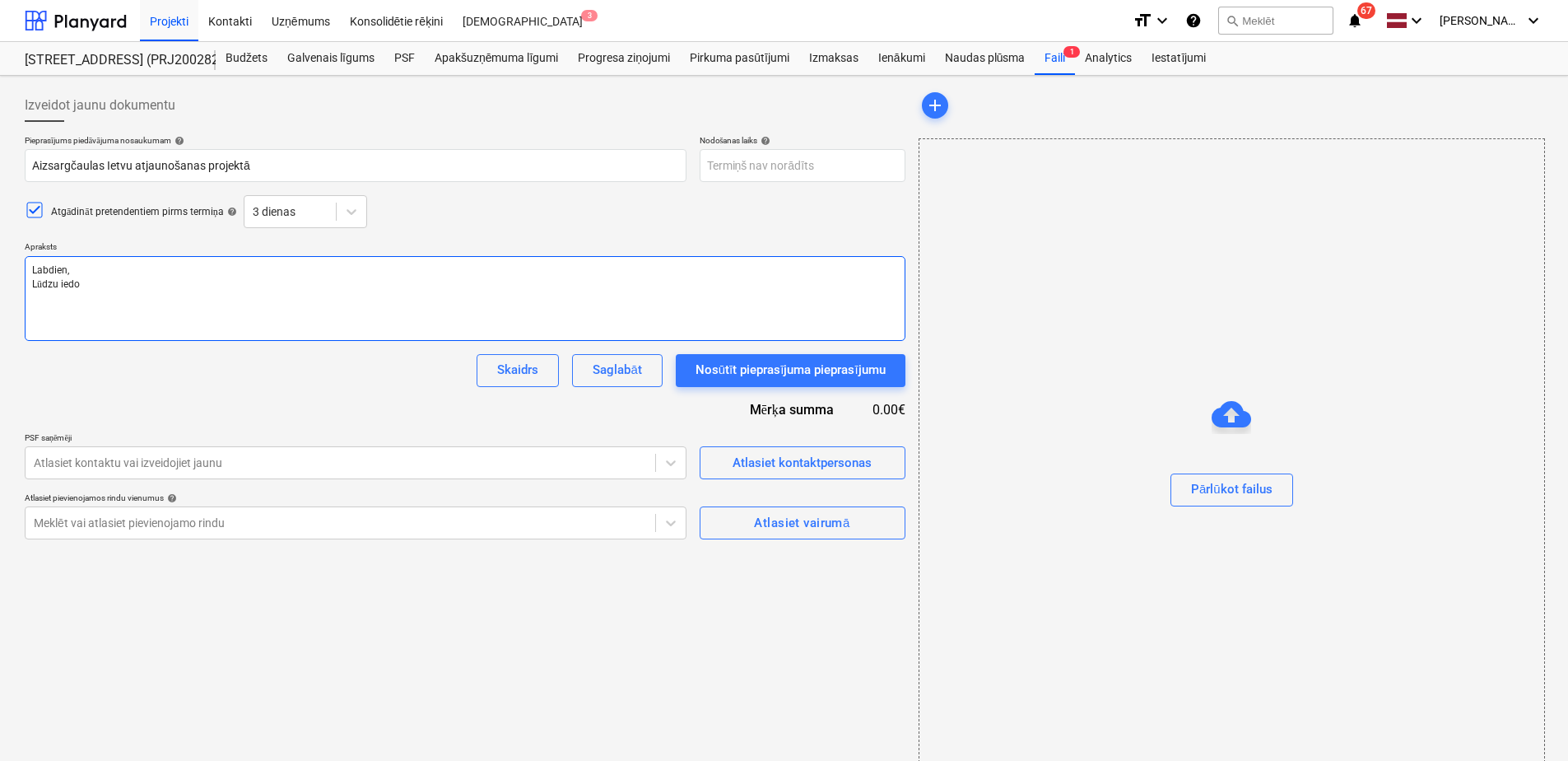
type textarea "Labdien, Lūdzu iedot"
type textarea "x"
type textarea "Labdien, Lūdzu iedot"
type textarea "x"
type textarea "Labdien, Lūdzu iedot c"
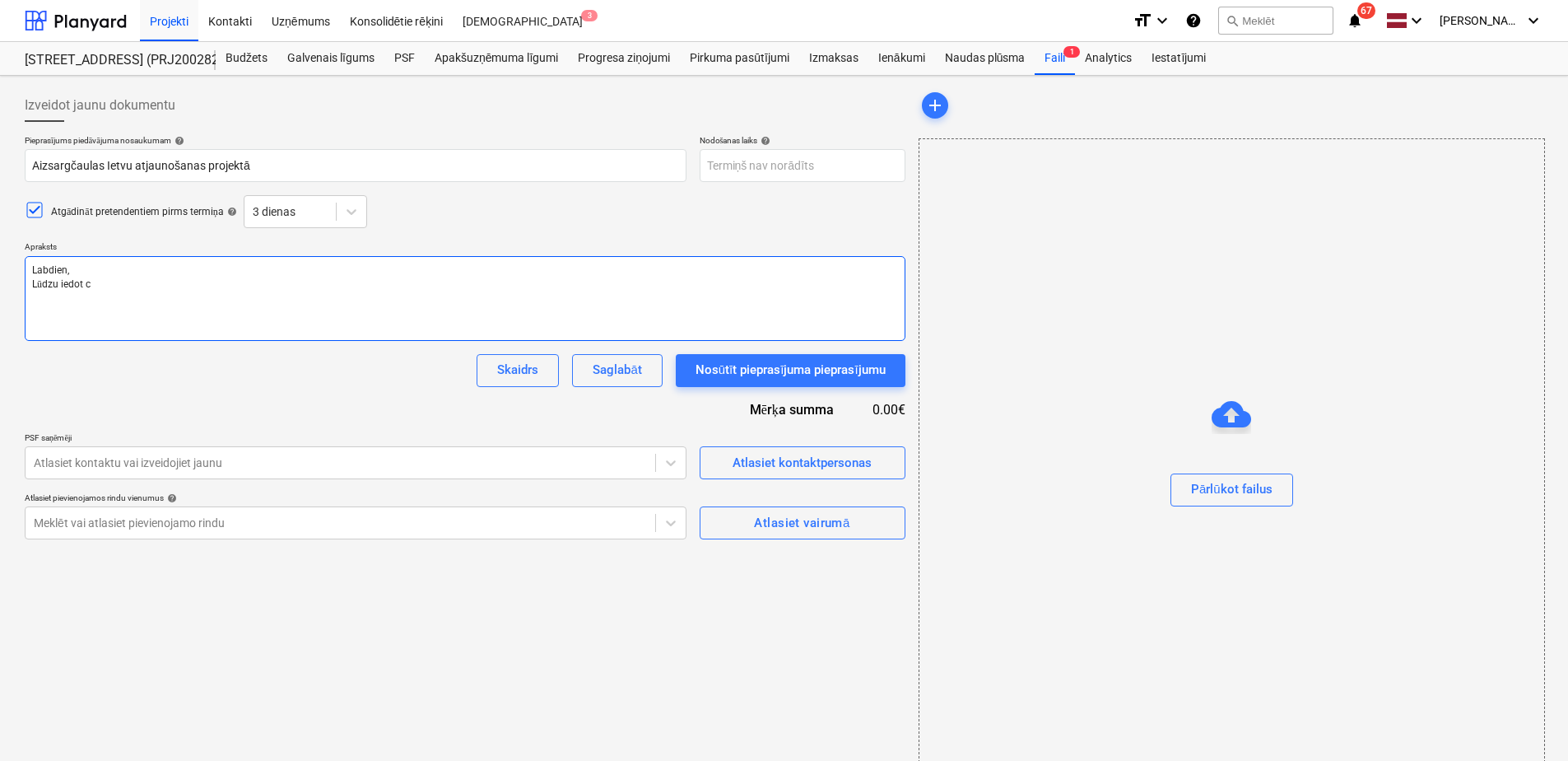
type textarea "x"
type textarea "Labdien, Lūdzu iedot ce"
type textarea "x"
type textarea "Labdien, Lūdzu iedot cen"
type textarea "x"
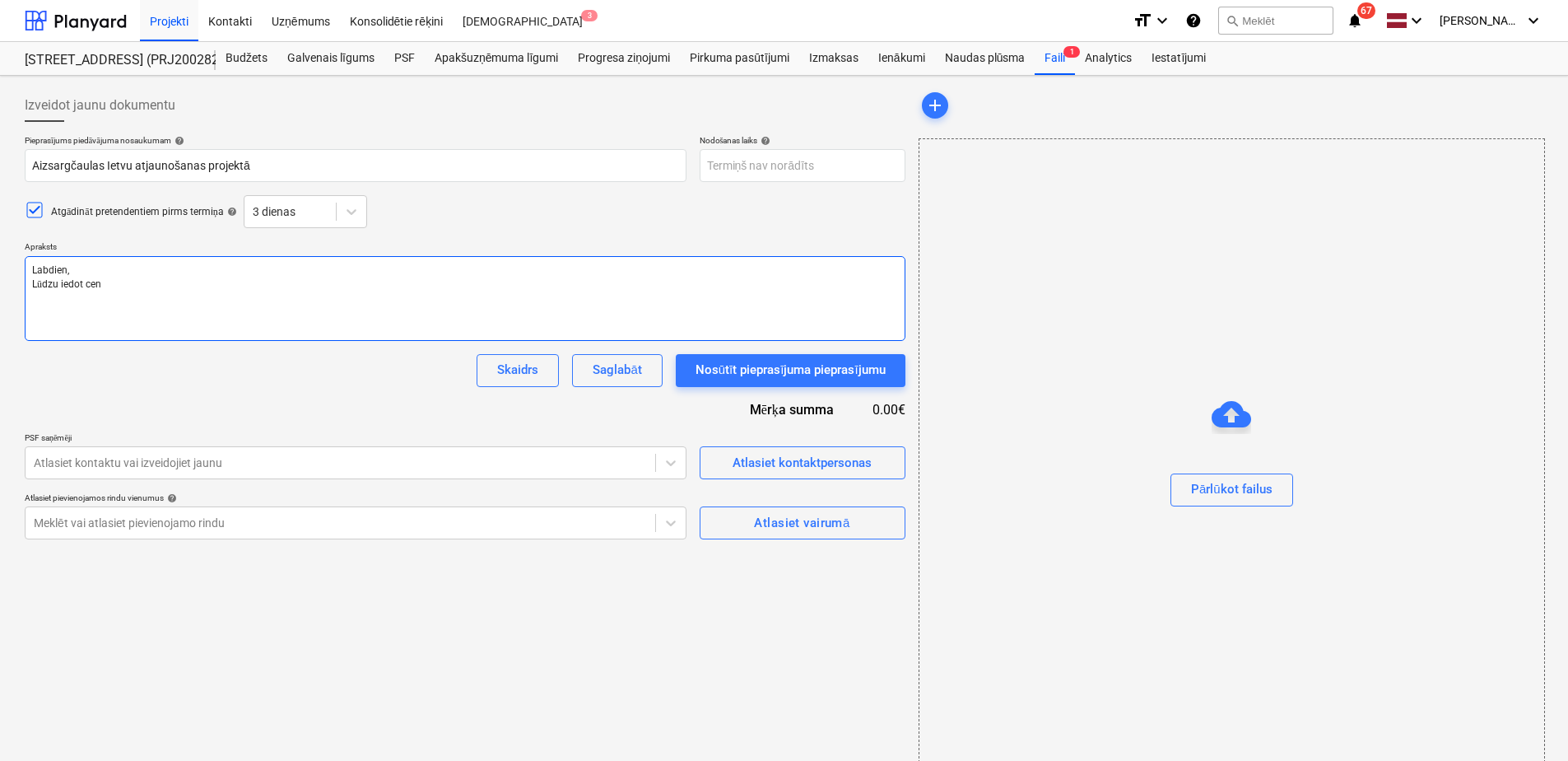
type textarea "Labdien, Lūdzu iedot cena"
type textarea "x"
type textarea "Labdien, Lūdzu iedot cenas"
type textarea "x"
type textarea "Labdien, Lūdzu iedot cenas p"
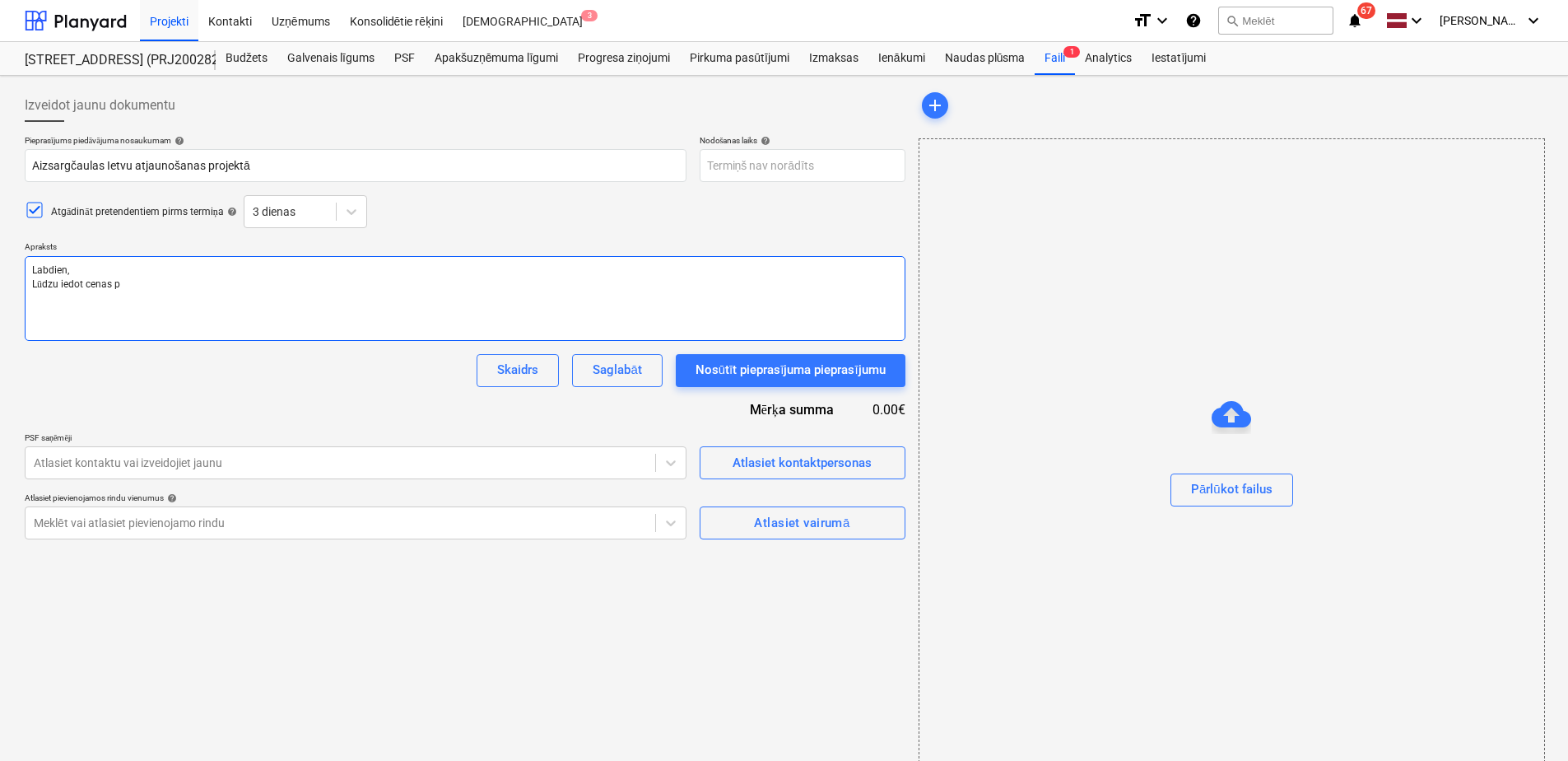
type textarea "x"
type textarea "Labdien, Lūdzu iedot cenas pi"
type textarea "x"
type textarea "Labdien, Lūdzu iedot cenas pie"
type textarea "x"
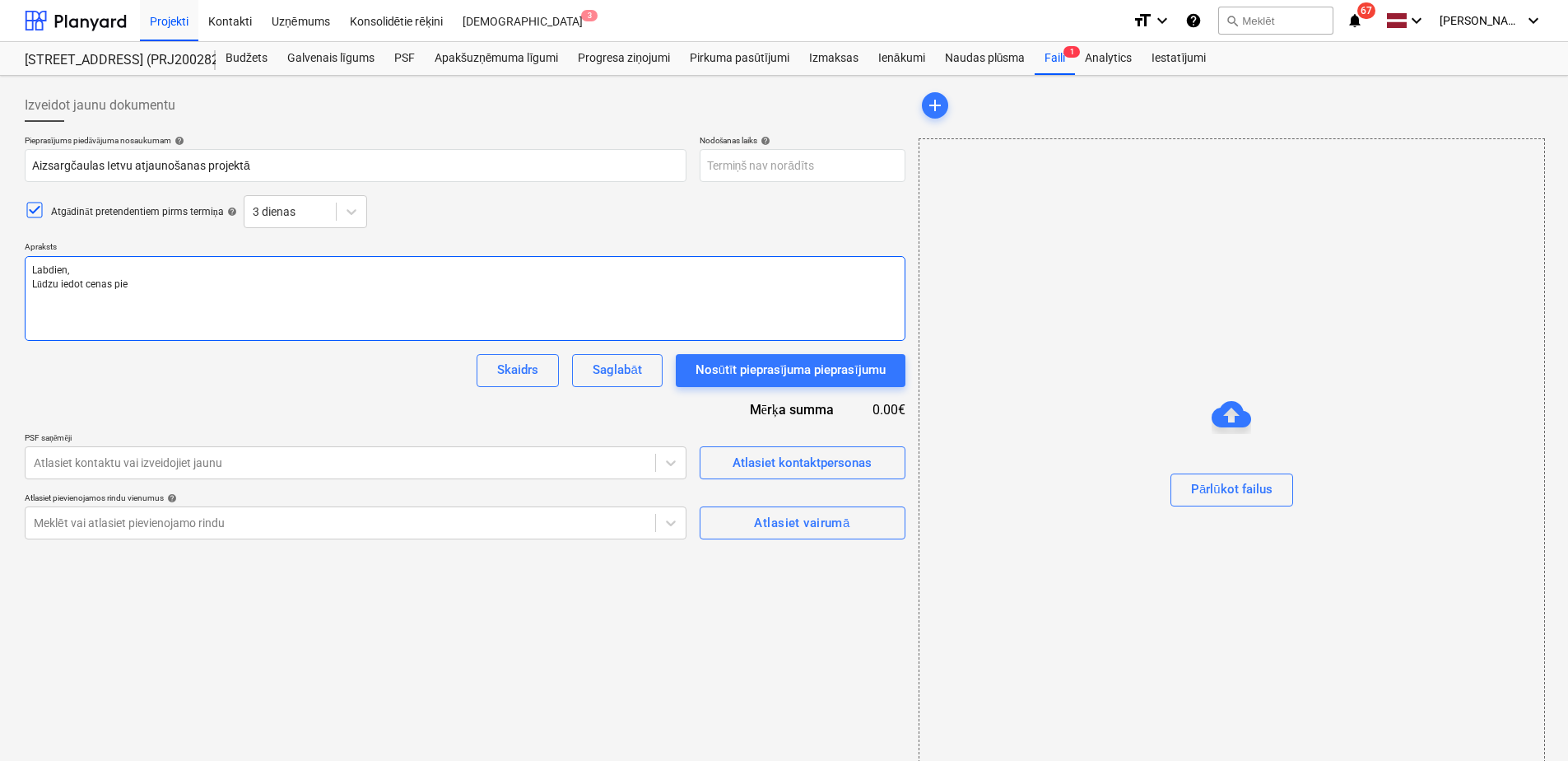
type textarea "Labdien, Lūdzu iedot cenas pied"
type textarea "x"
type textarea "Labdien, Lūdzu iedot cenas piedā"
type textarea "x"
type textarea "Labdien, [PERSON_NAME] iedot cenas piedāv"
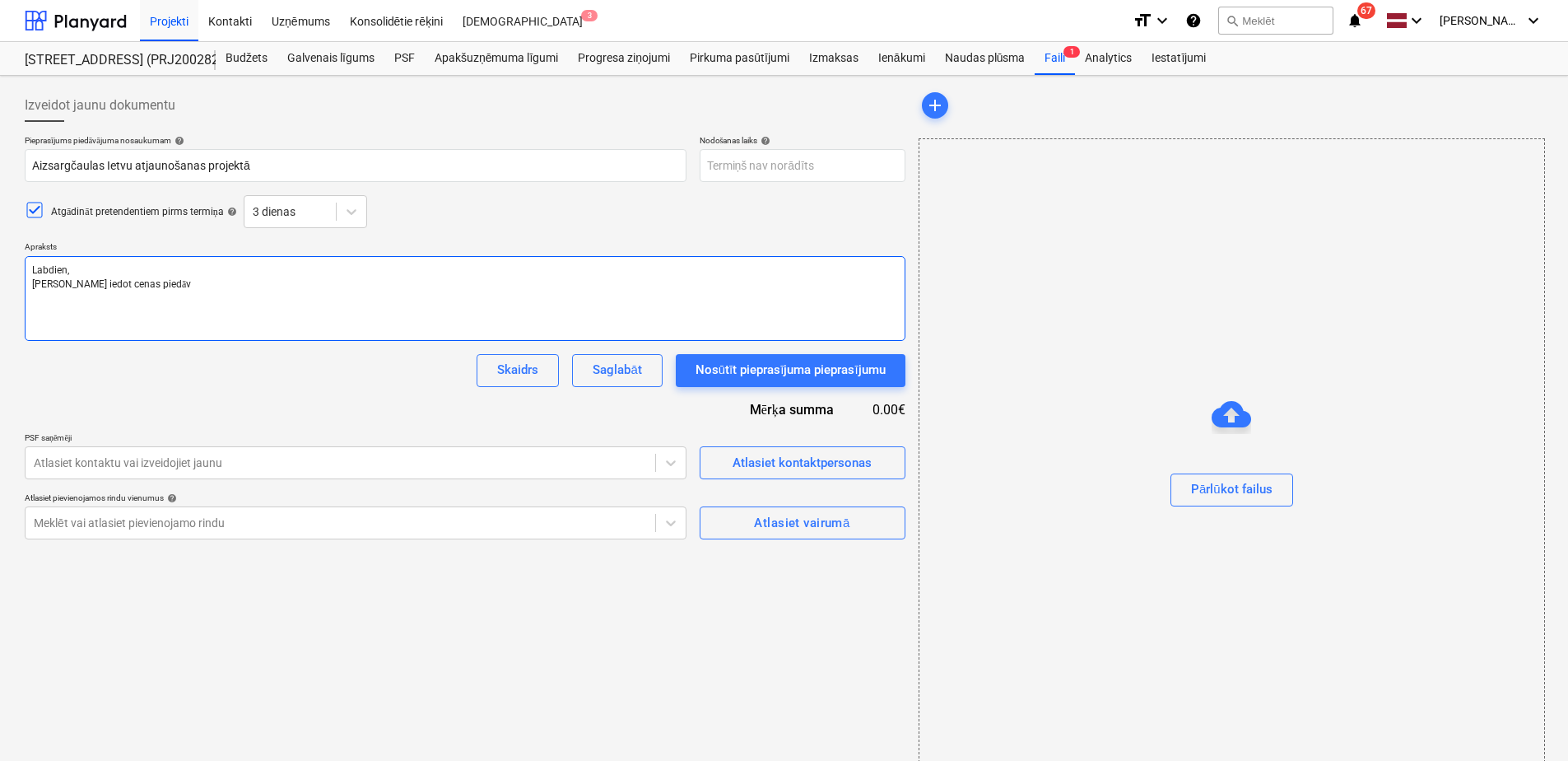
type textarea "x"
type textarea "Labdien, [PERSON_NAME] iedot cenas piedāvā"
type textarea "x"
type textarea "Labdien, [PERSON_NAME] iedot cenas piedāvāj"
type textarea "x"
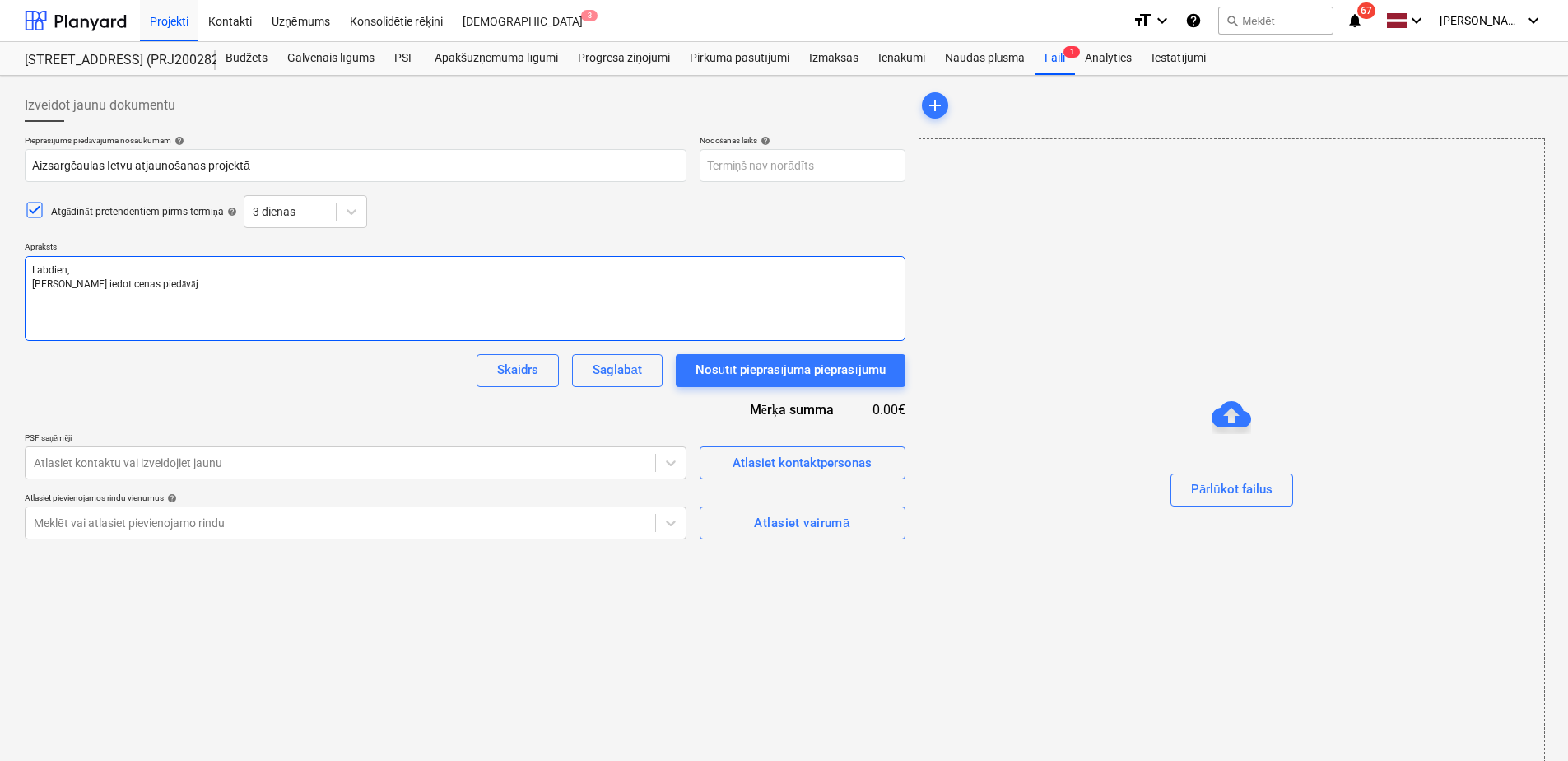
type textarea "Labdien, [PERSON_NAME] iedot cenas piedāvājm"
type textarea "x"
type textarea "Labdien, [PERSON_NAME] iedot cenas piedāvājmu"
type textarea "x"
type textarea "Labdien, [PERSON_NAME] iedot cenas piedāvājm"
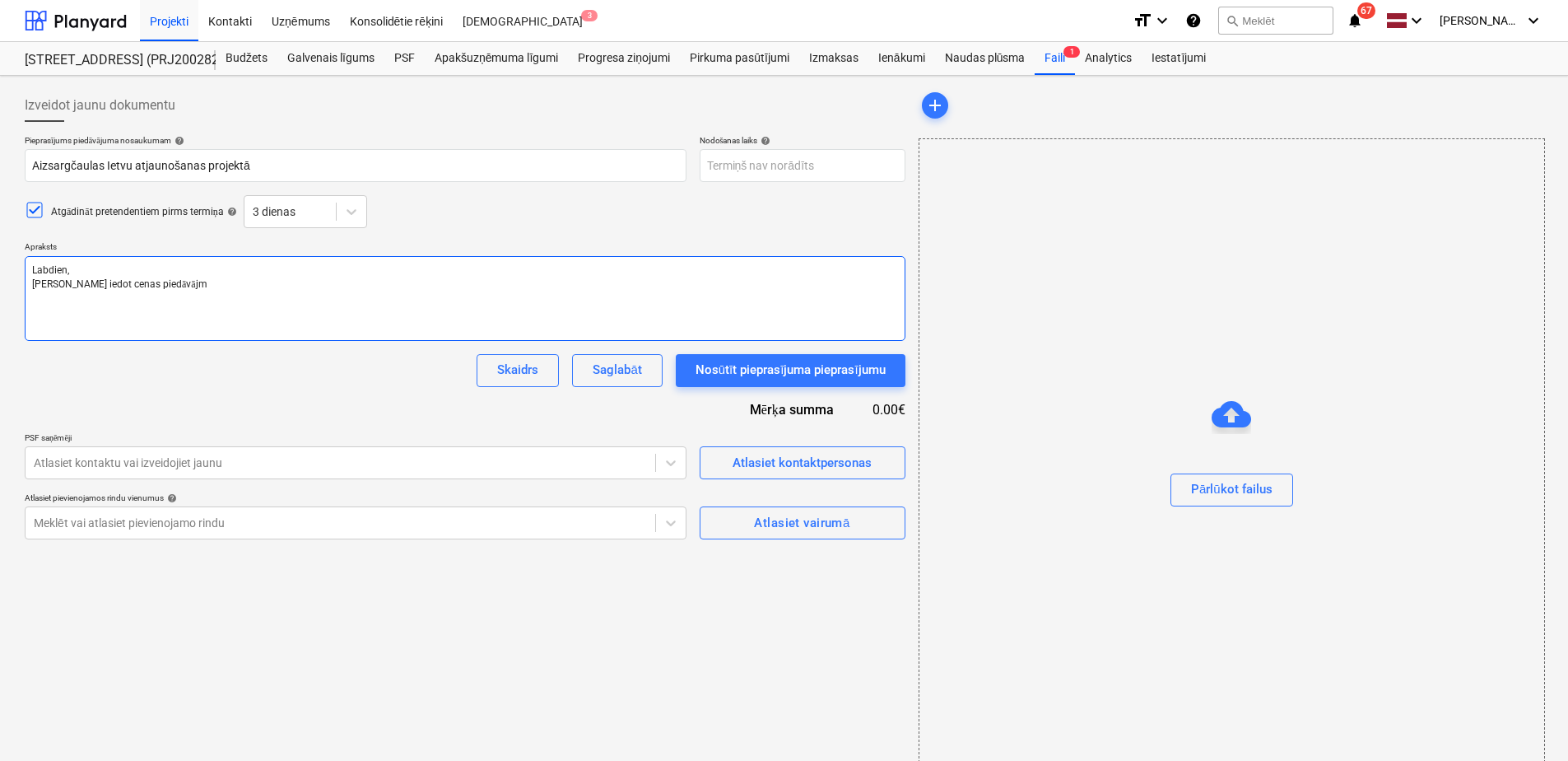
type textarea "x"
type textarea "Labdien, [PERSON_NAME] iedot cenas piedāvā"
type textarea "x"
type textarea "Labdien, [PERSON_NAME] iedot cenas piedāvāj"
type textarea "x"
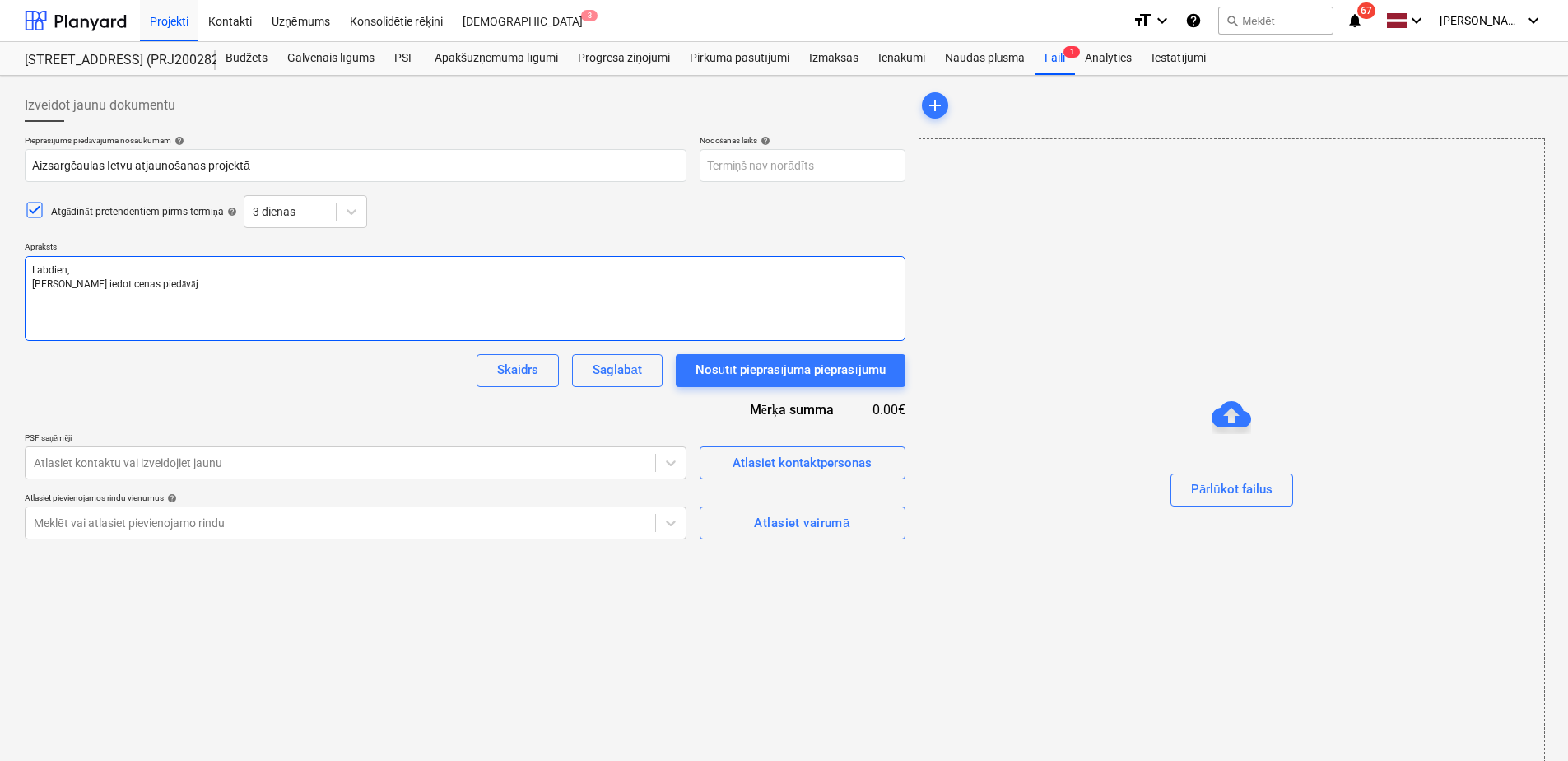
type textarea "Labdien, [PERSON_NAME] iedot cenas piedāvāju"
type textarea "x"
type textarea "Labdien, [PERSON_NAME] iedot cenas piedāvājum"
type textarea "x"
type textarea "Labdien, Lūdzu iedot cenas piedāvājumu"
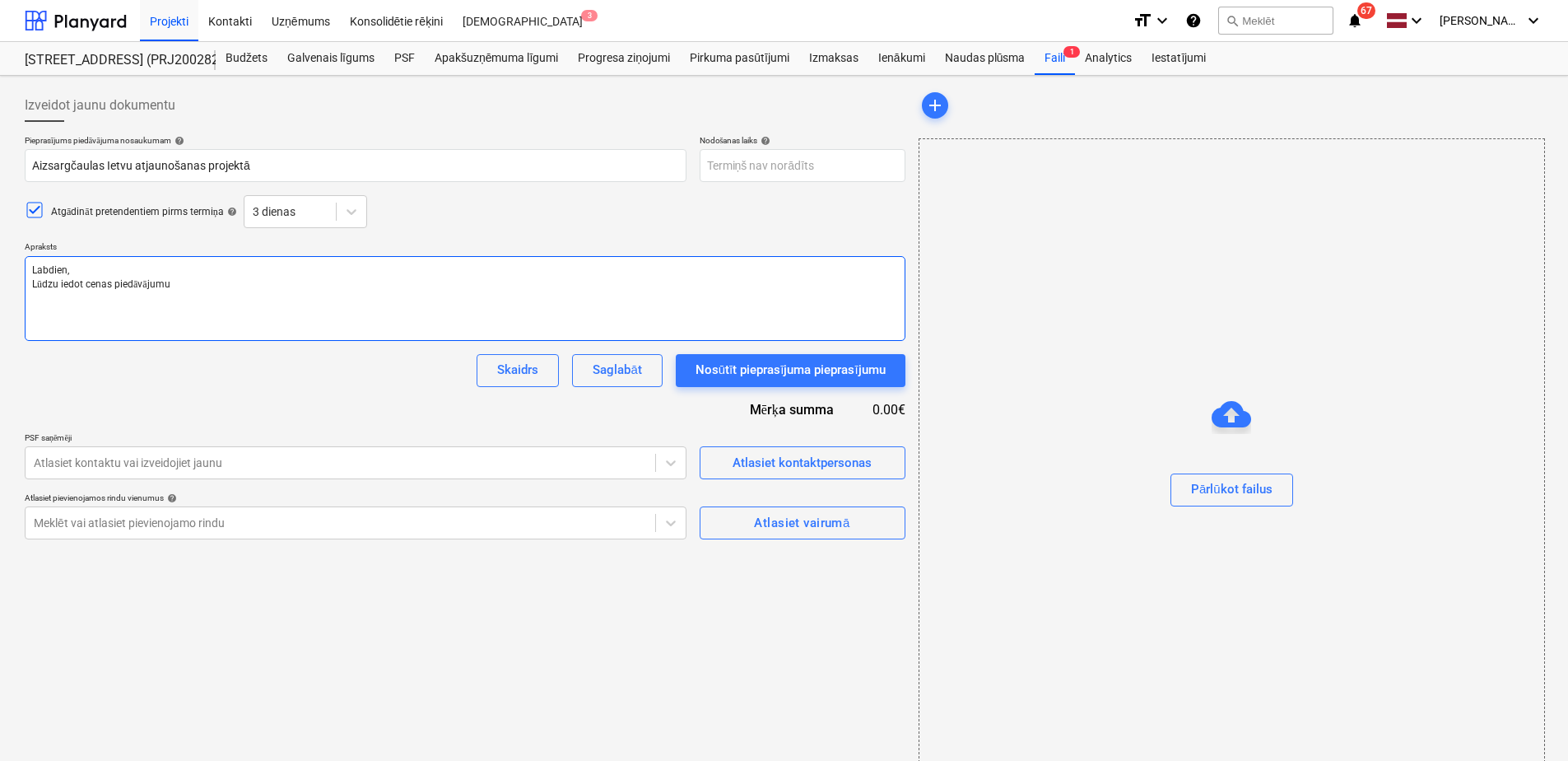
type textarea "x"
type textarea "Labdien, Lūdzu iedot cenas piedāvājumu"
type textarea "x"
type textarea "Labdien, [PERSON_NAME] iedot cenas piedāvājumu a"
type textarea "x"
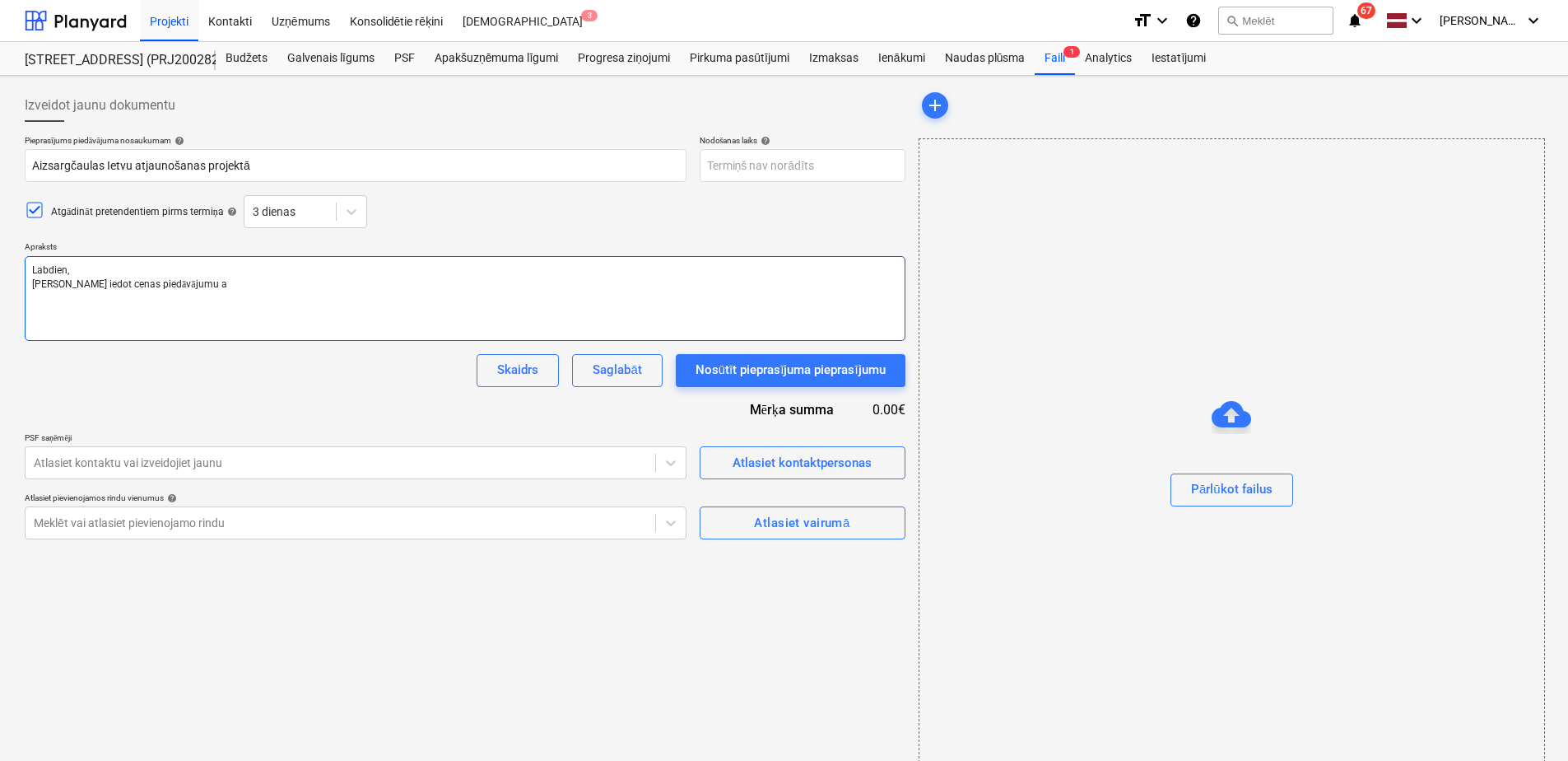
type textarea "Labdien, Lūdzu iedot cenas piedāvājumu ai"
type textarea "x"
type textarea "Labdien, [PERSON_NAME] iedot cenas piedāvājumu aiz"
type textarea "x"
type textarea "Labdien, Lūdzu iedot cenas piedāvājumu aizs"
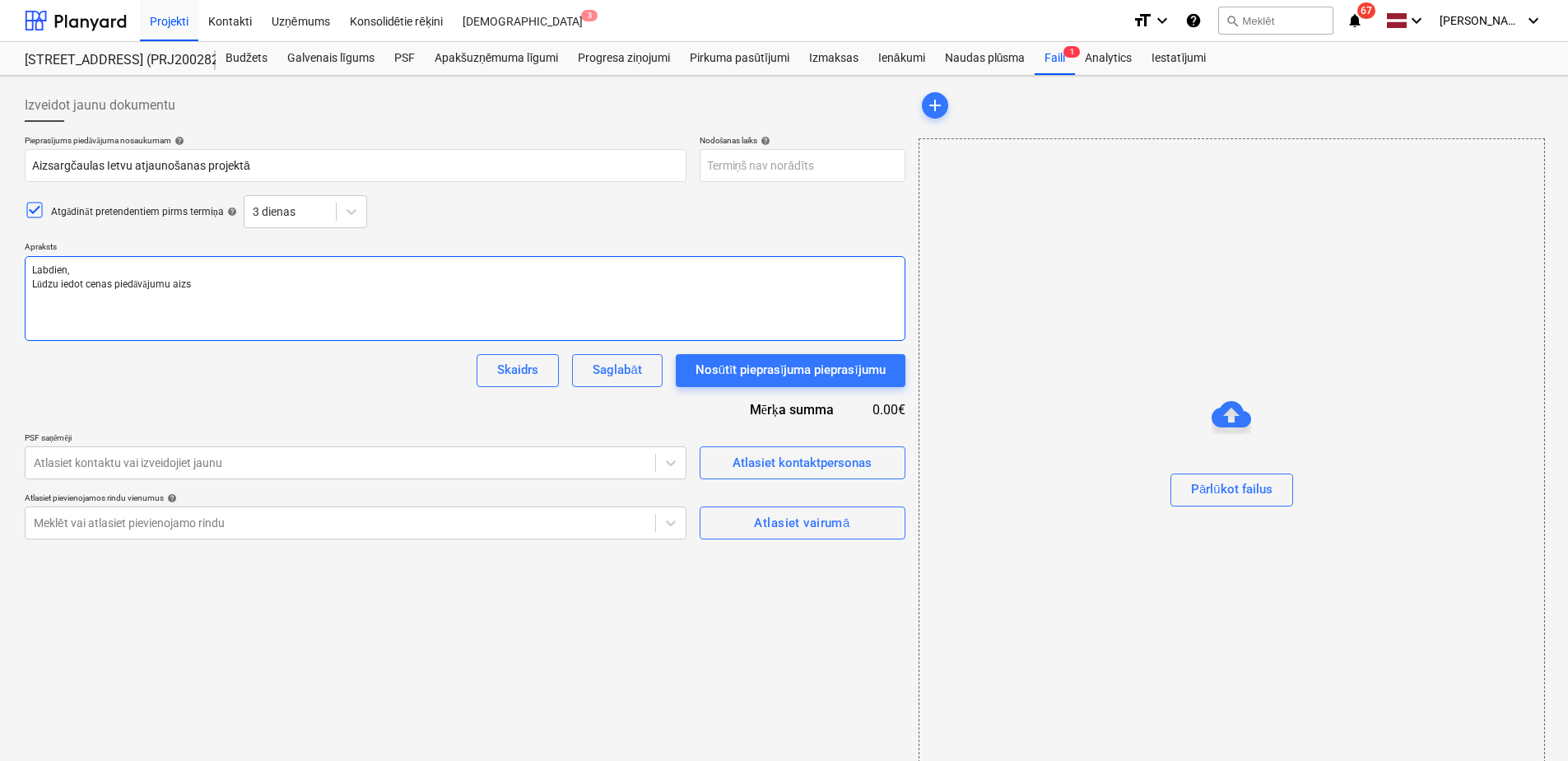
type textarea "x"
type textarea "Labdien, [PERSON_NAME] iedot cenas piedāvājumu aizsa"
type textarea "x"
type textarea "Labdien, [PERSON_NAME] iedot cenas piedāvājumu aizsar"
type textarea "x"
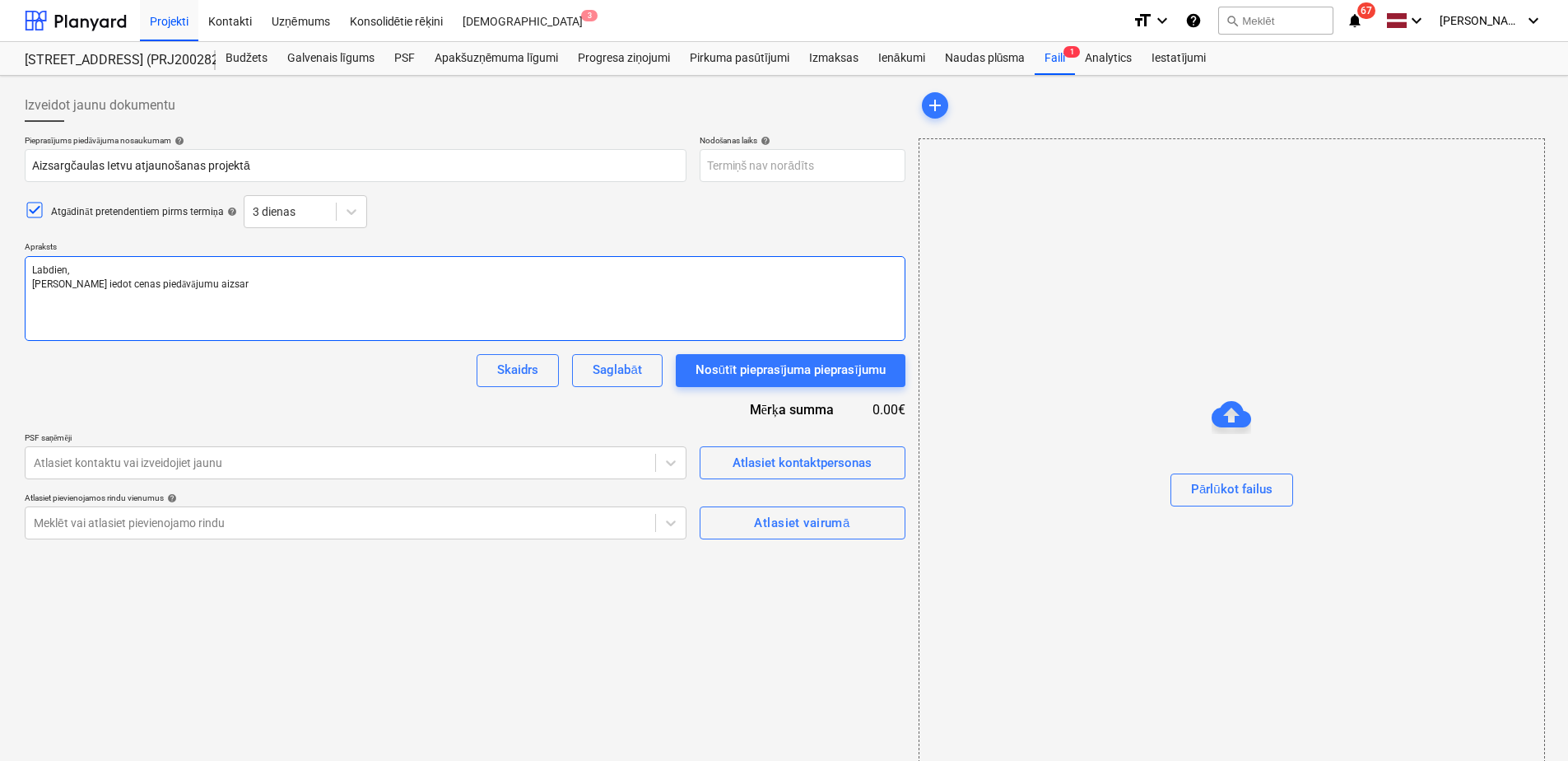
type textarea "Labdien, [PERSON_NAME] iedot cenas piedāvājumu aizsarg"
type textarea "x"
type textarea "Labdien, [PERSON_NAME] iedot cenas piedāvājumu aizsargč"
type textarea "x"
type textarea "Labdien, [PERSON_NAME] iedot cenas piedāvājumu aizsargča"
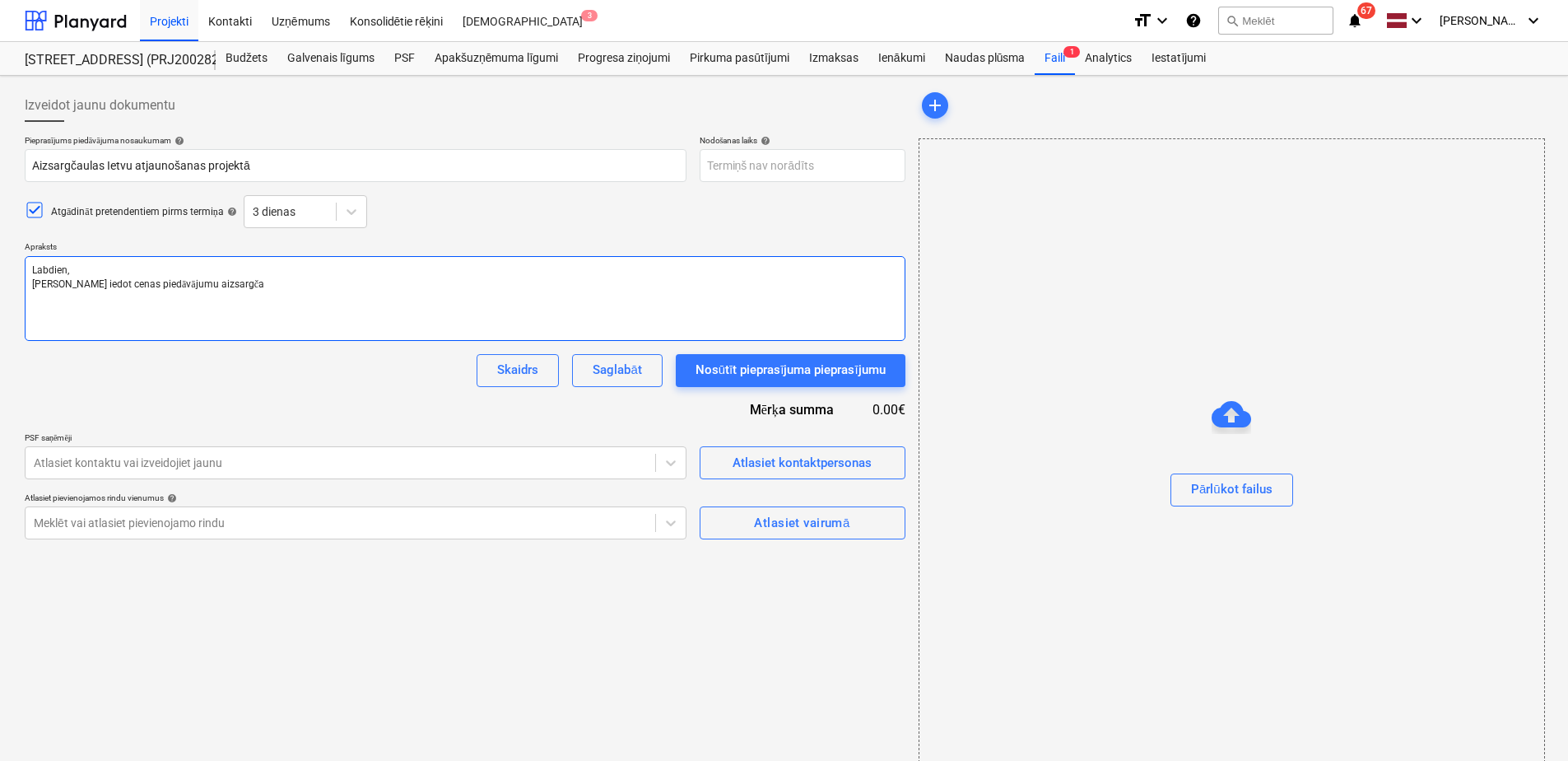
type textarea "x"
type textarea "Labdien, Lūdzu iedot cenas piedāvājumu aizsargčau"
type textarea "x"
type textarea "Labdien, [PERSON_NAME] iedot cenas piedāvājumu aizsargčaul"
type textarea "x"
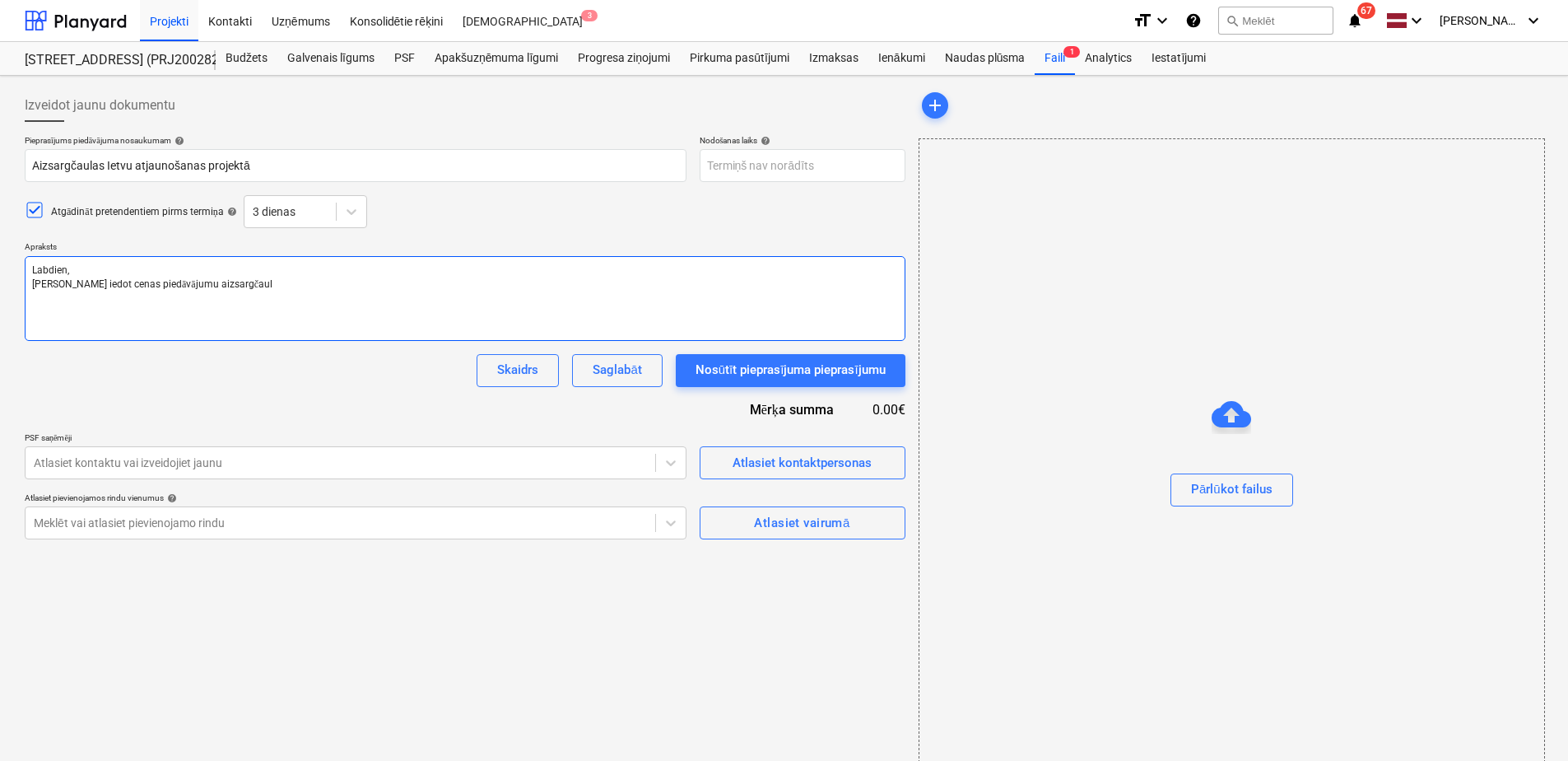
type textarea "Labdien, Lūdzu iedot cenas piedāvājumu aizsargčauli"
type textarea "x"
type textarea "Labdien, [PERSON_NAME] iedot cenas piedāvājumu aizsargčaul"
type textarea "x"
type textarea "Labdien, Lūdzu iedot cenas piedāvājumu aizsargčaulu"
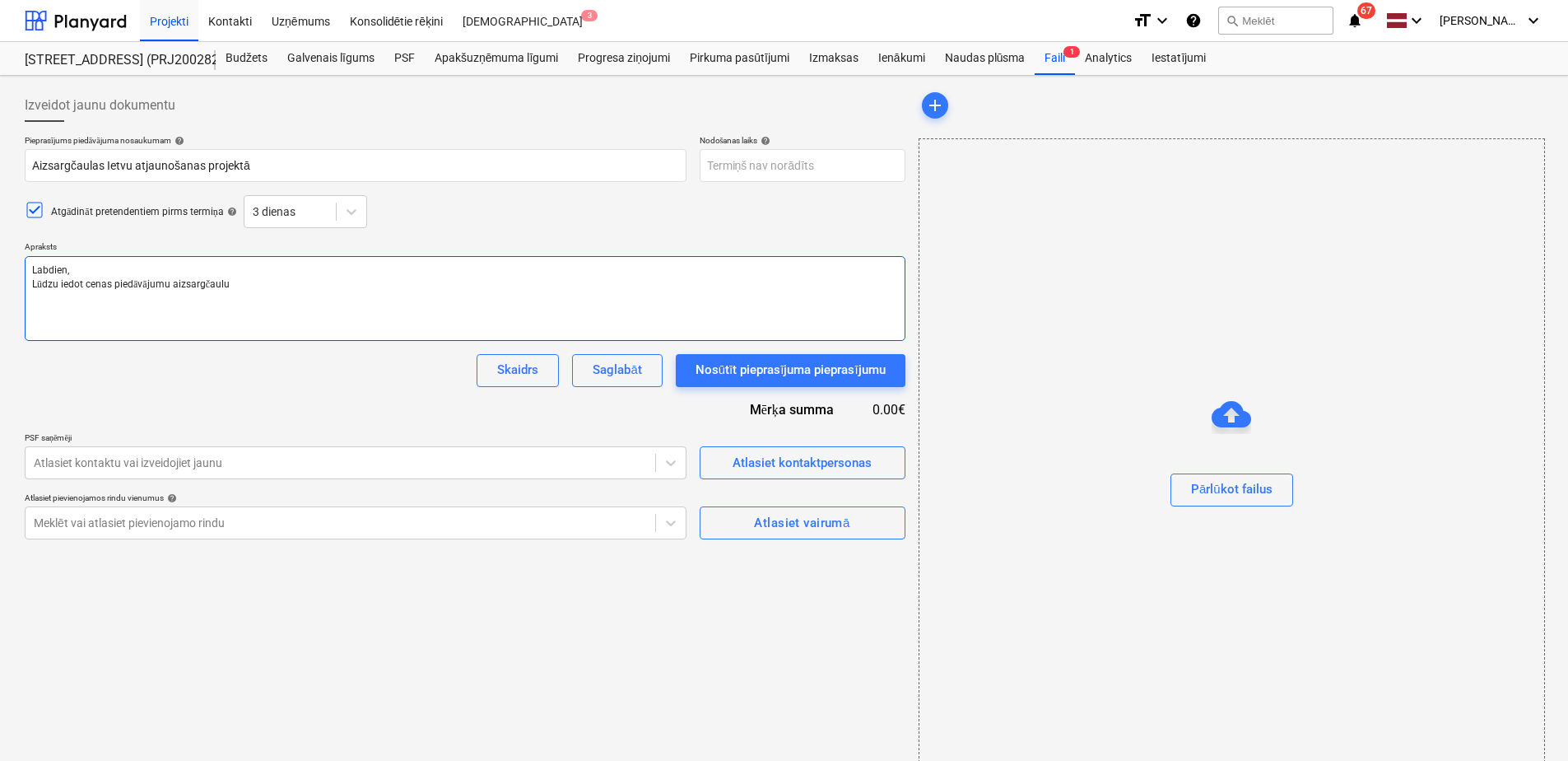
type textarea "x"
type textarea "Labdien, [PERSON_NAME] iedot cenas piedāvājumu aizsargčaul"
type textarea "x"
type textarea "Labdien, [PERSON_NAME] iedot cenas piedāvājumu aizsargčaula"
type textarea "x"
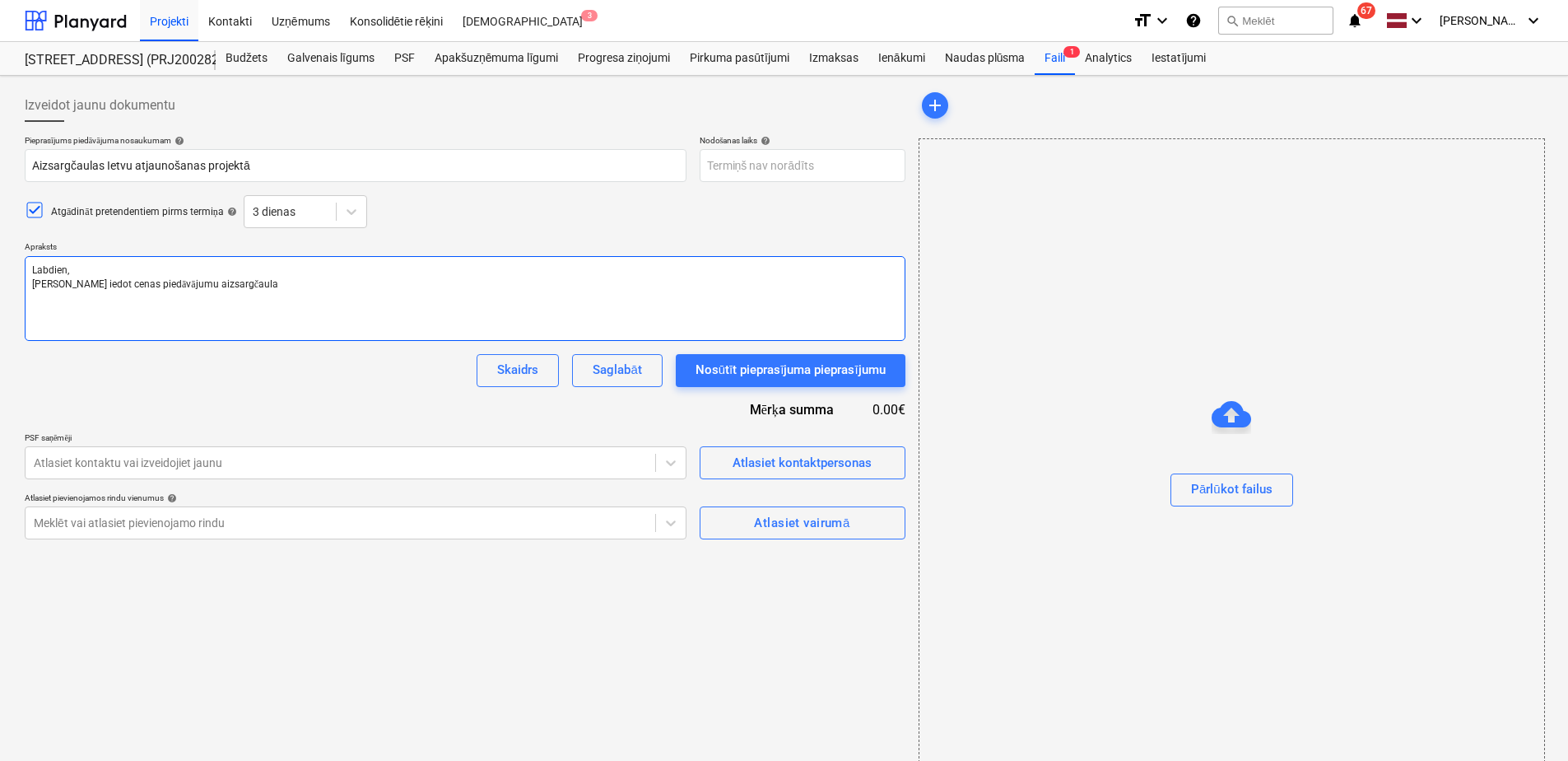
type textarea "Labdien, [PERSON_NAME] iedot cenas piedāvājumu aizsargčaulas"
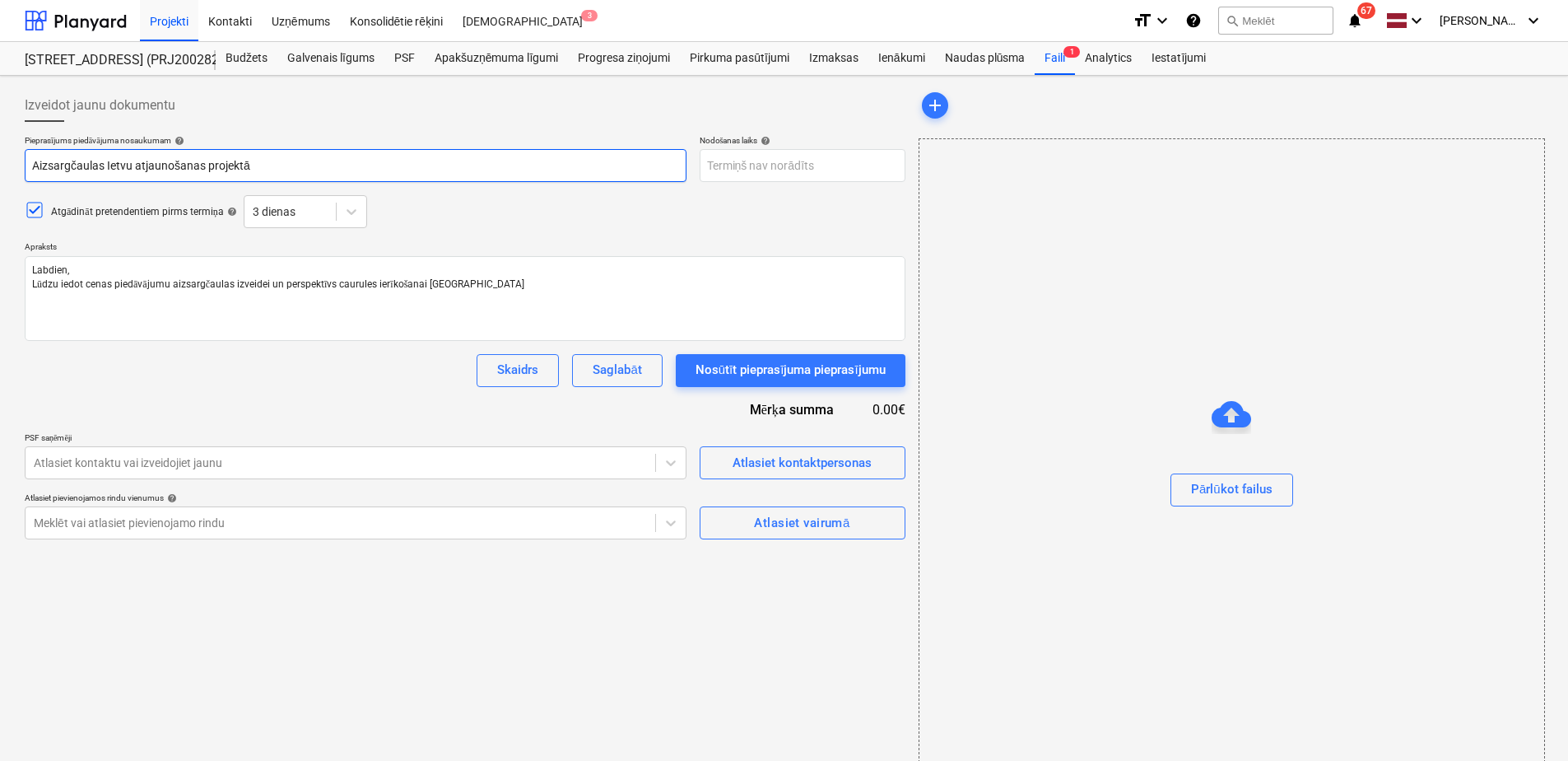
click at [114, 163] on input "Aizsargčaulas Ietvu atjaunošanas projektā" at bounding box center [355, 165] width 662 height 32
click at [125, 167] on input "Aizsargčaulas ietvu atjaunošanas projektā" at bounding box center [355, 165] width 662 height 32
click at [262, 173] on input "Aizsargčaulas ietvju atjaunošanas projektā" at bounding box center [355, 165] width 662 height 32
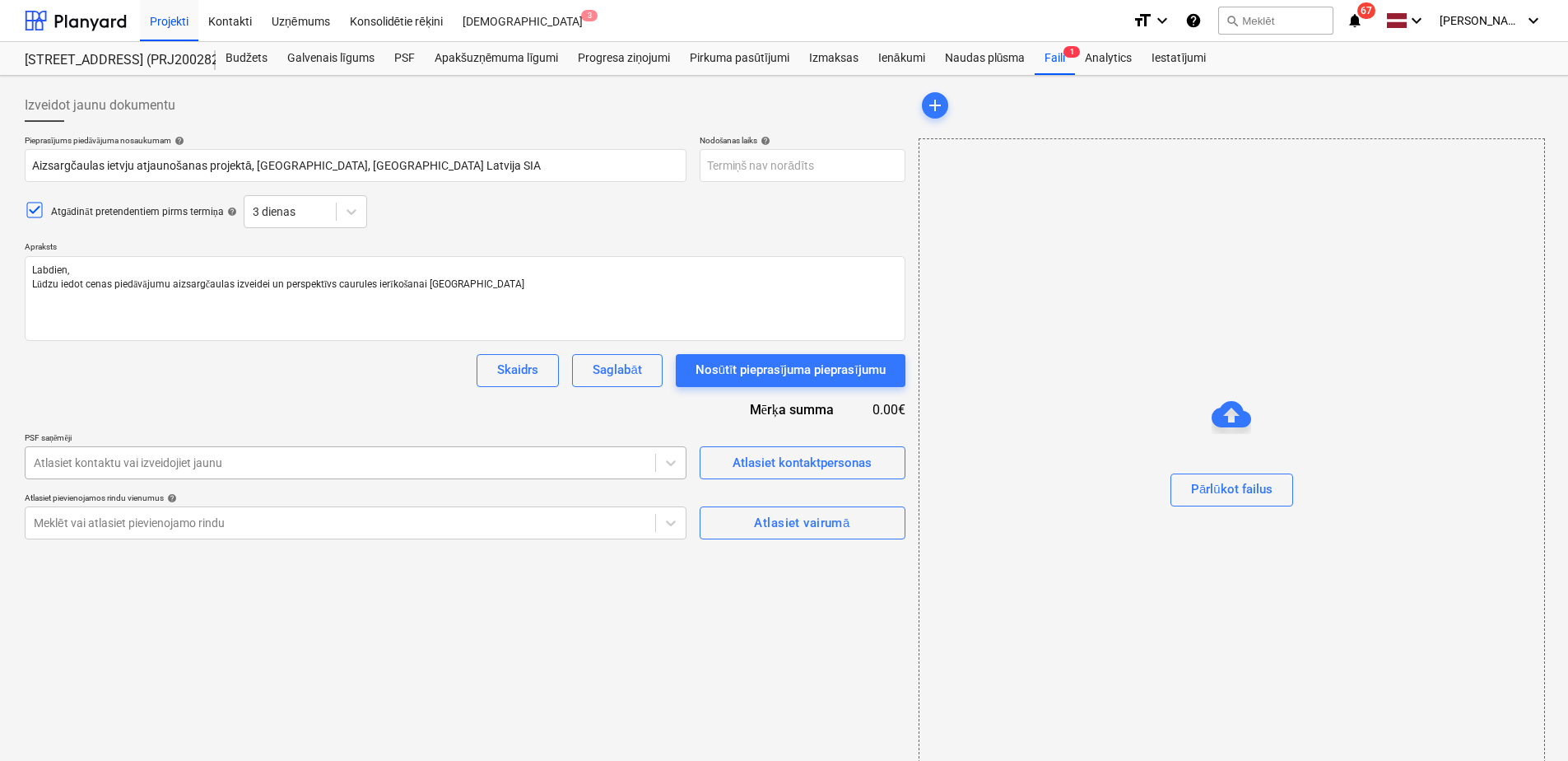
click at [202, 468] on div at bounding box center [340, 462] width 613 height 17
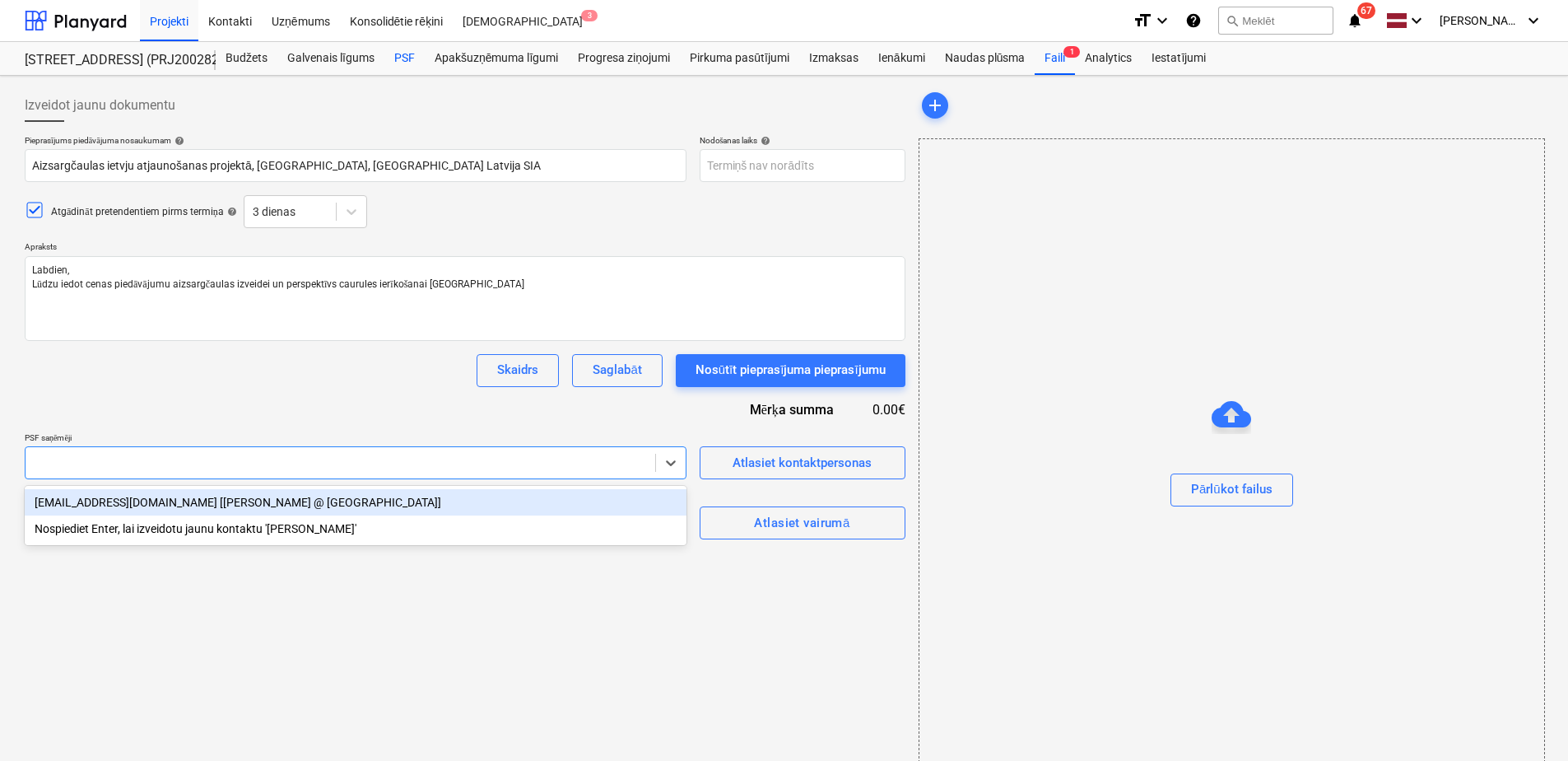
drag, startPoint x: 399, startPoint y: 55, endPoint x: 395, endPoint y: 65, distance: 10.8
click at [398, 55] on div "PSF" at bounding box center [404, 58] width 40 height 32
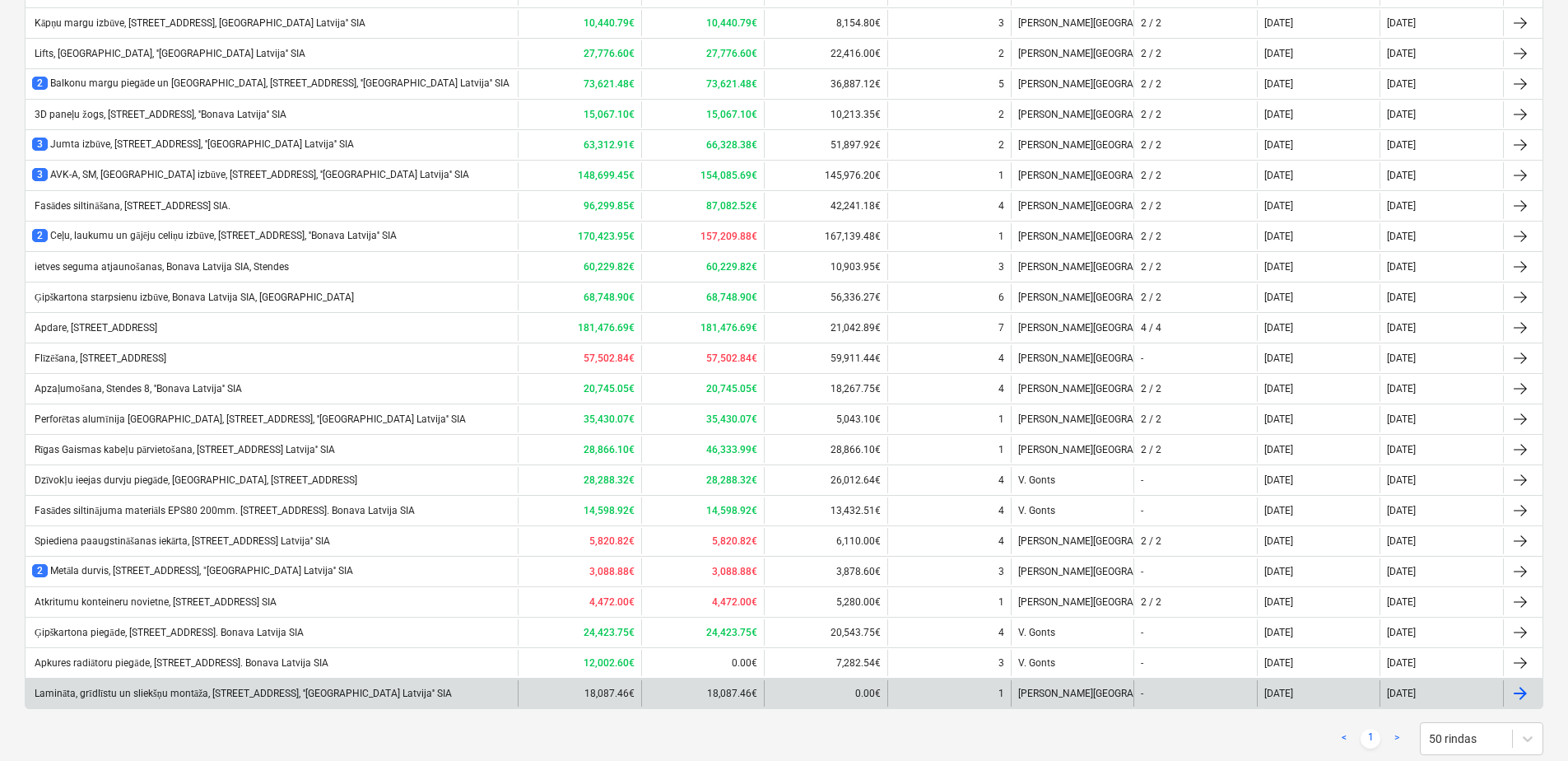
scroll to position [1105, 0]
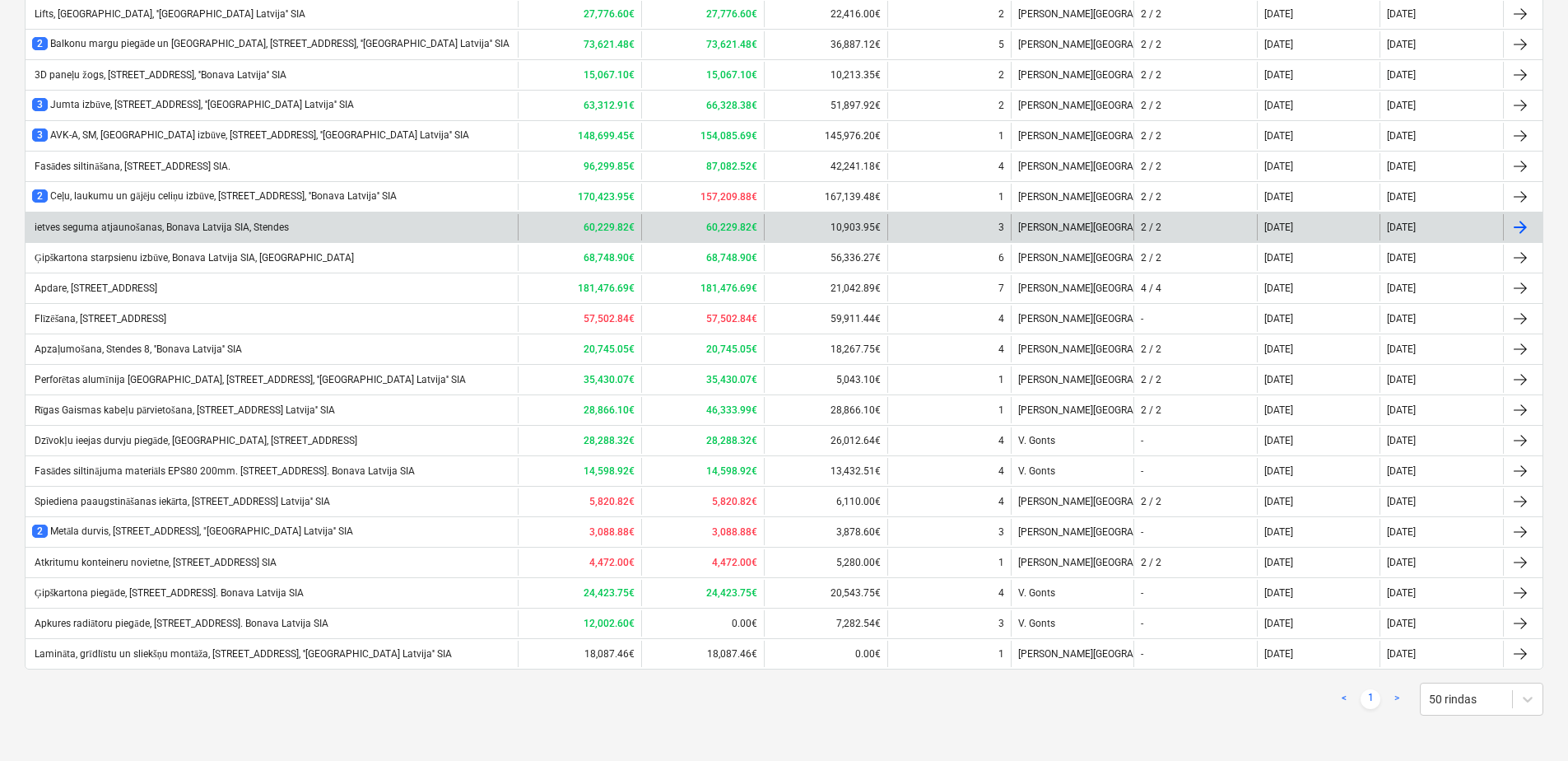
click at [109, 218] on div "ietves seguma atjaunošanas, Bonava Latvija SIA, Stendes" at bounding box center [271, 227] width 493 height 27
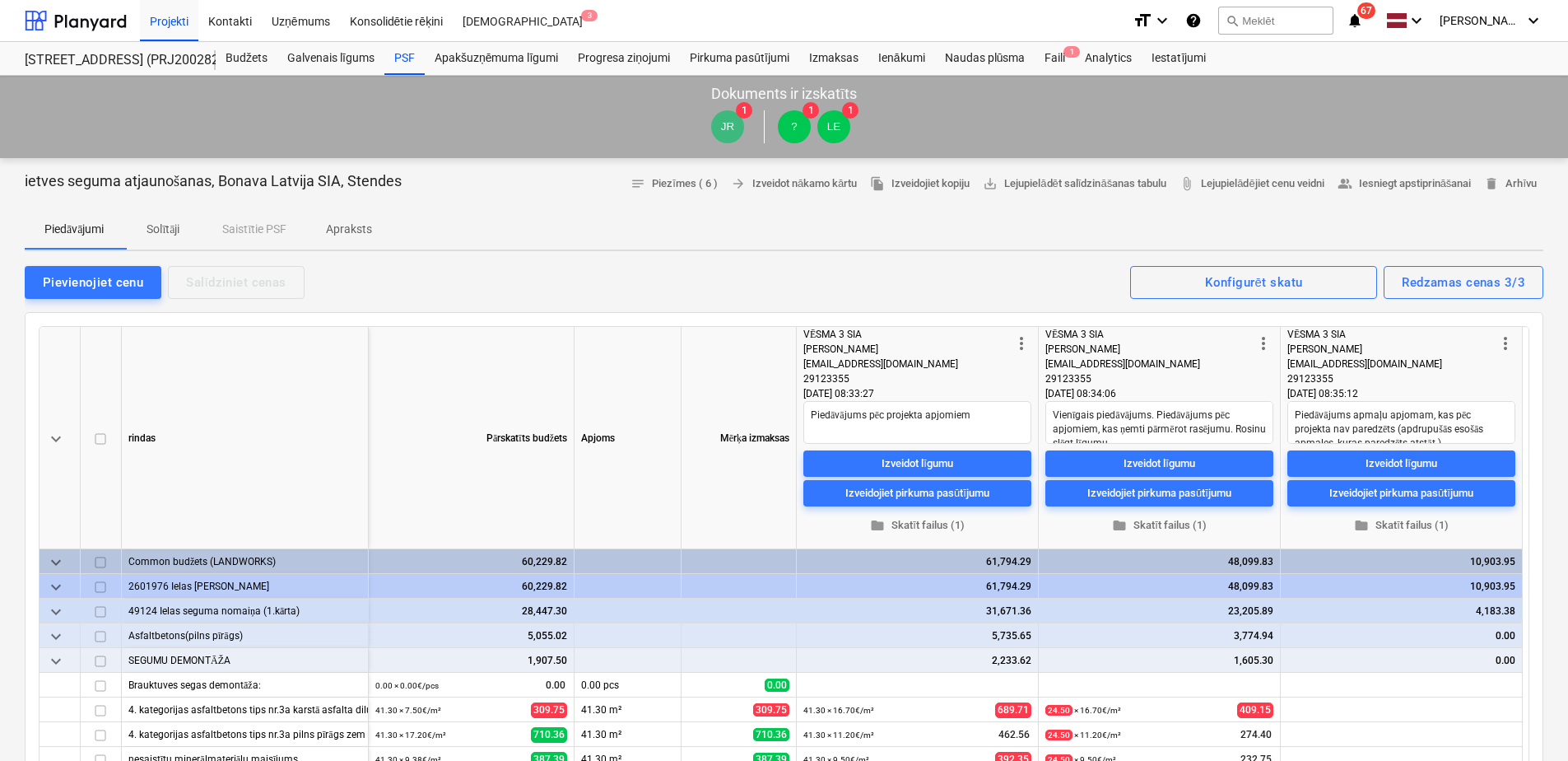
click at [143, 226] on span "Solītāji" at bounding box center [163, 229] width 79 height 28
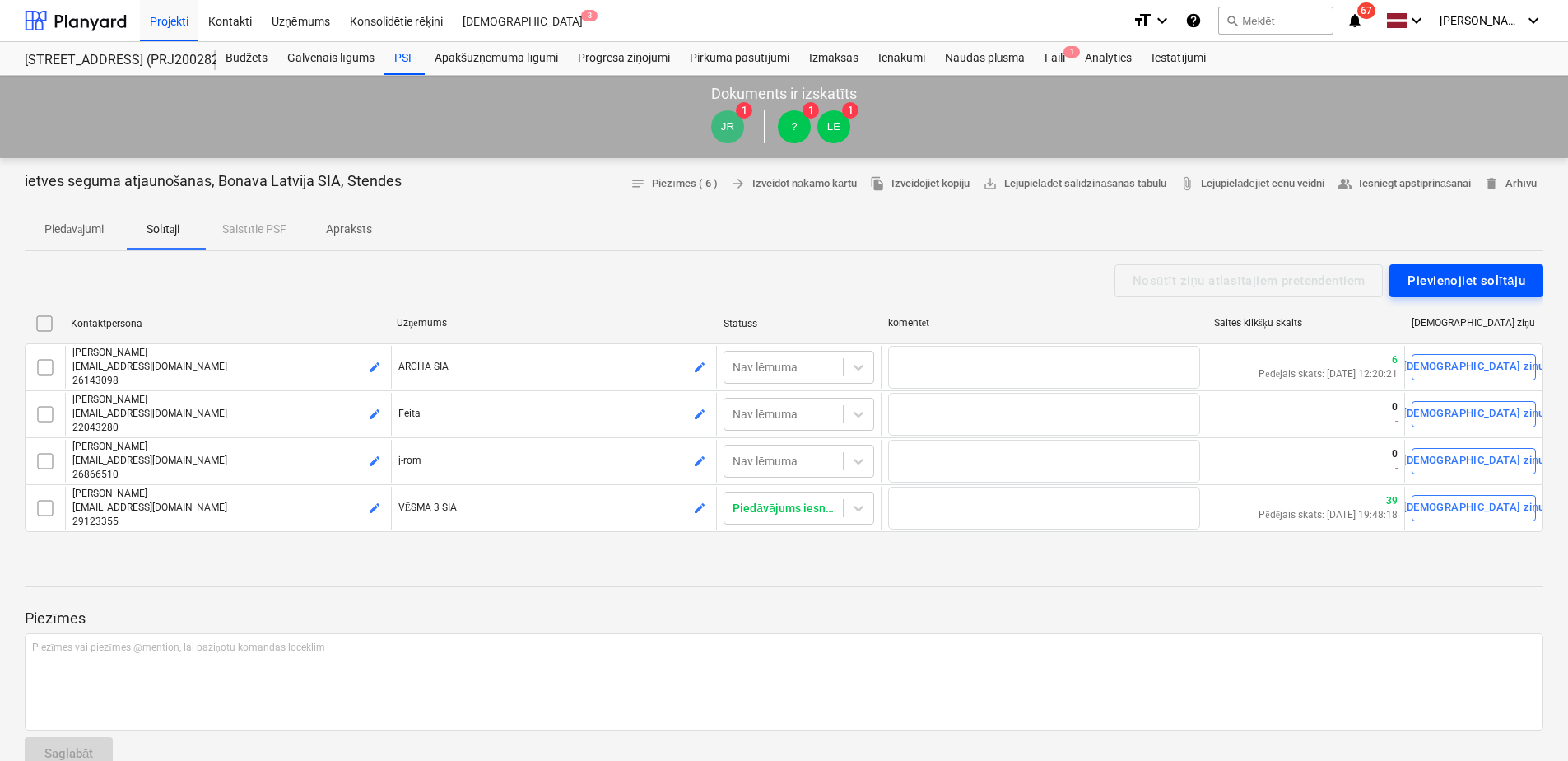
click at [1436, 273] on div "Pievienojiet solītāju" at bounding box center [1467, 281] width 118 height 22
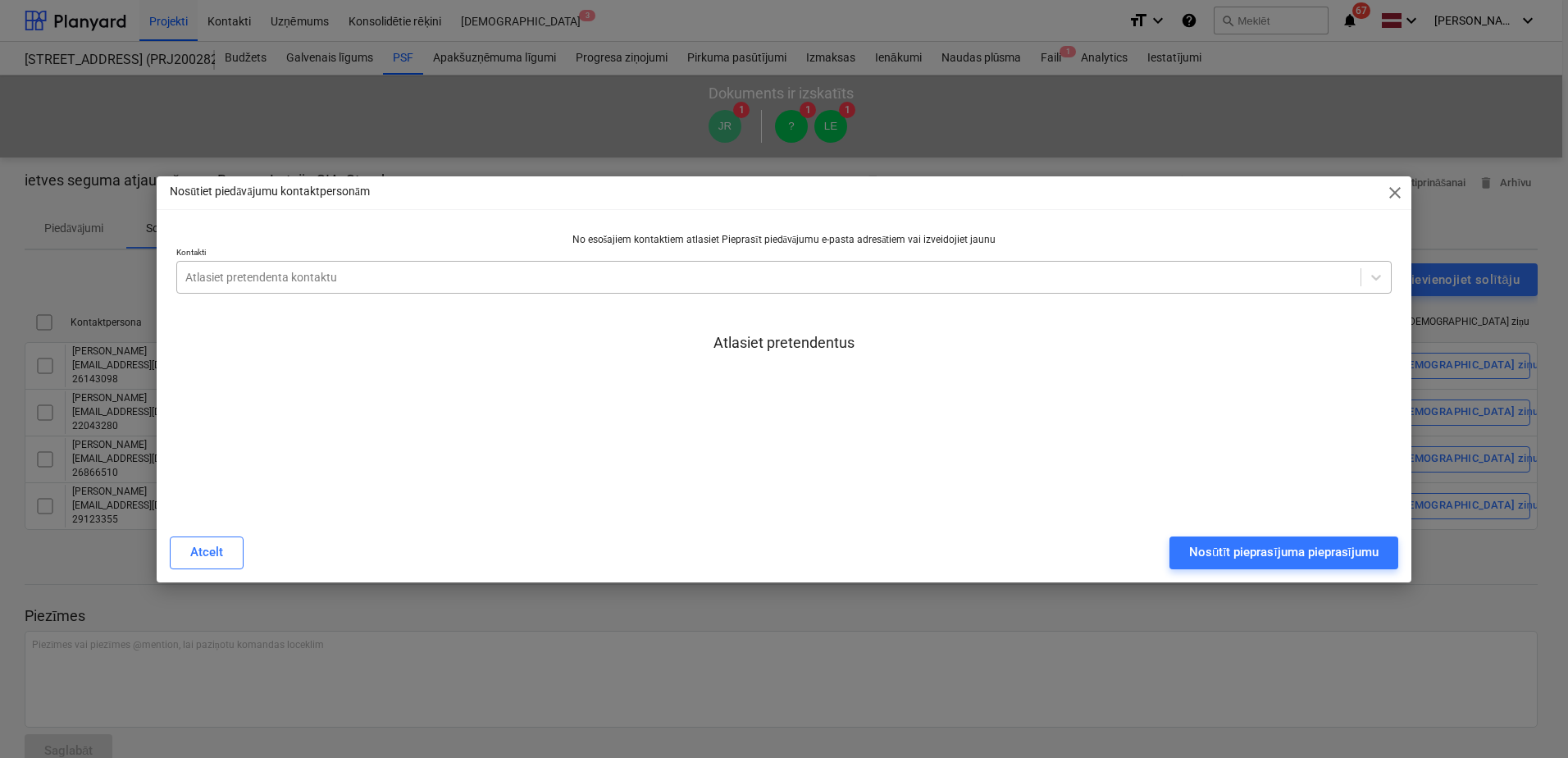
click at [258, 288] on div "Atlasiet pretendenta kontaktu" at bounding box center [769, 276] width 1183 height 23
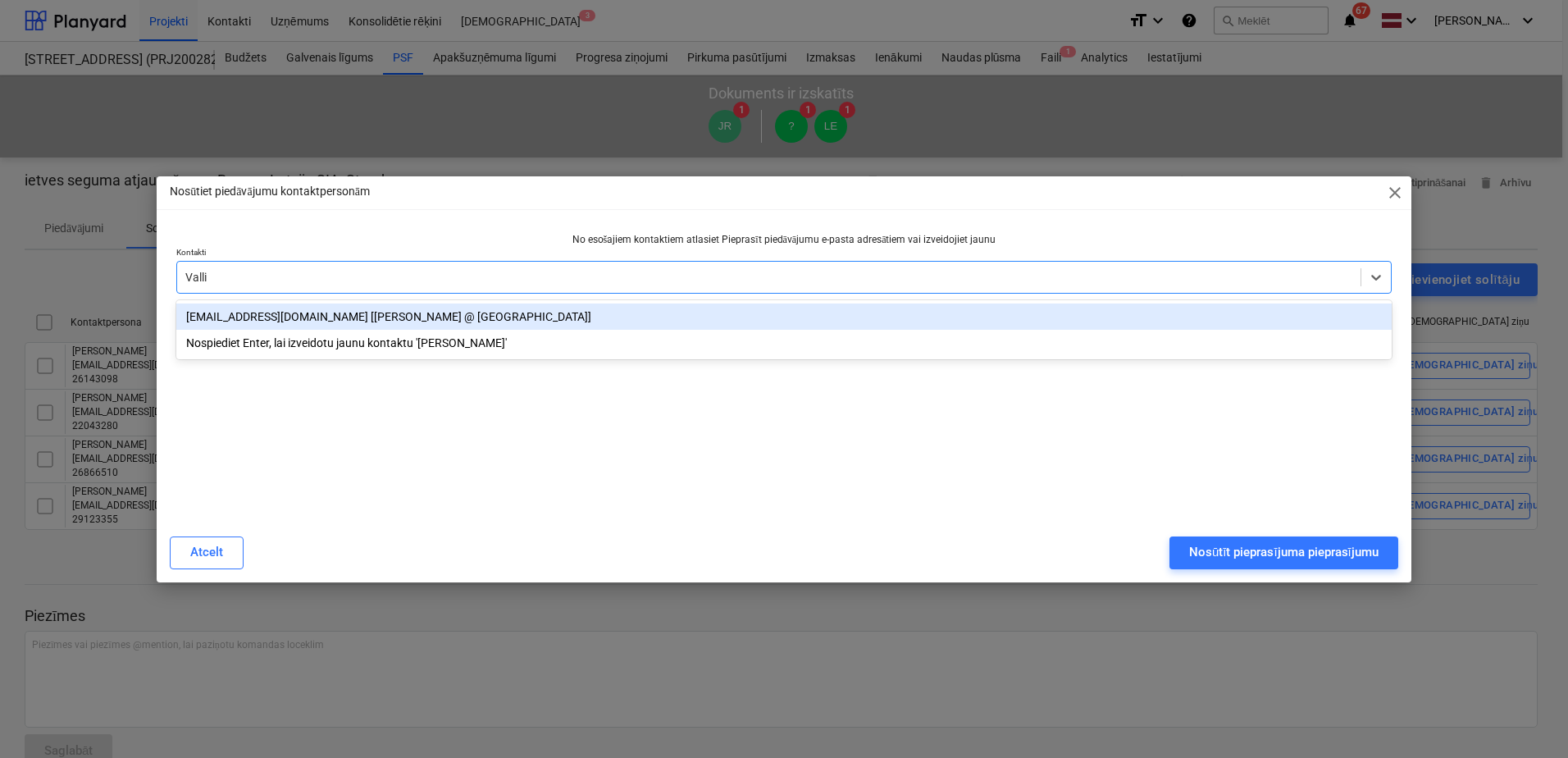
click at [284, 322] on div "[EMAIL_ADDRESS][DOMAIN_NAME] [[PERSON_NAME] @ [GEOGRAPHIC_DATA]]" at bounding box center [784, 316] width 1215 height 26
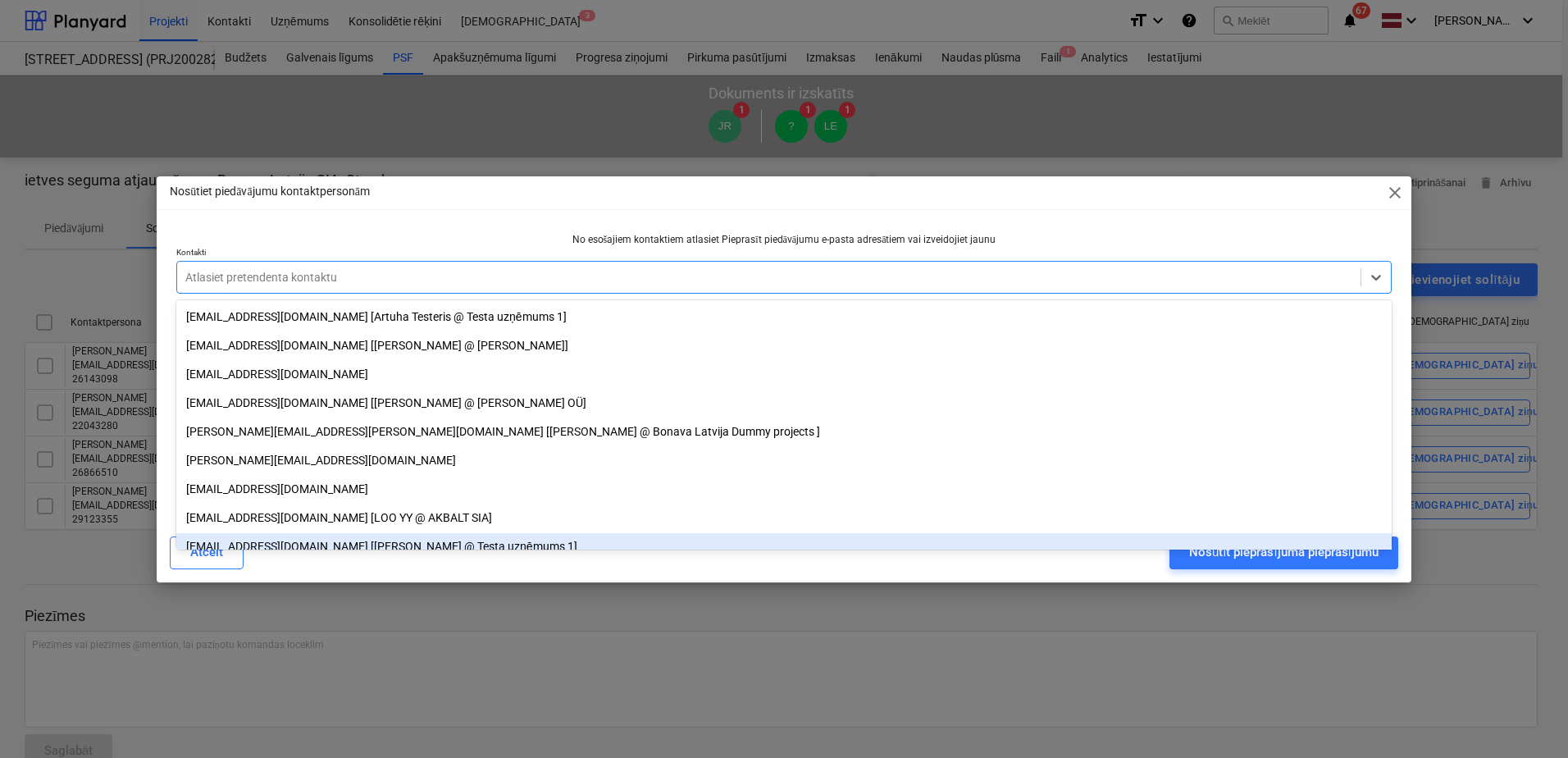
click at [1031, 564] on div "Atcelt Nosūtīt pieprasījuma pieprasījumu" at bounding box center [784, 552] width 1228 height 32
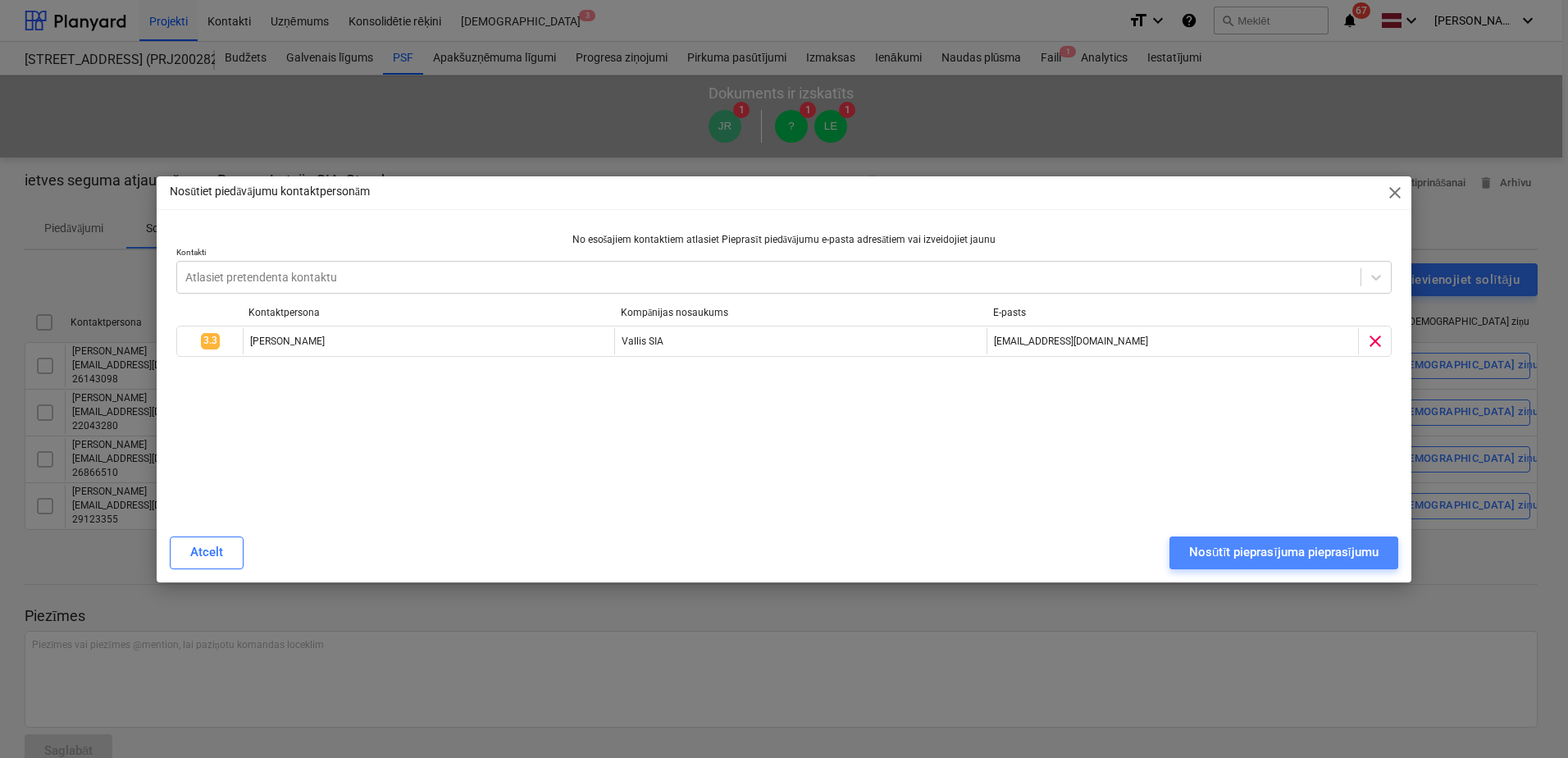
click at [1243, 552] on div "Nosūtīt pieprasījuma pieprasījumu" at bounding box center [1283, 552] width 189 height 22
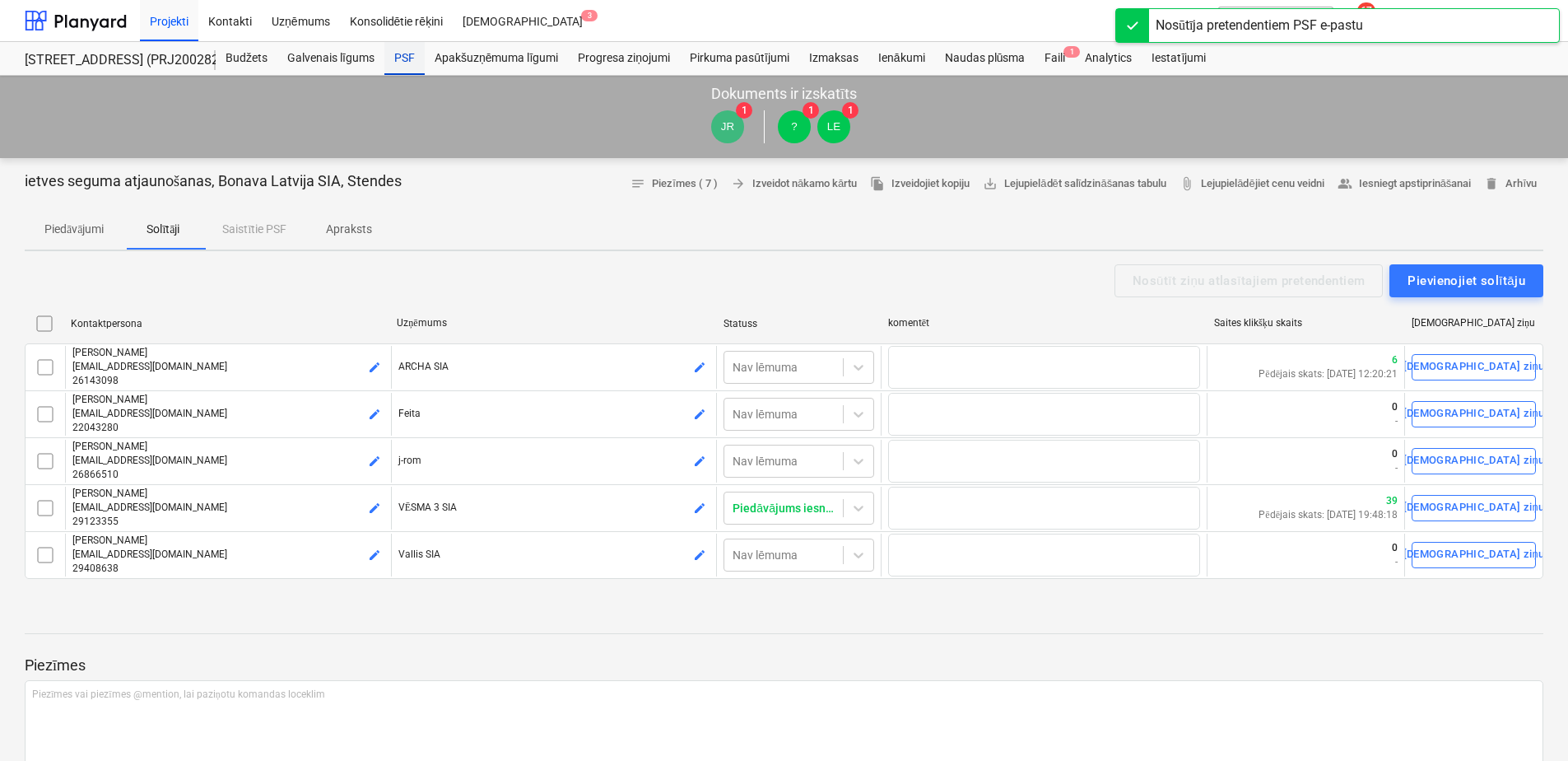
click at [402, 48] on div "PSF" at bounding box center [404, 58] width 40 height 32
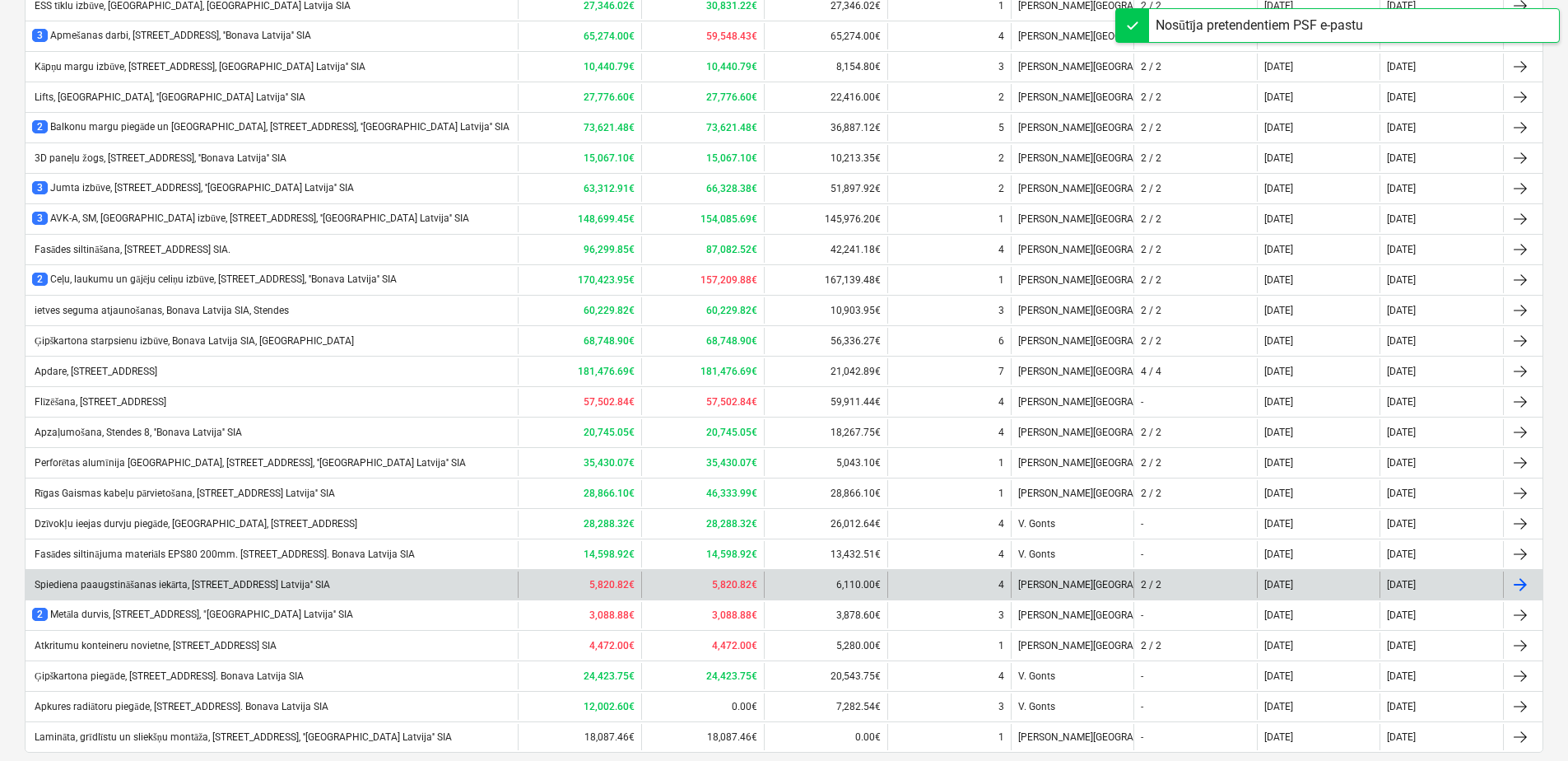
scroll to position [1105, 0]
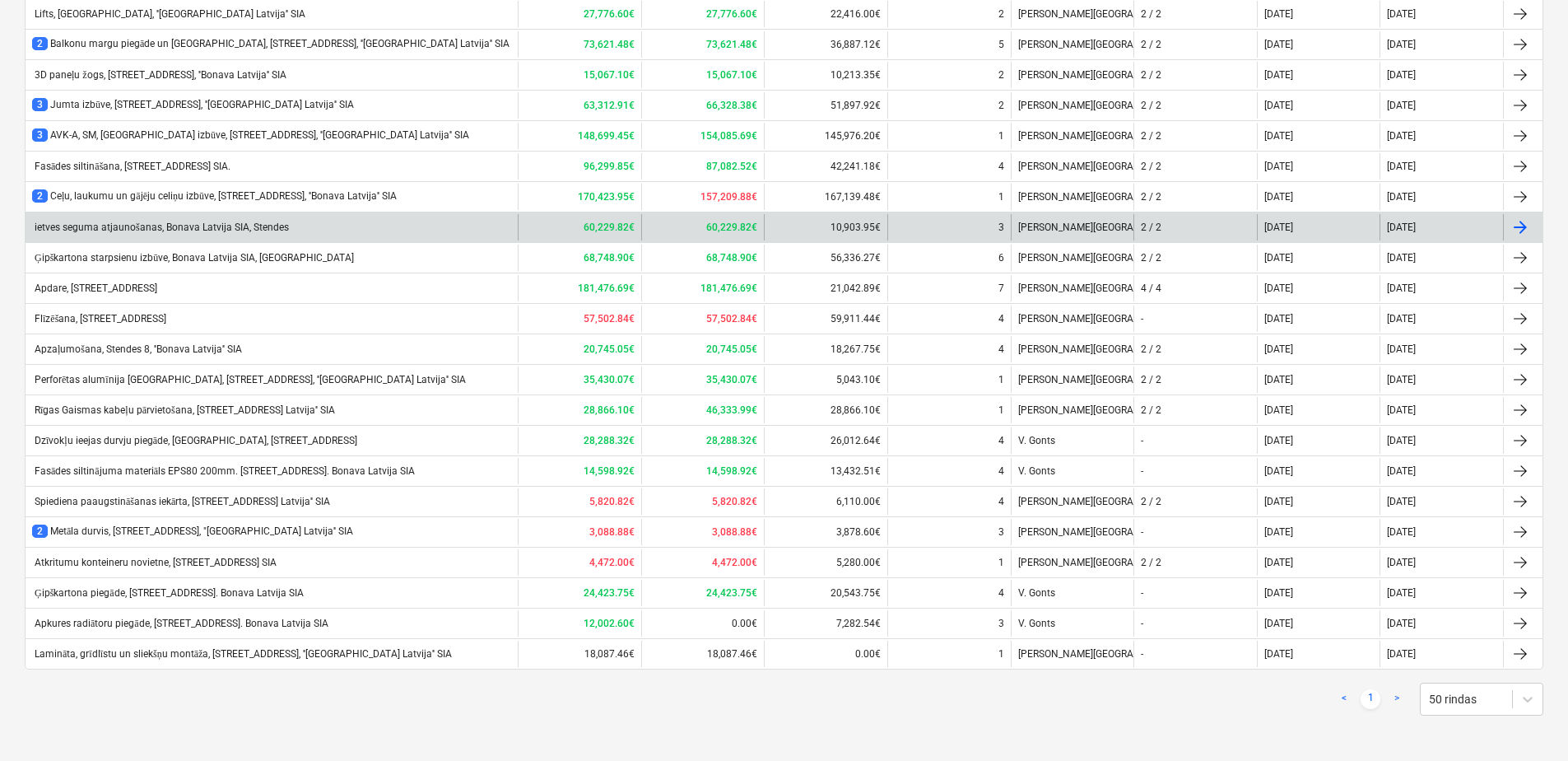
click at [166, 230] on div "ietves seguma atjaunošanas, Bonava Latvija SIA, Stendes" at bounding box center [160, 227] width 257 height 13
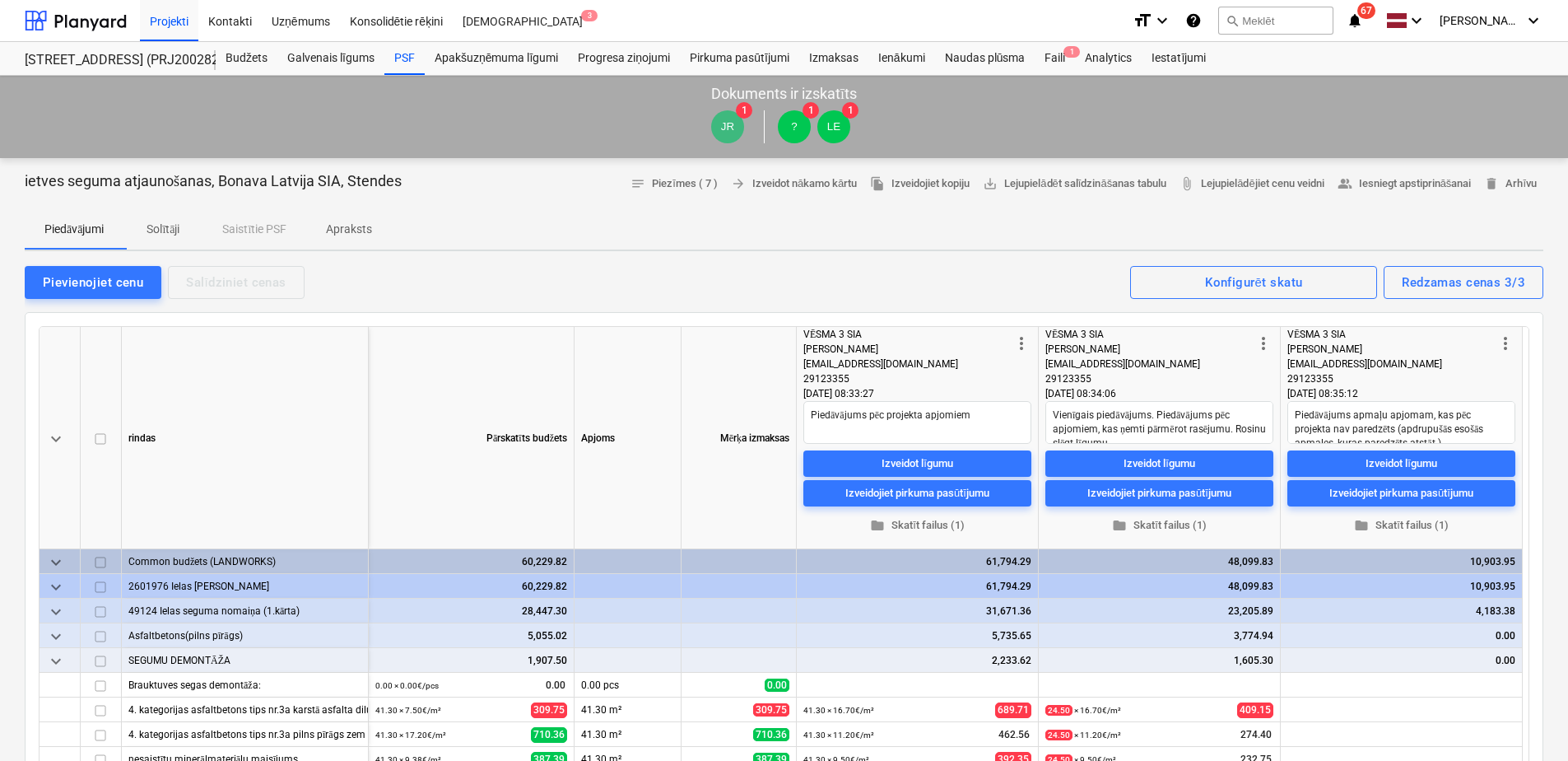
drag, startPoint x: 378, startPoint y: 227, endPoint x: 373, endPoint y: 235, distance: 9.4
click at [377, 227] on span "Apraksts" at bounding box center [348, 229] width 86 height 28
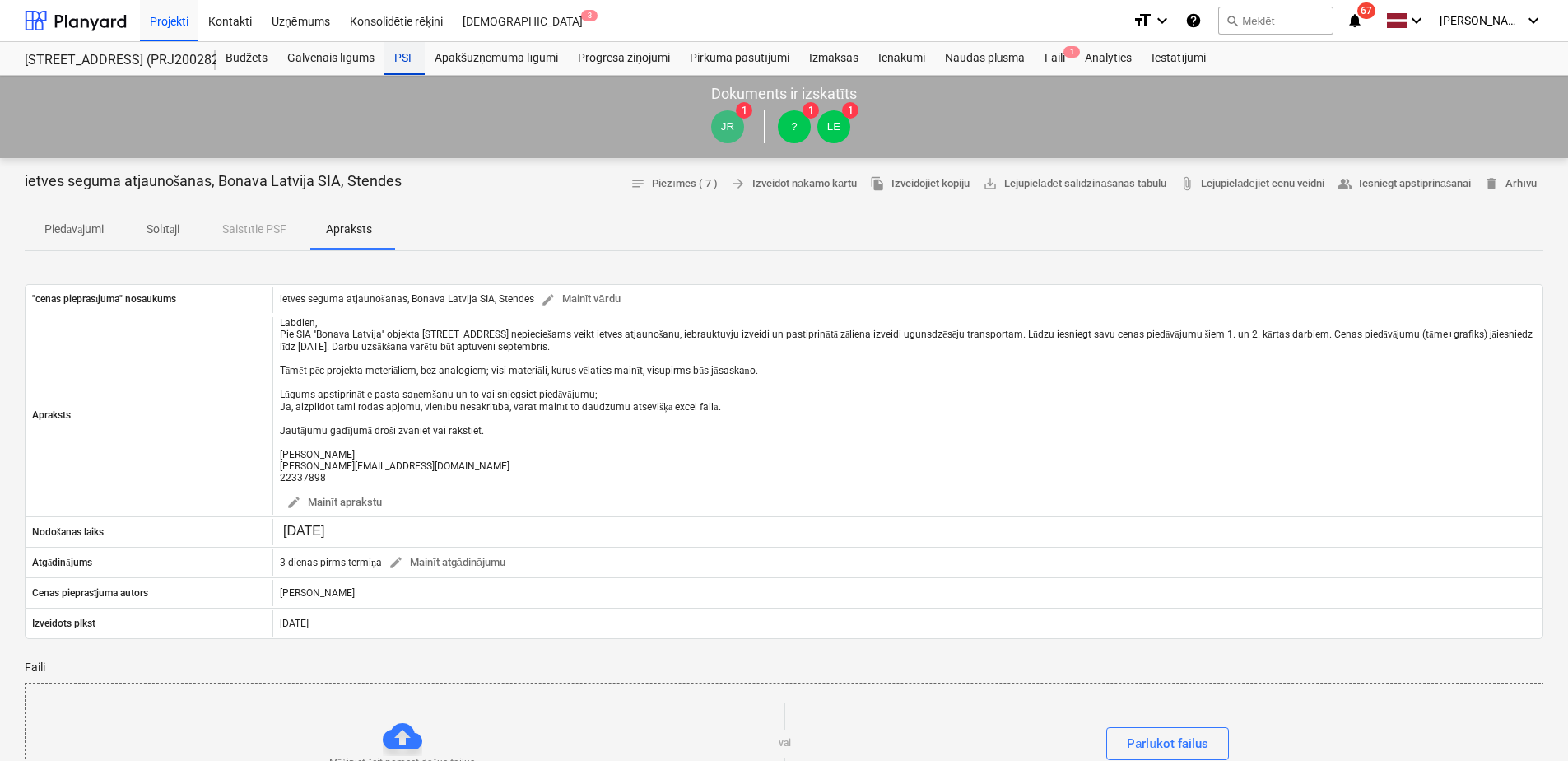
click at [393, 53] on div "PSF" at bounding box center [404, 58] width 40 height 32
